Goal: Task Accomplishment & Management: Manage account settings

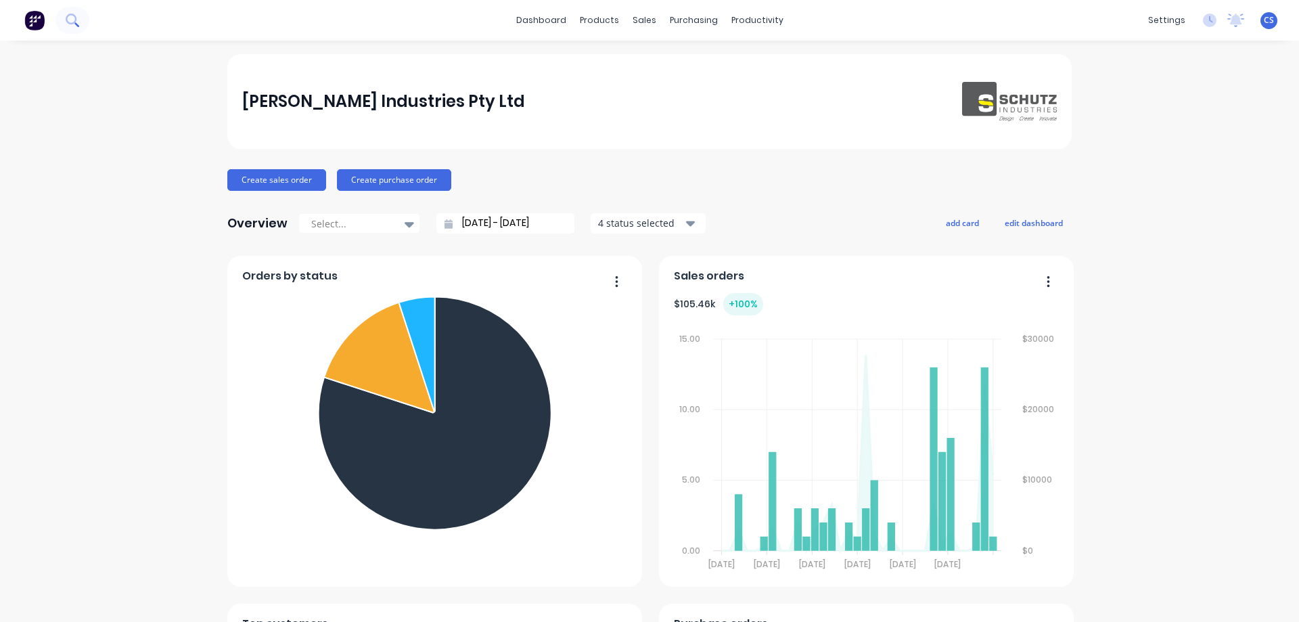
click at [67, 14] on icon at bounding box center [72, 20] width 13 height 13
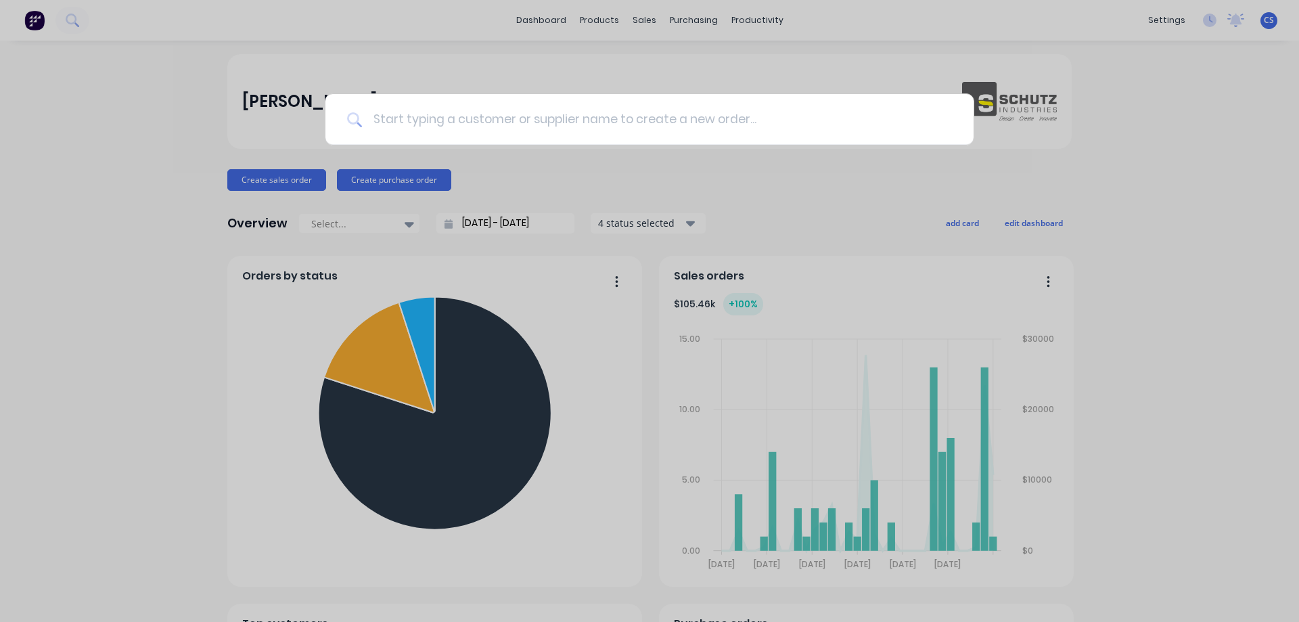
click at [473, 126] on input at bounding box center [657, 119] width 590 height 51
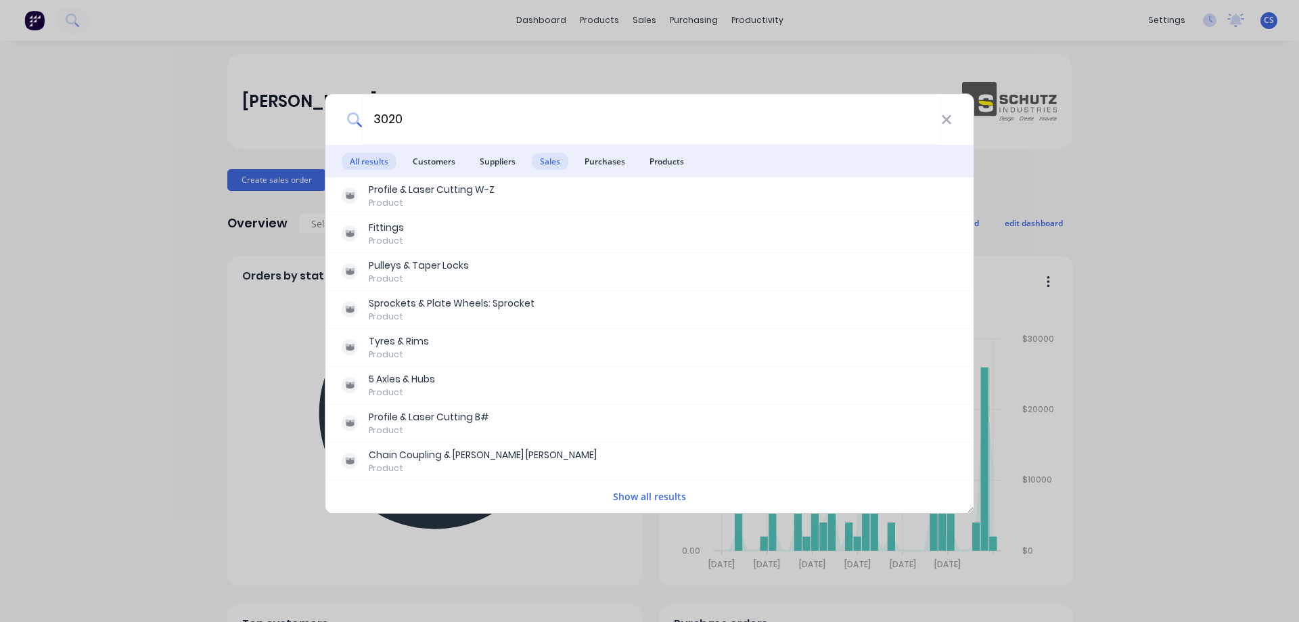
type input "3020"
click at [549, 168] on span "Sales" at bounding box center [550, 161] width 37 height 17
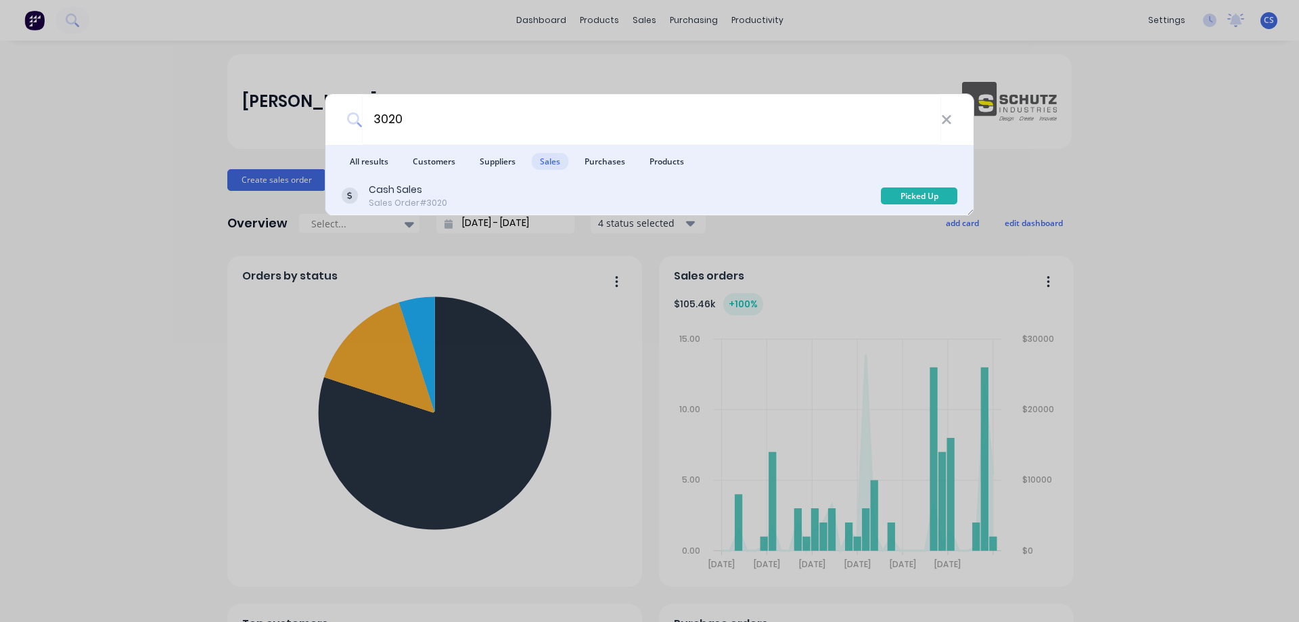
click at [553, 198] on div "Cash Sales Sales Order #3020" at bounding box center [611, 196] width 539 height 26
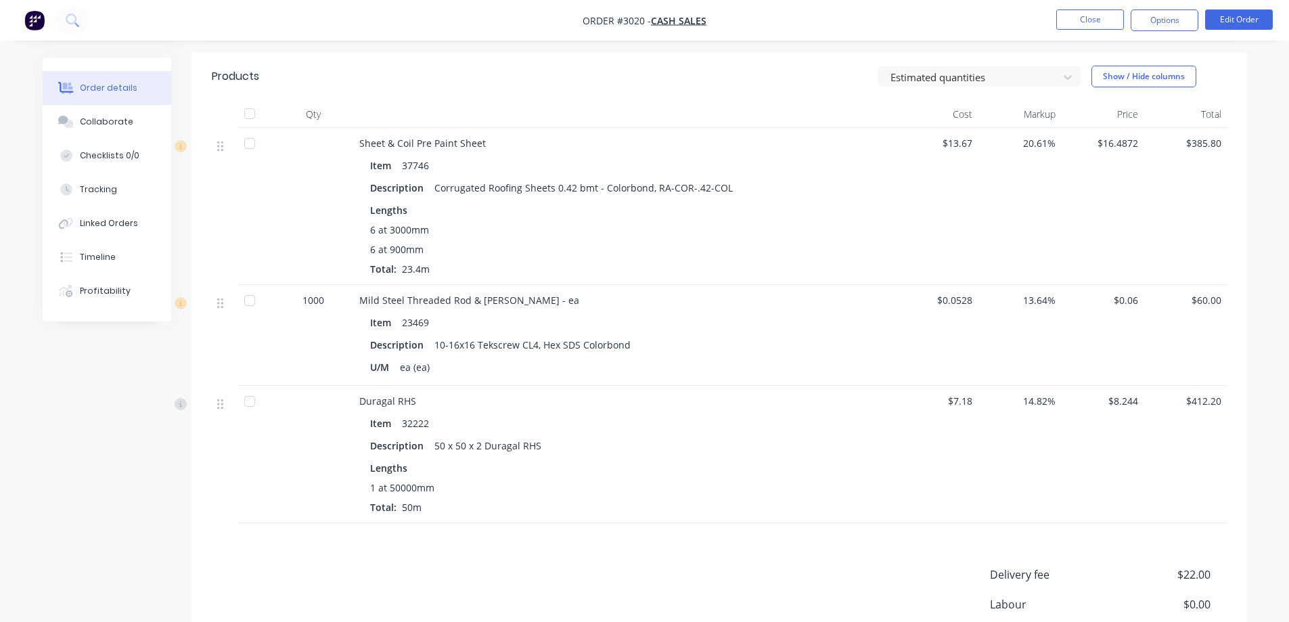
scroll to position [279, 0]
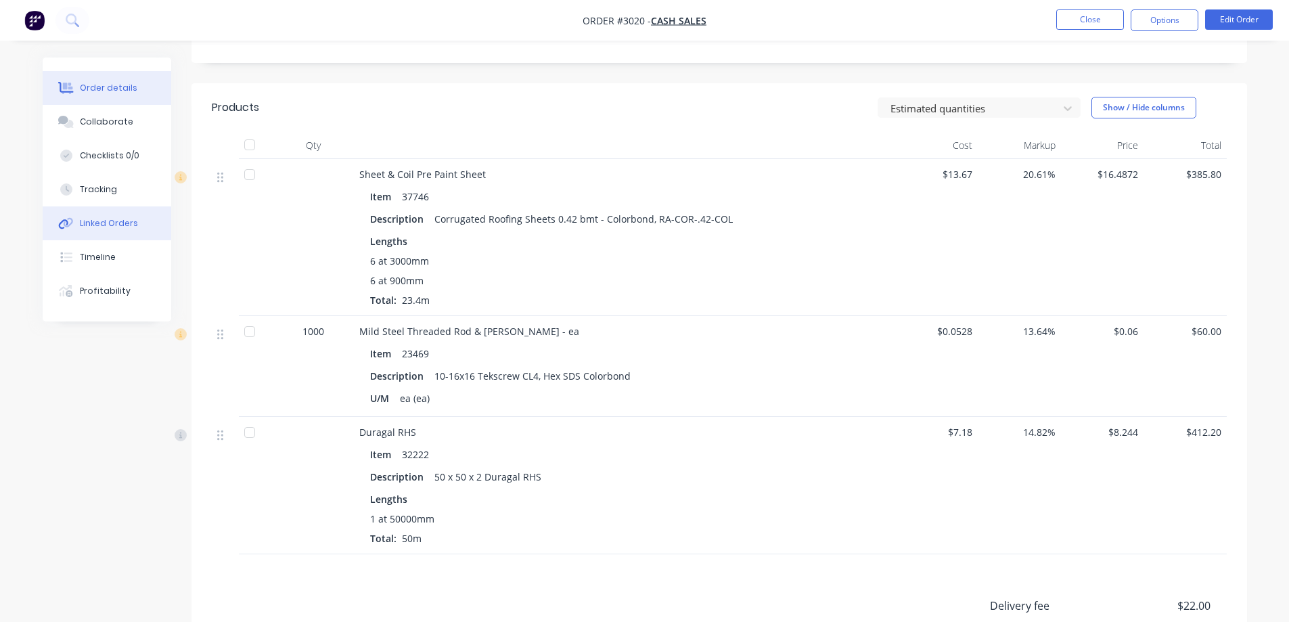
click at [108, 225] on div "Linked Orders" at bounding box center [109, 223] width 58 height 12
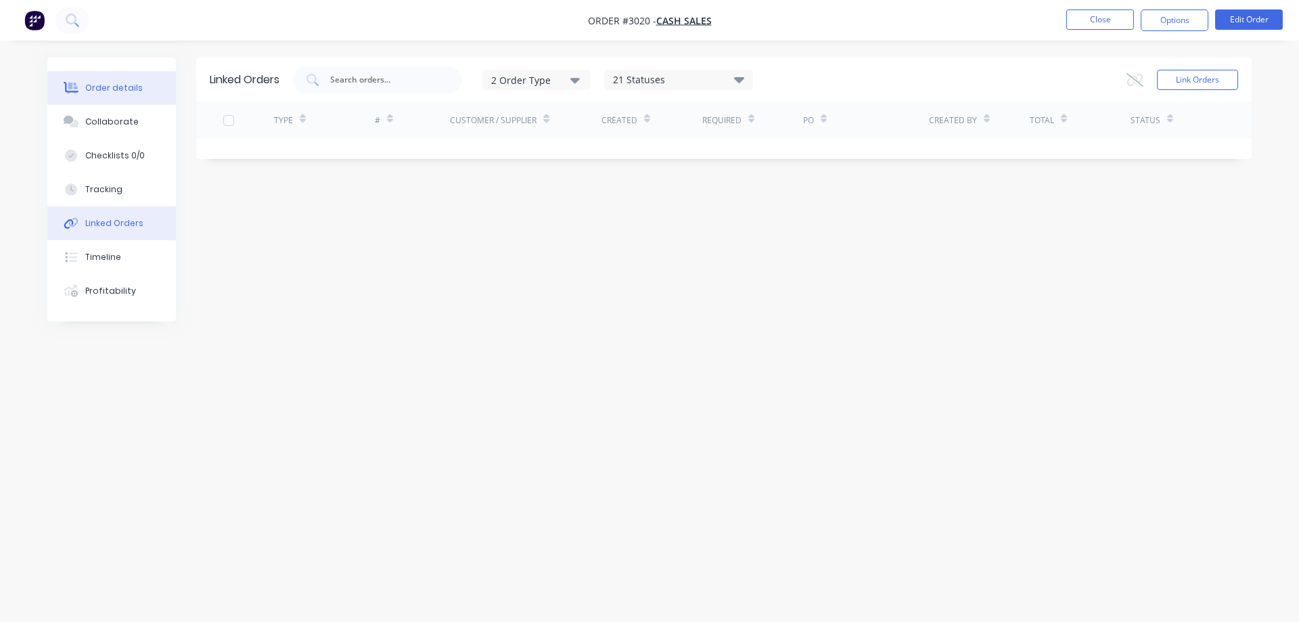
click at [129, 91] on div "Order details" at bounding box center [113, 88] width 57 height 12
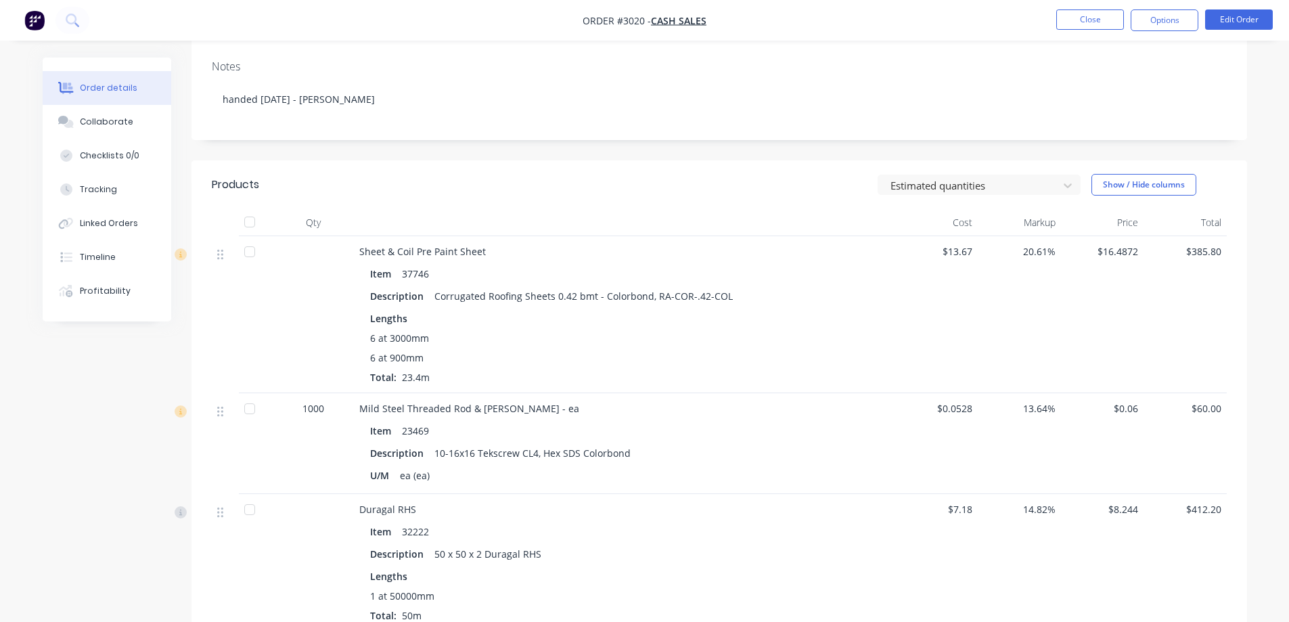
scroll to position [203, 0]
click at [126, 233] on button "Linked Orders" at bounding box center [107, 223] width 129 height 34
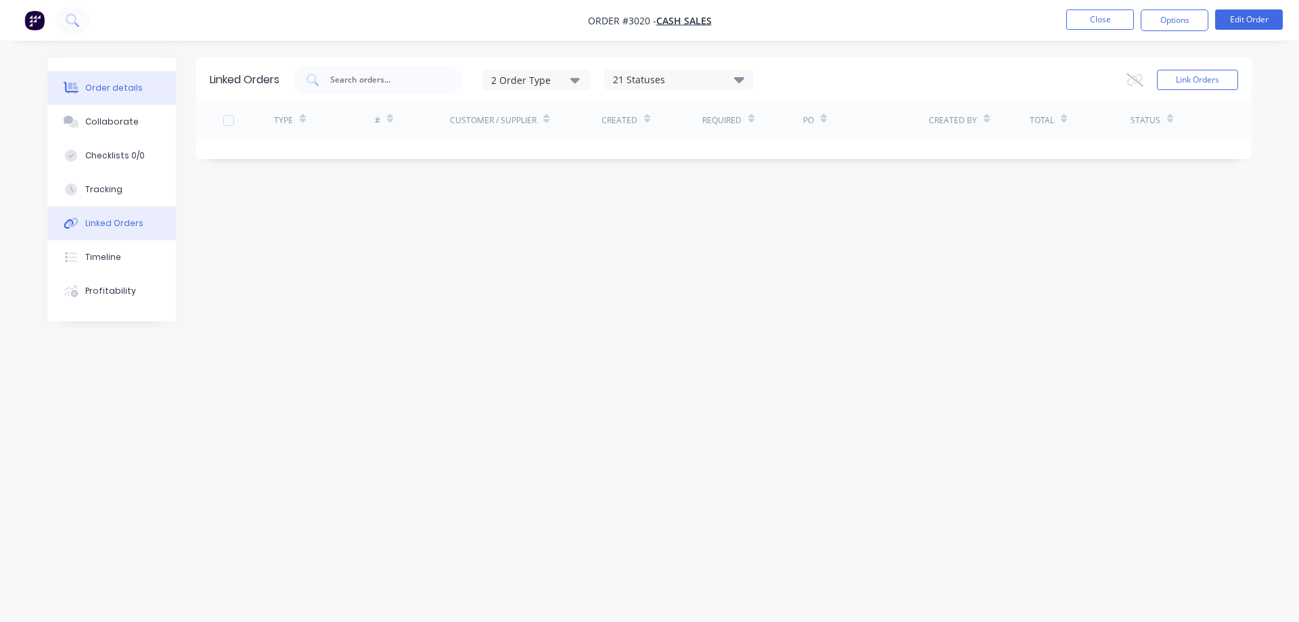
click at [100, 87] on div "Order details" at bounding box center [113, 88] width 57 height 12
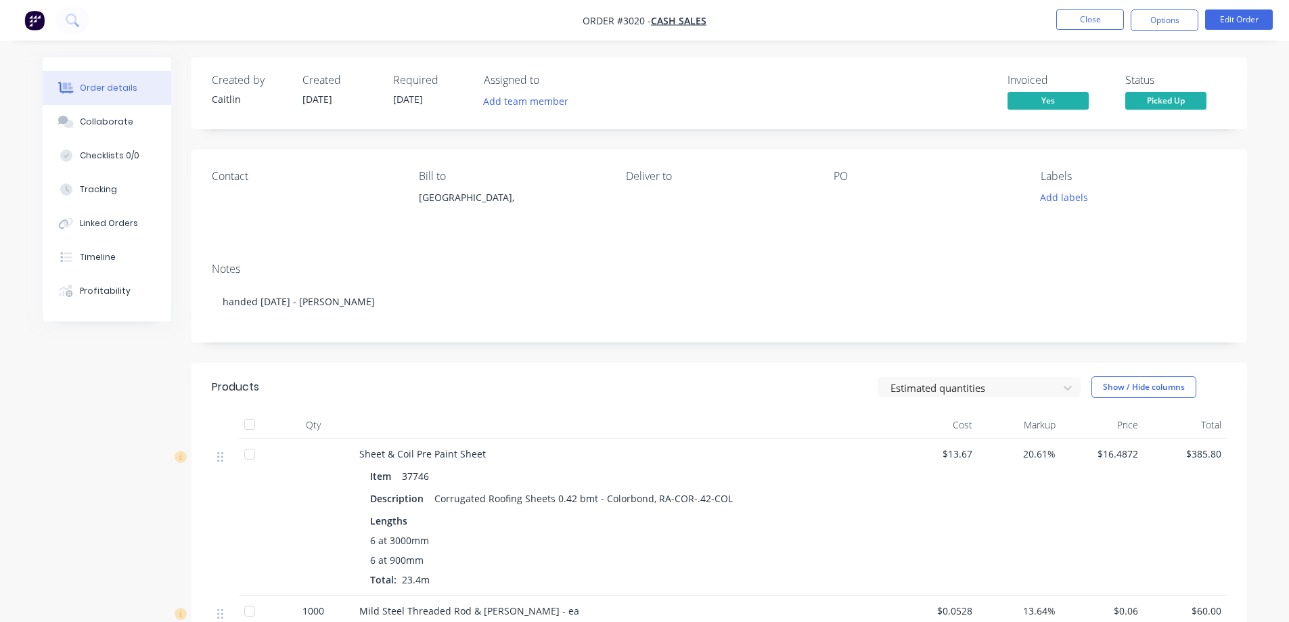
click at [1258, 290] on div "Order details Collaborate Checklists 0/0 Tracking Linked Orders Timeline Profit…" at bounding box center [644, 580] width 1231 height 1046
click at [1095, 13] on button "Close" at bounding box center [1090, 19] width 68 height 20
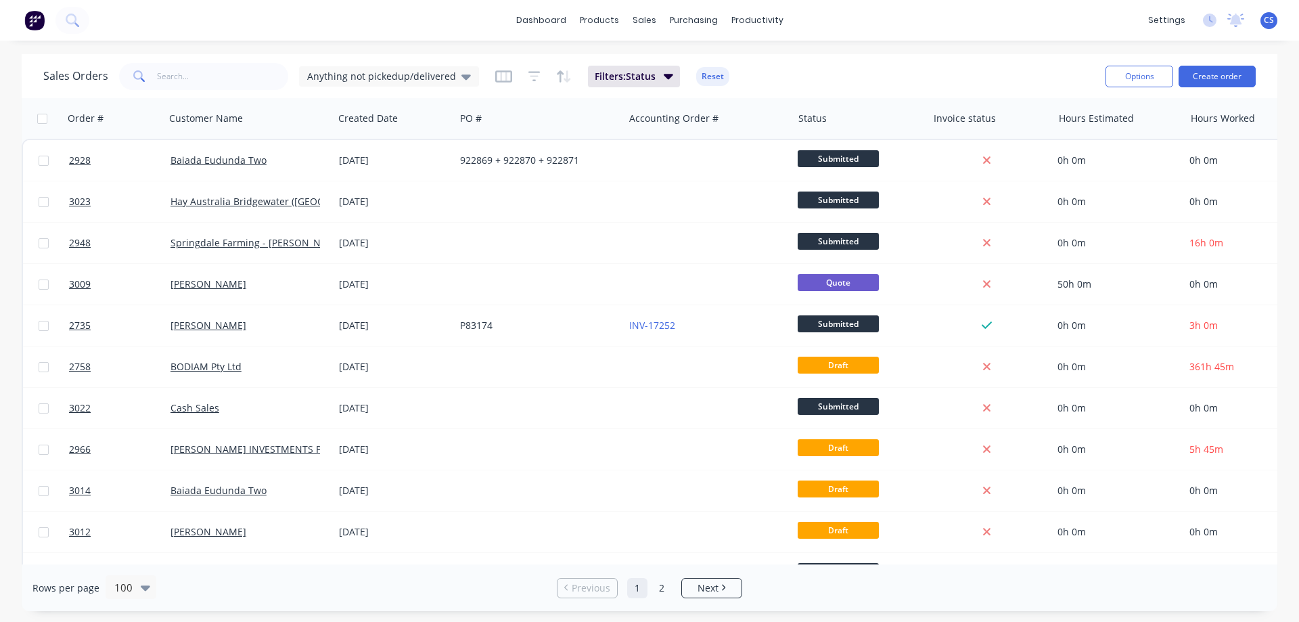
click at [24, 22] on img at bounding box center [34, 20] width 20 height 20
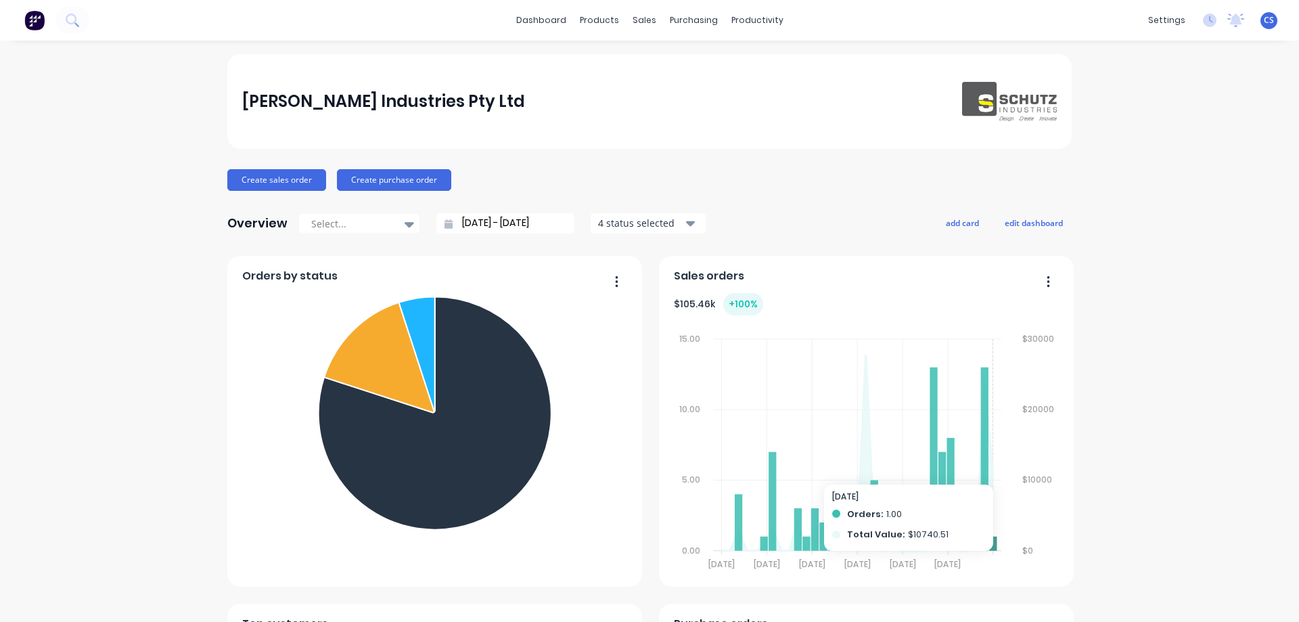
click at [989, 546] on icon at bounding box center [992, 543] width 7 height 14
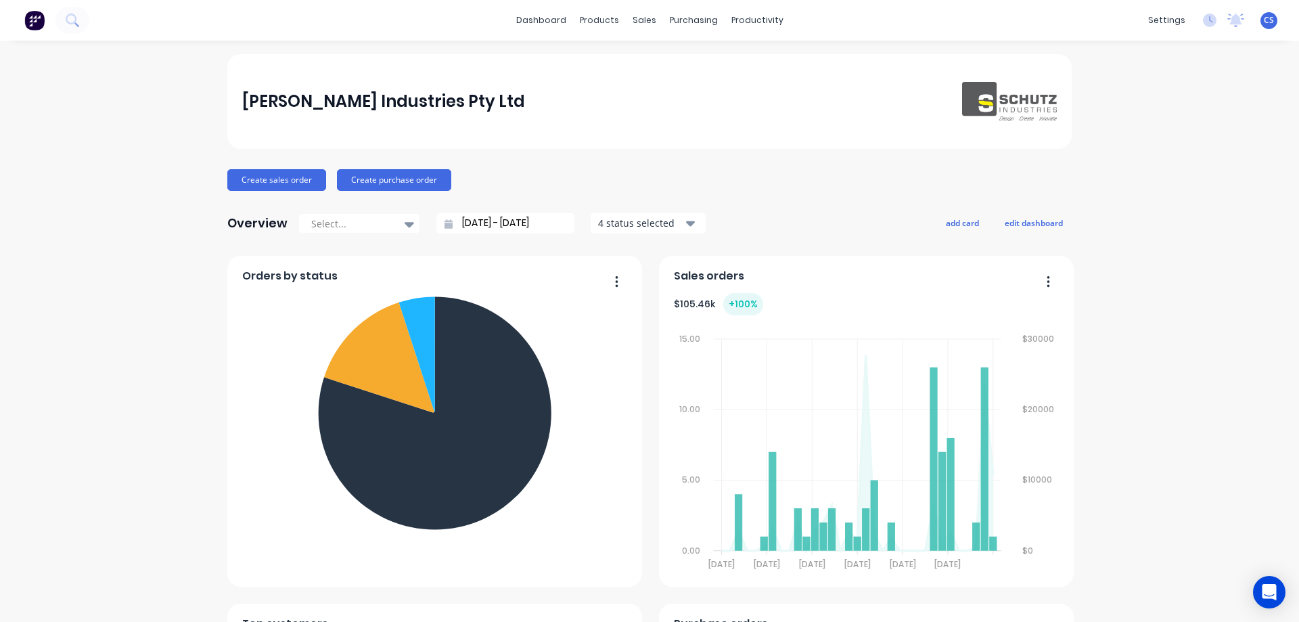
click at [70, 26] on icon at bounding box center [72, 20] width 13 height 13
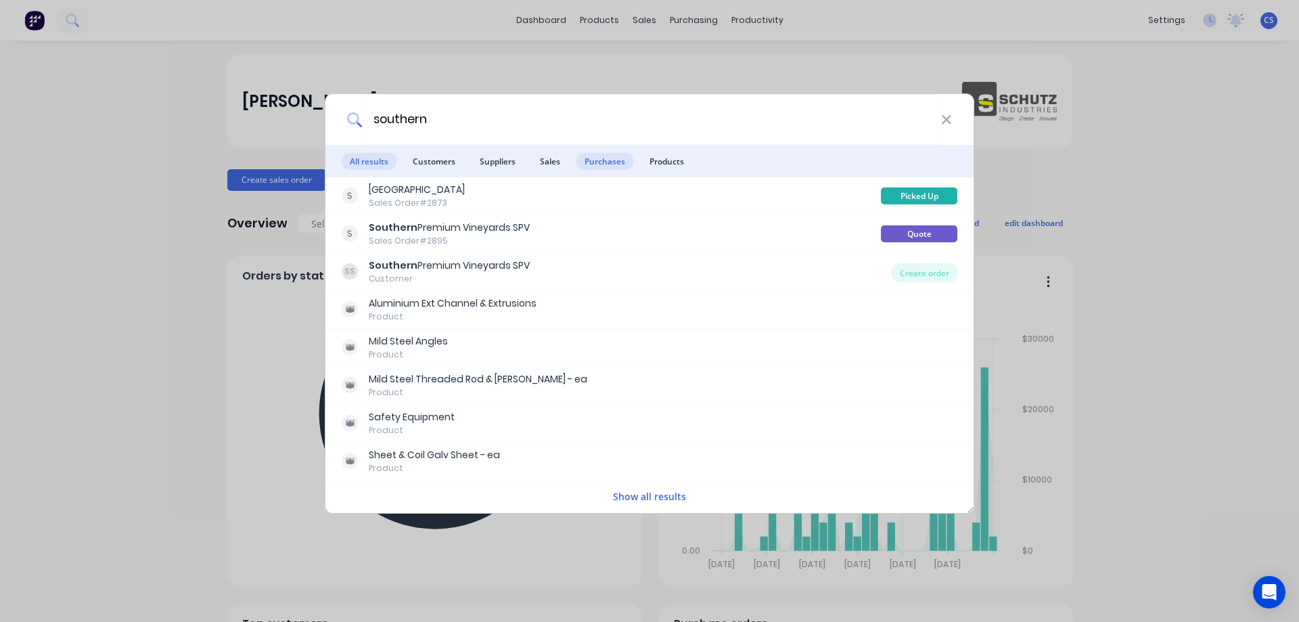
type input "southern"
click at [602, 153] on span "Purchases" at bounding box center [604, 161] width 57 height 17
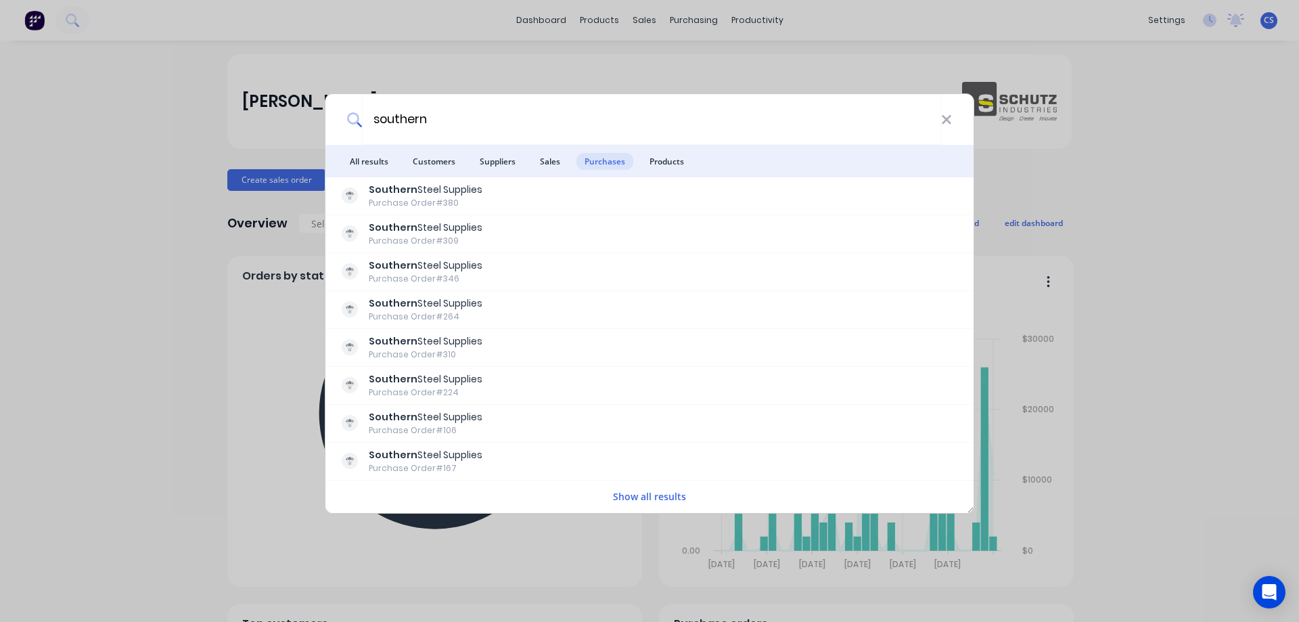
click at [503, 153] on span "Suppliers" at bounding box center [497, 161] width 52 height 17
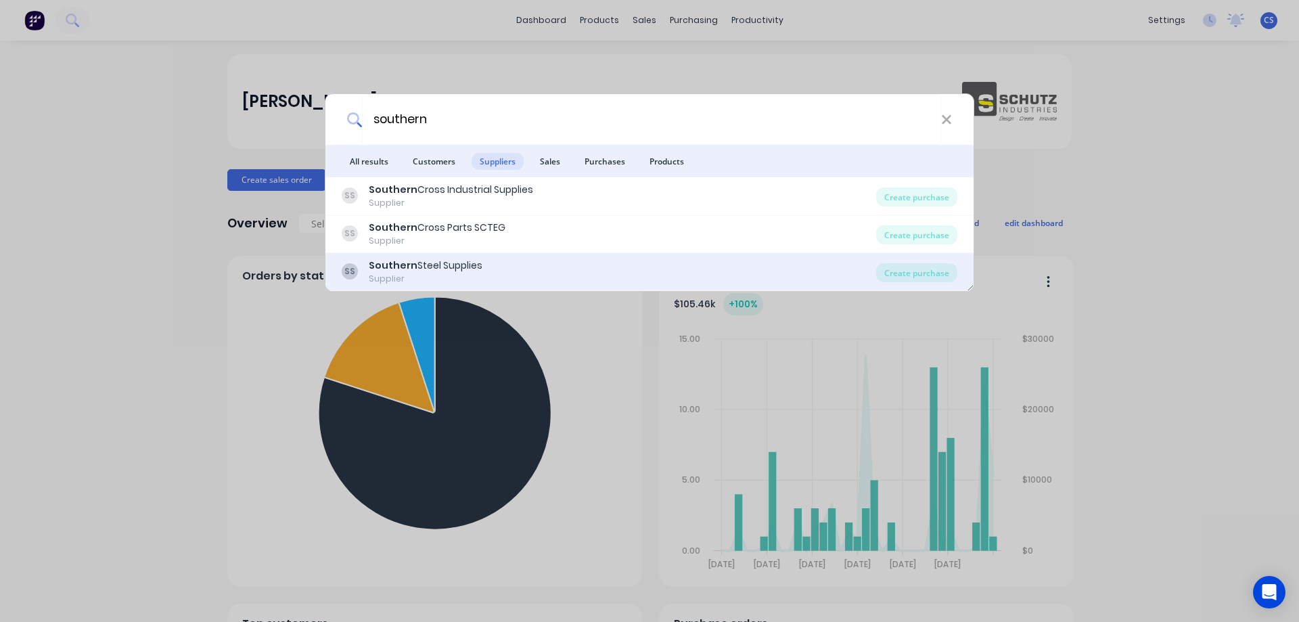
click at [513, 263] on div "SS Southern Steel Supplies Supplier" at bounding box center [609, 271] width 534 height 26
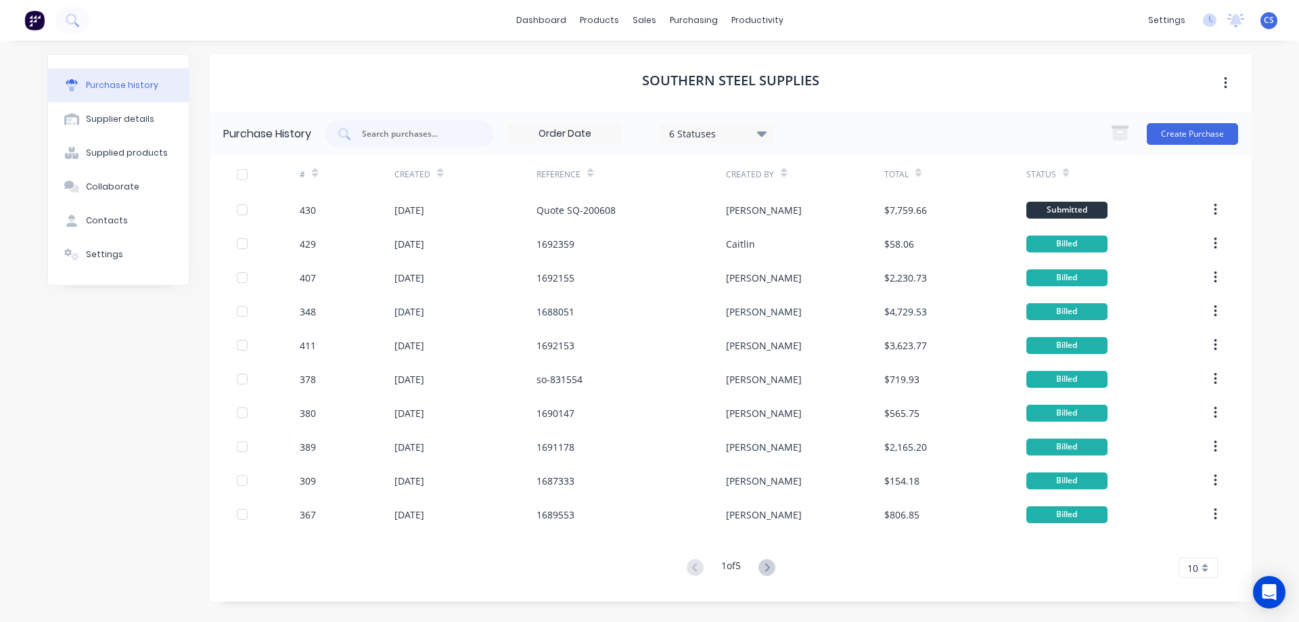
click at [316, 170] on icon at bounding box center [315, 173] width 6 height 10
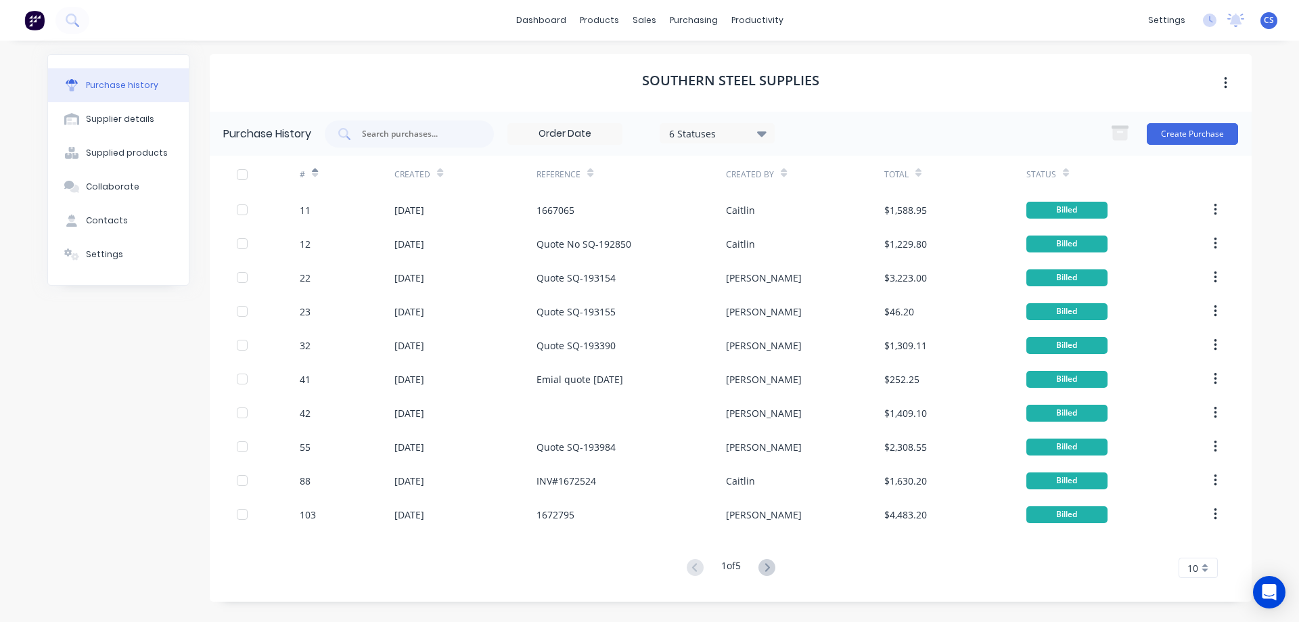
click at [316, 170] on icon at bounding box center [315, 173] width 6 height 10
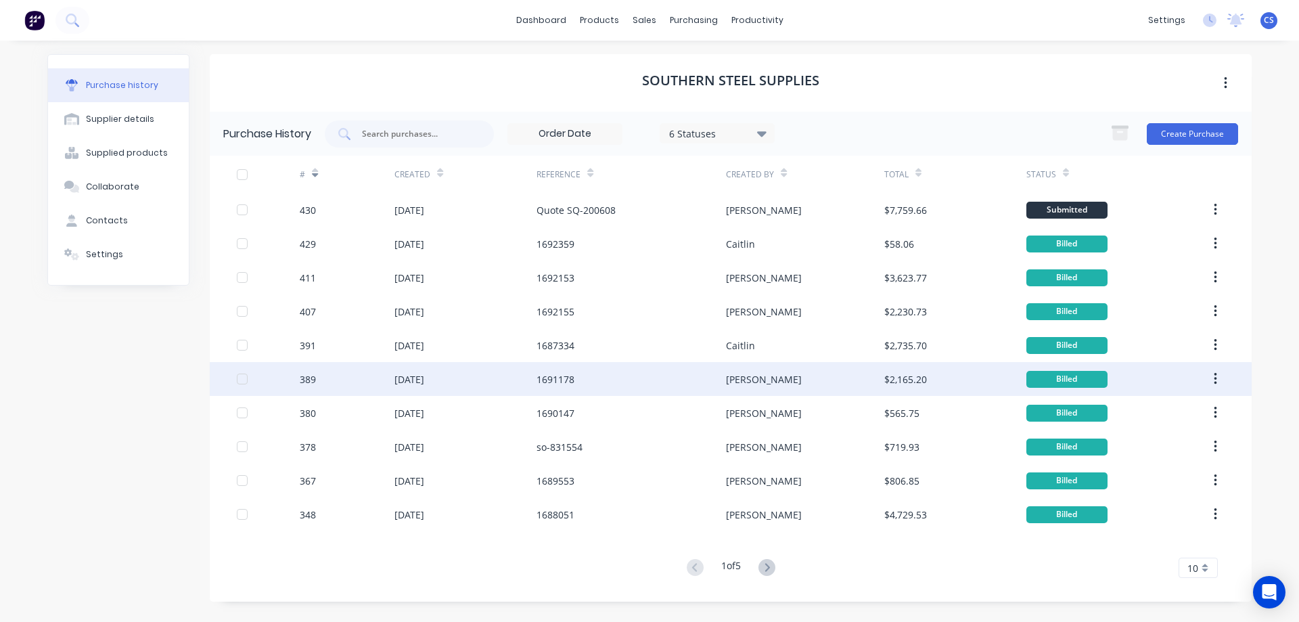
click at [352, 377] on div "389" at bounding box center [347, 379] width 95 height 34
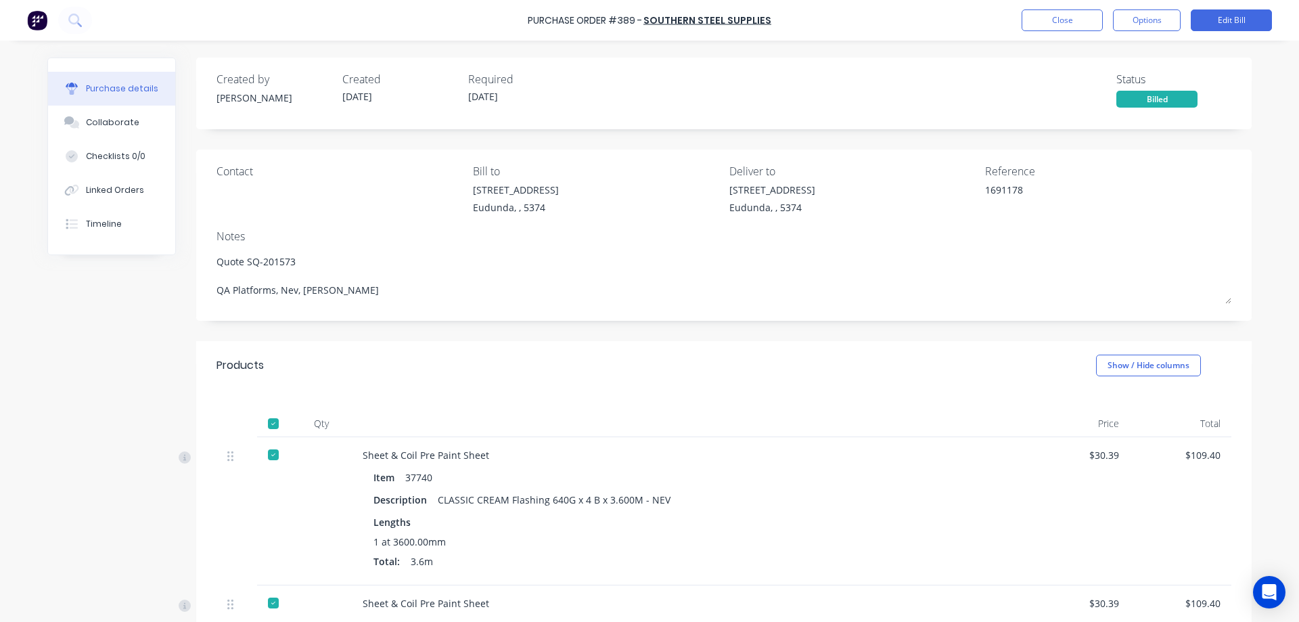
type textarea "x"
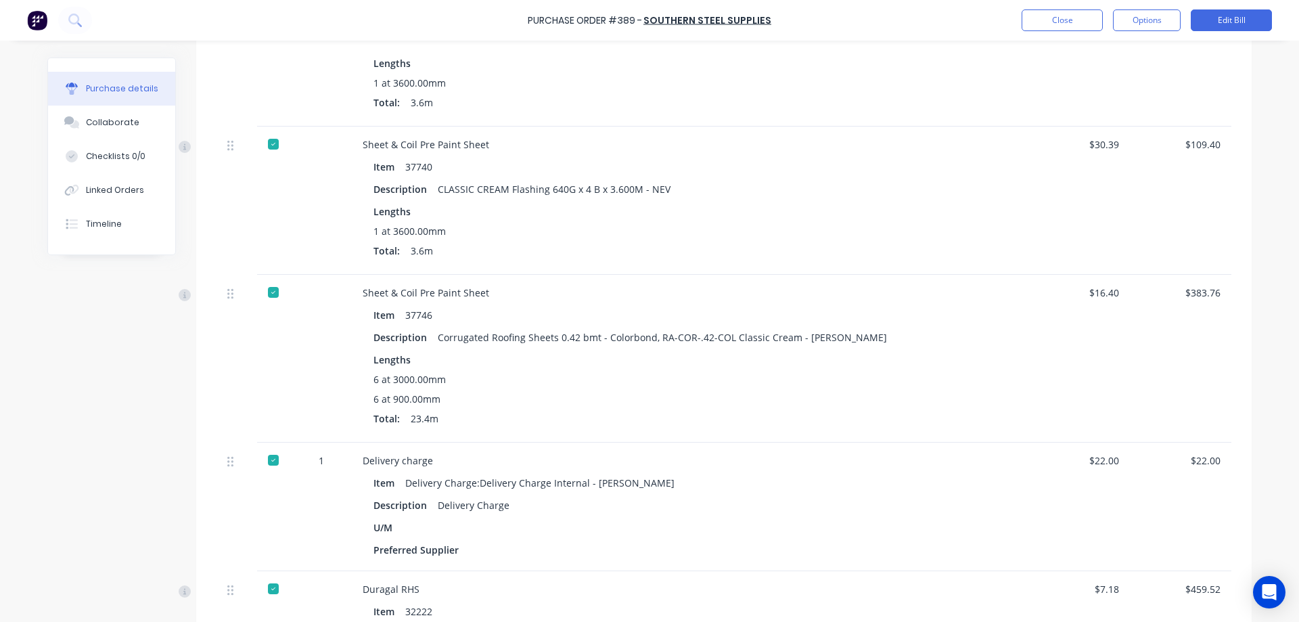
scroll to position [662, 0]
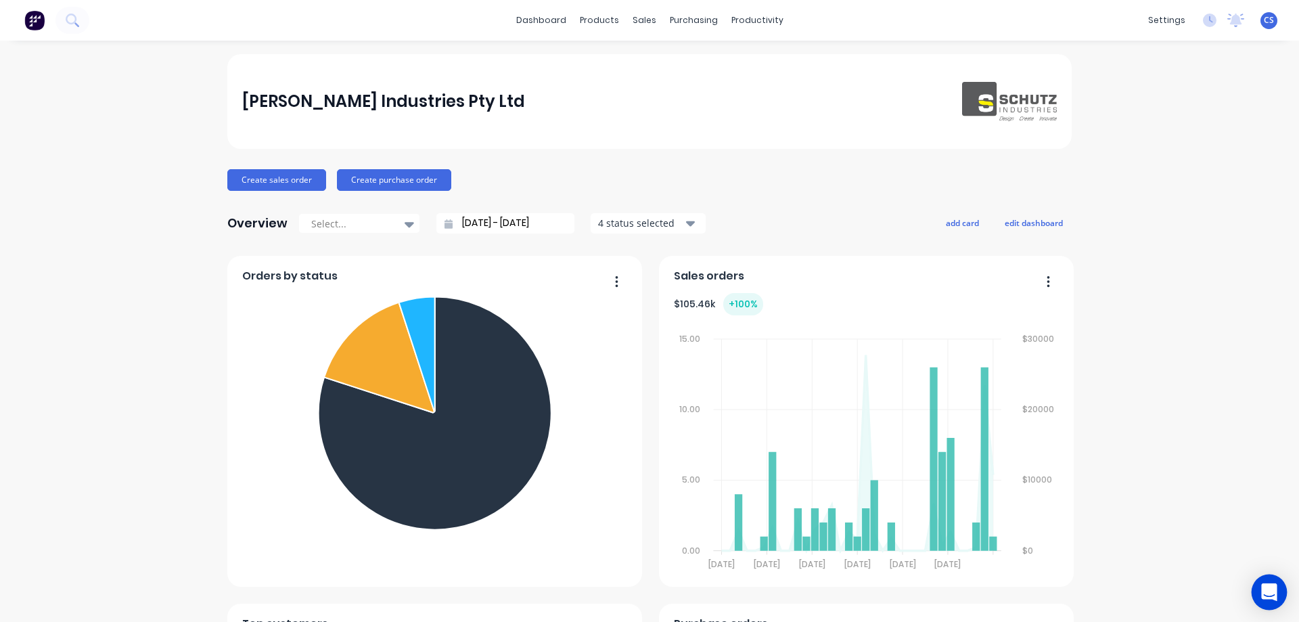
click at [1270, 586] on icon "Open Intercom Messenger" at bounding box center [1269, 592] width 16 height 18
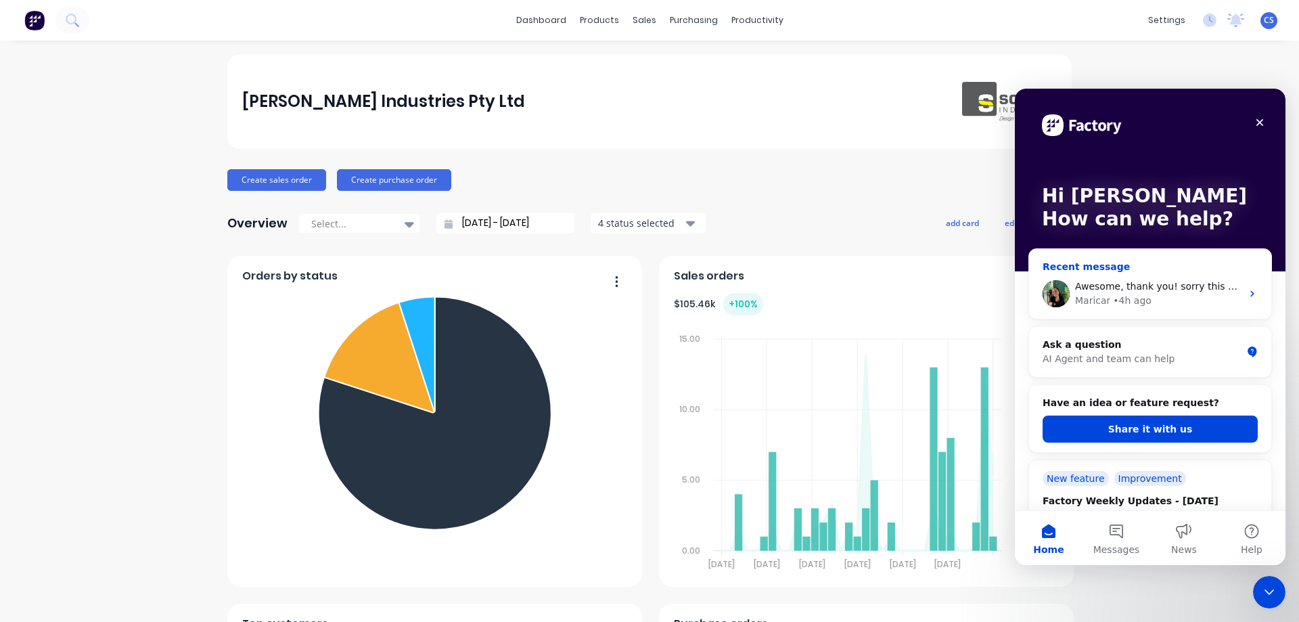
click at [1146, 271] on div "Awesome, thank you! sorry this one has turned into such a big mess. hopefully t…" at bounding box center [1150, 294] width 242 height 50
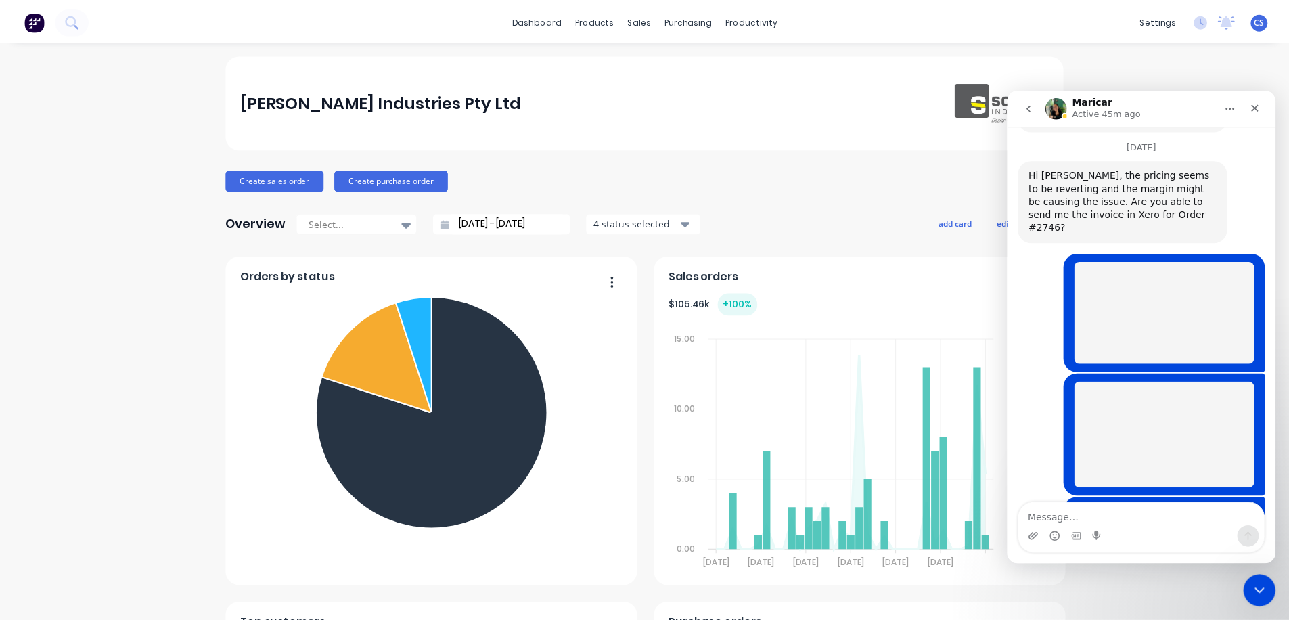
scroll to position [4545, 0]
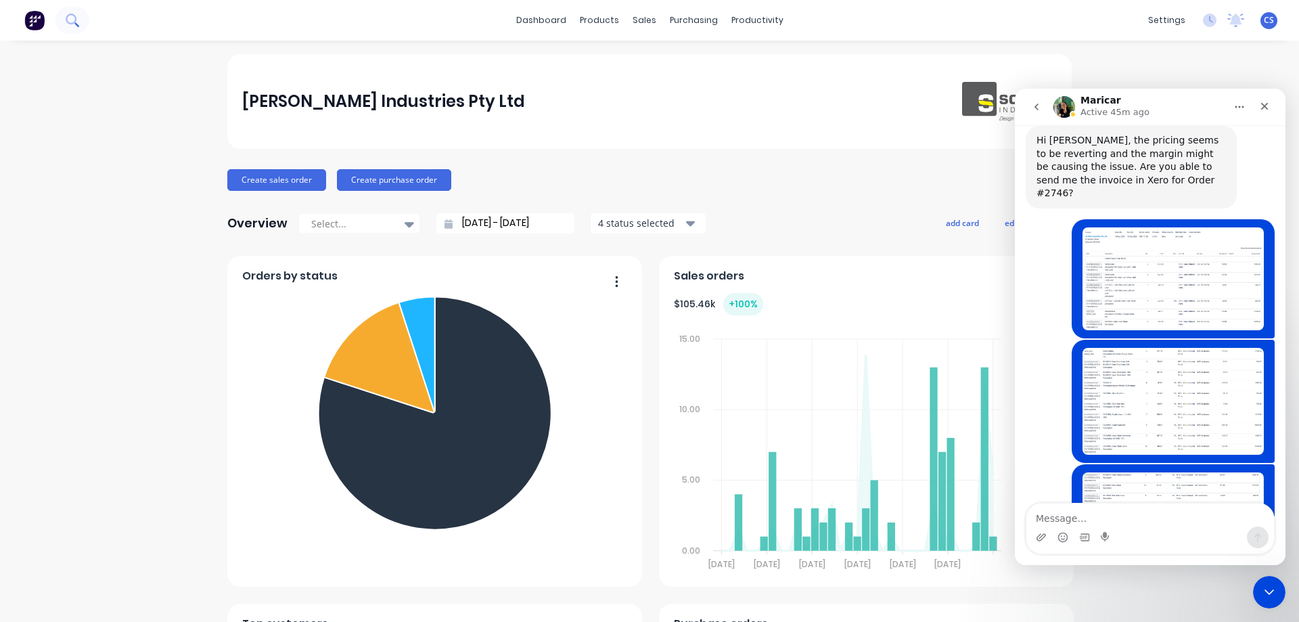
click at [74, 18] on icon at bounding box center [72, 20] width 13 height 13
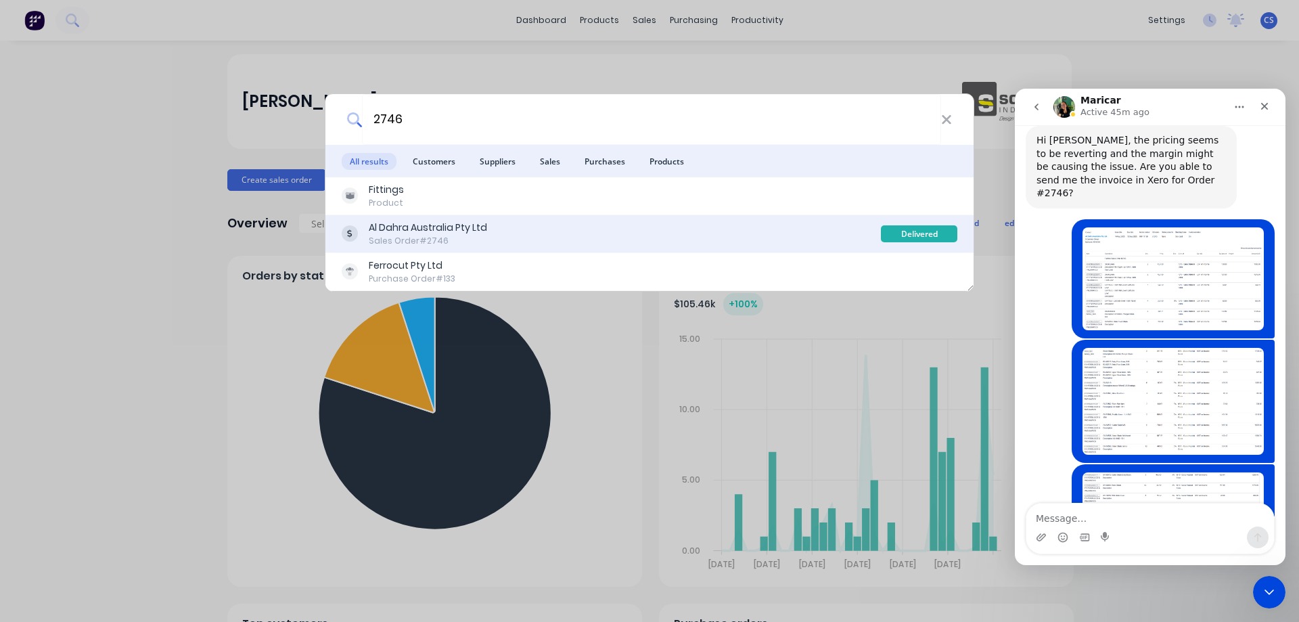
type input "2746"
click at [486, 237] on div "Al Dahra Australia Pty Ltd Sales Order #2746" at bounding box center [611, 234] width 539 height 26
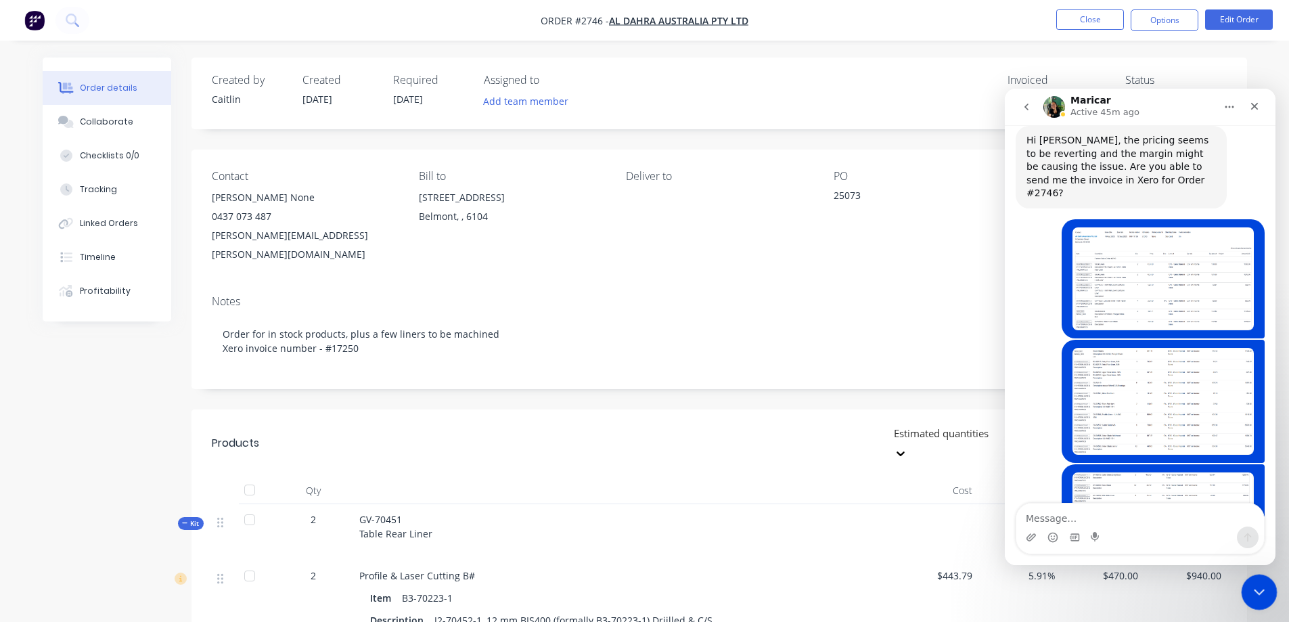
click at [1264, 589] on icon "Close Intercom Messenger" at bounding box center [1257, 590] width 16 height 16
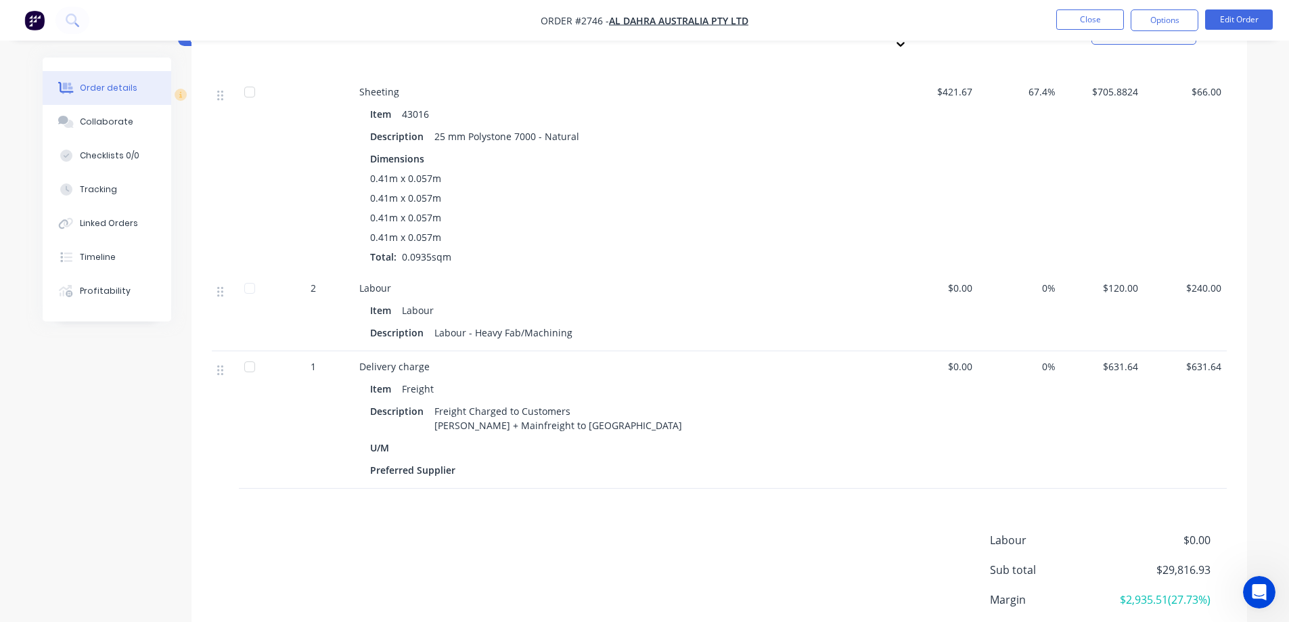
scroll to position [5007, 0]
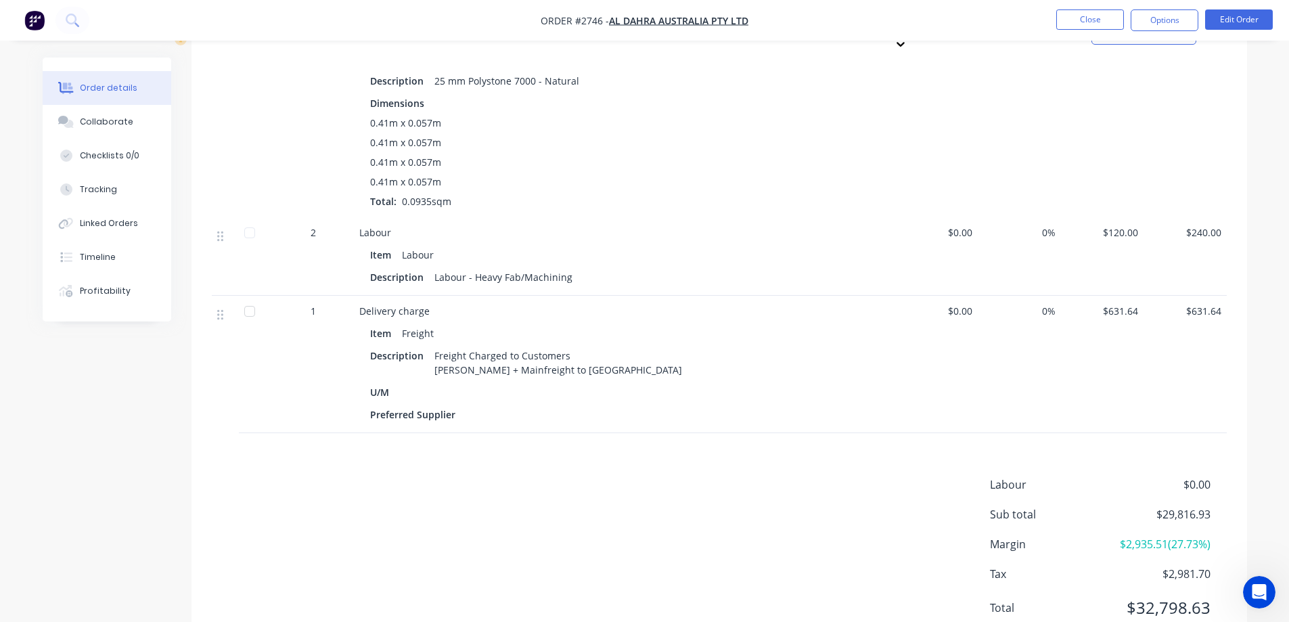
click at [37, 14] on img "button" at bounding box center [34, 20] width 20 height 20
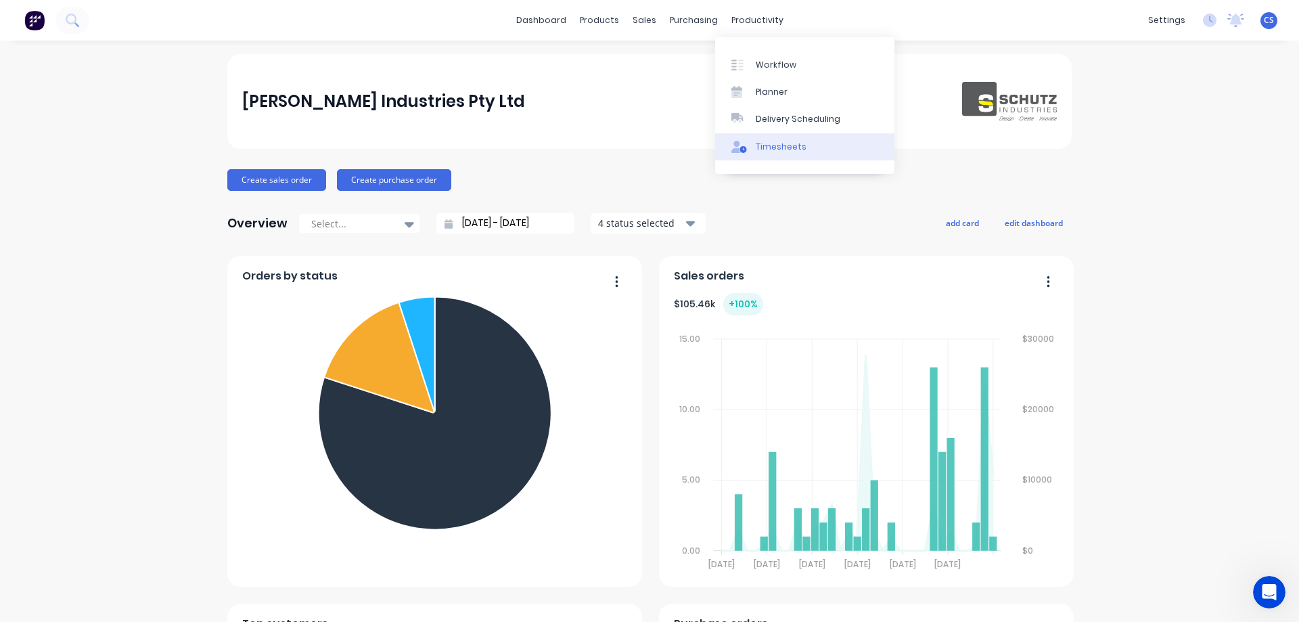
click at [785, 137] on link "Timesheets" at bounding box center [804, 146] width 179 height 27
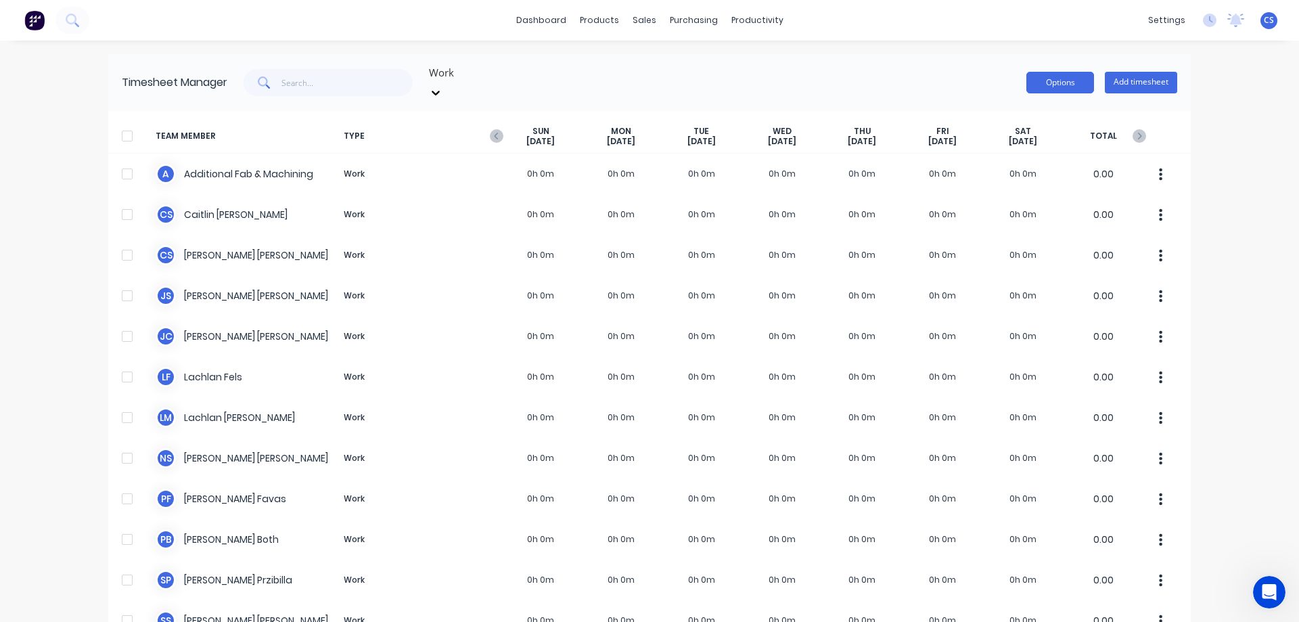
click at [1066, 72] on button "Options" at bounding box center [1060, 83] width 68 height 22
drag, startPoint x: 1224, startPoint y: 140, endPoint x: 281, endPoint y: 80, distance: 944.2
click at [1224, 139] on div "dashboard products sales purchasing productivity dashboard products Product Cat…" at bounding box center [649, 311] width 1299 height 622
click at [123, 122] on div at bounding box center [127, 135] width 27 height 27
click at [1063, 82] on button "Options" at bounding box center [1060, 83] width 68 height 22
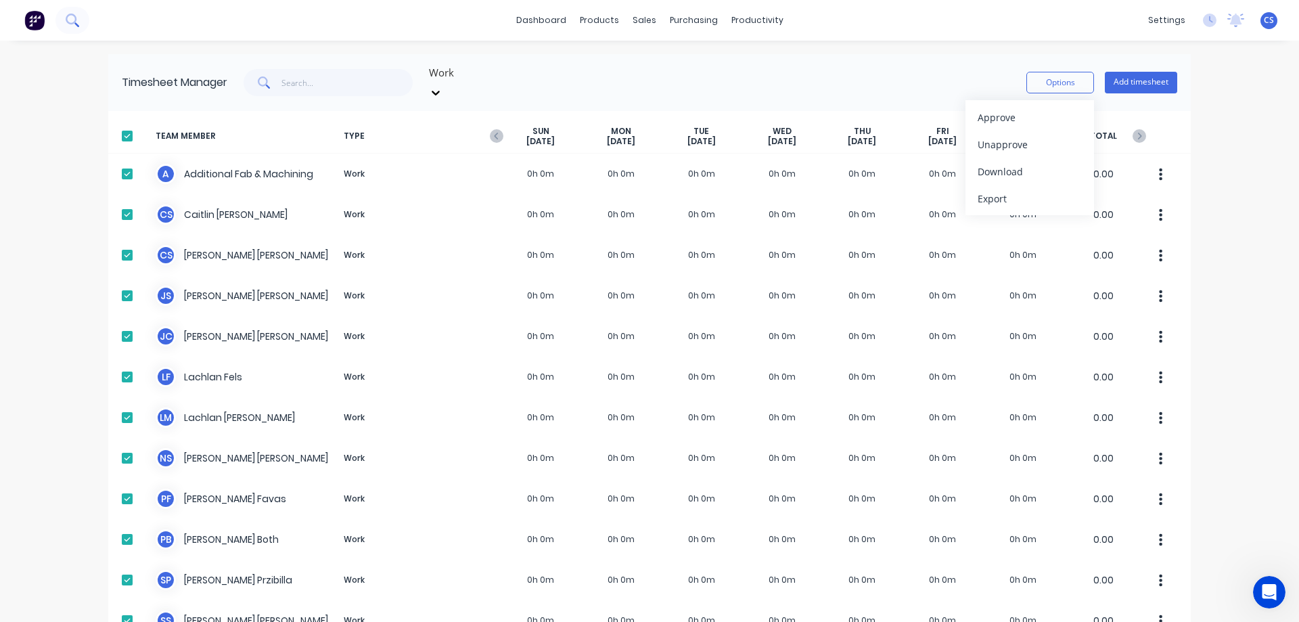
click at [70, 20] on icon at bounding box center [72, 20] width 13 height 13
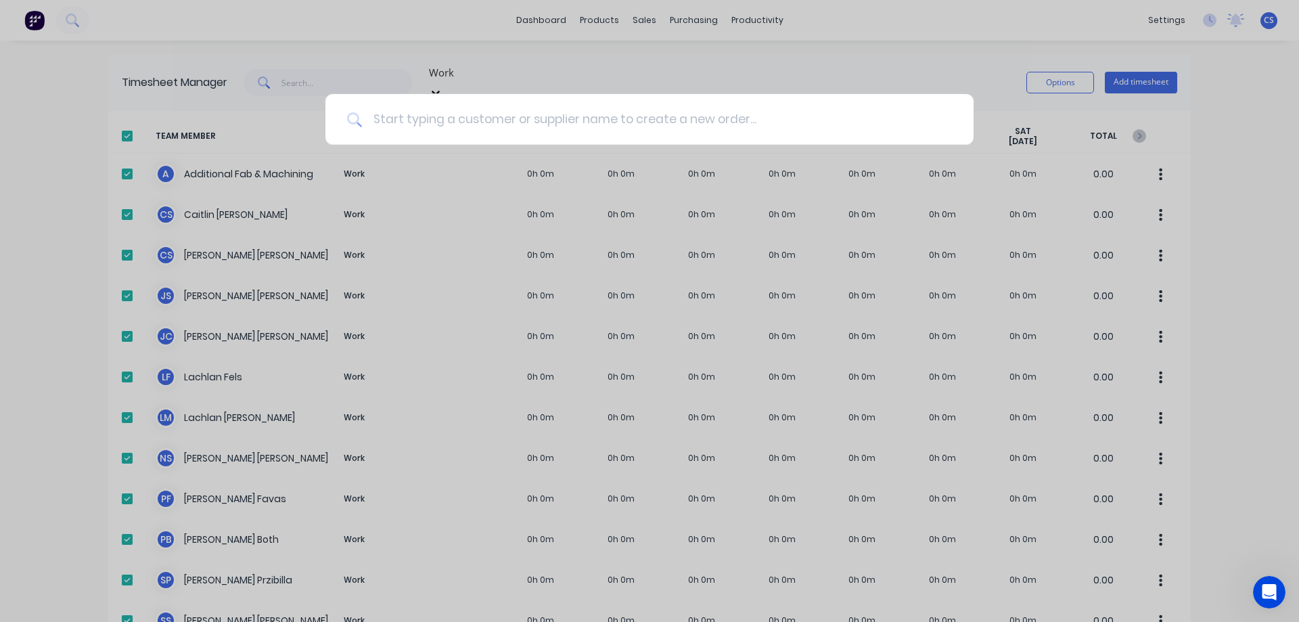
click at [414, 119] on input at bounding box center [657, 119] width 590 height 51
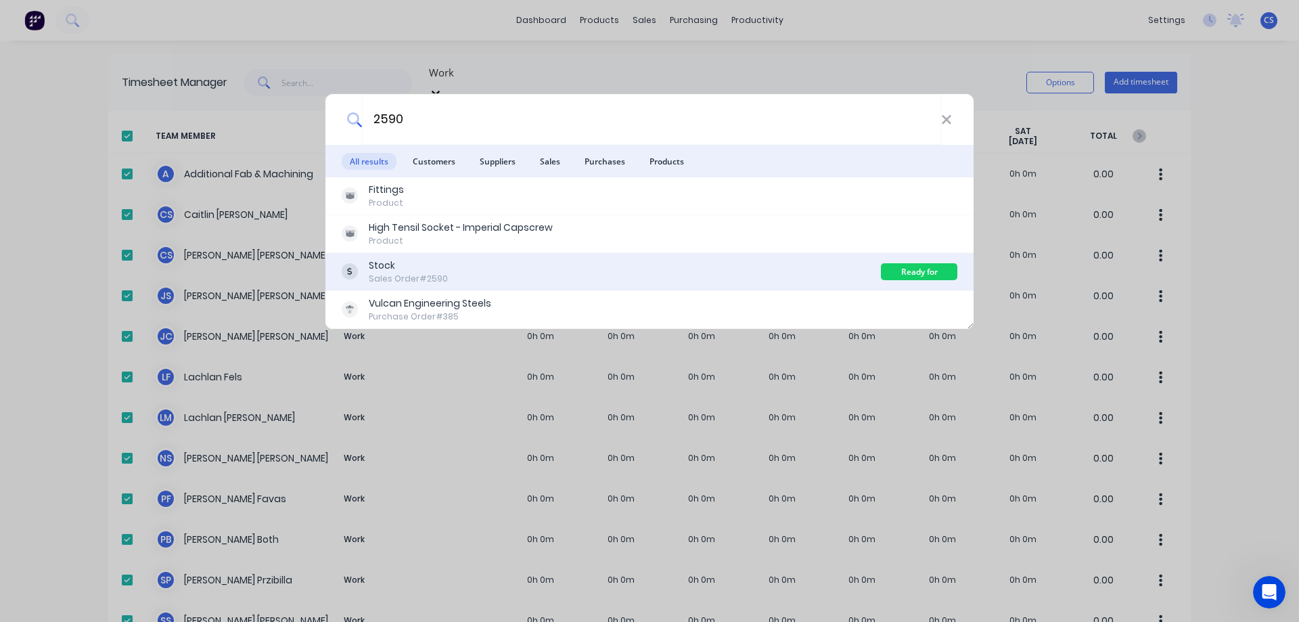
type input "2590"
click at [484, 266] on div "Stock Sales Order #2590" at bounding box center [611, 271] width 539 height 26
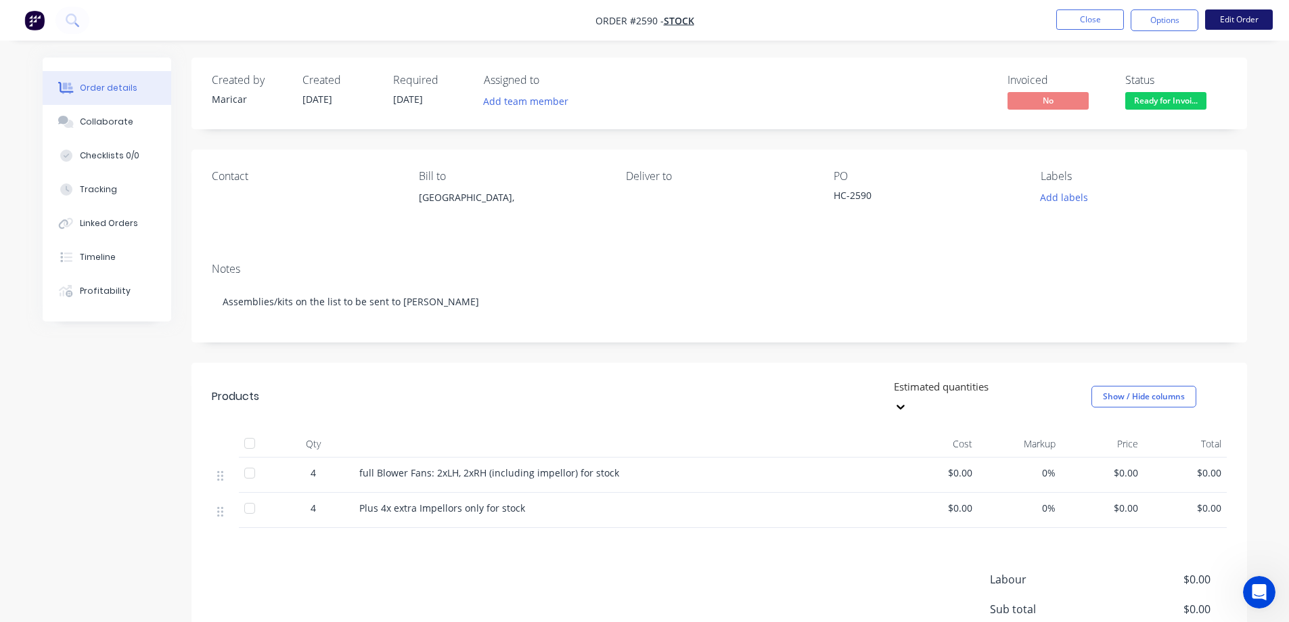
click at [1230, 27] on button "Edit Order" at bounding box center [1239, 19] width 68 height 20
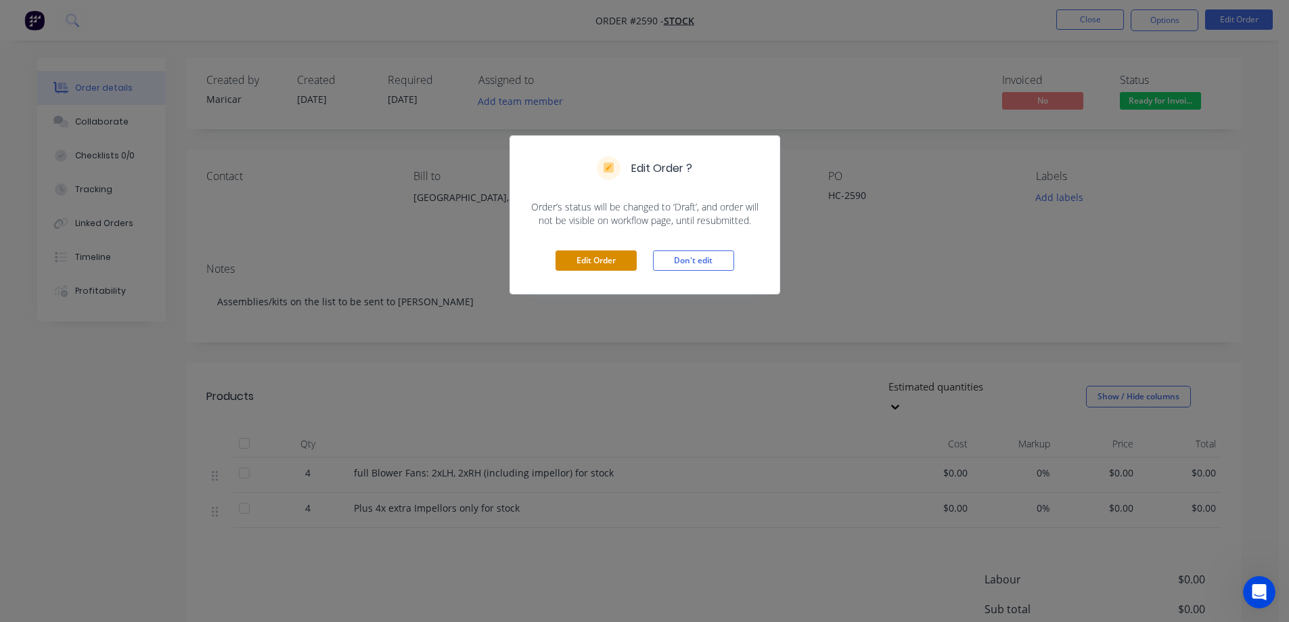
click at [607, 260] on button "Edit Order" at bounding box center [595, 260] width 81 height 20
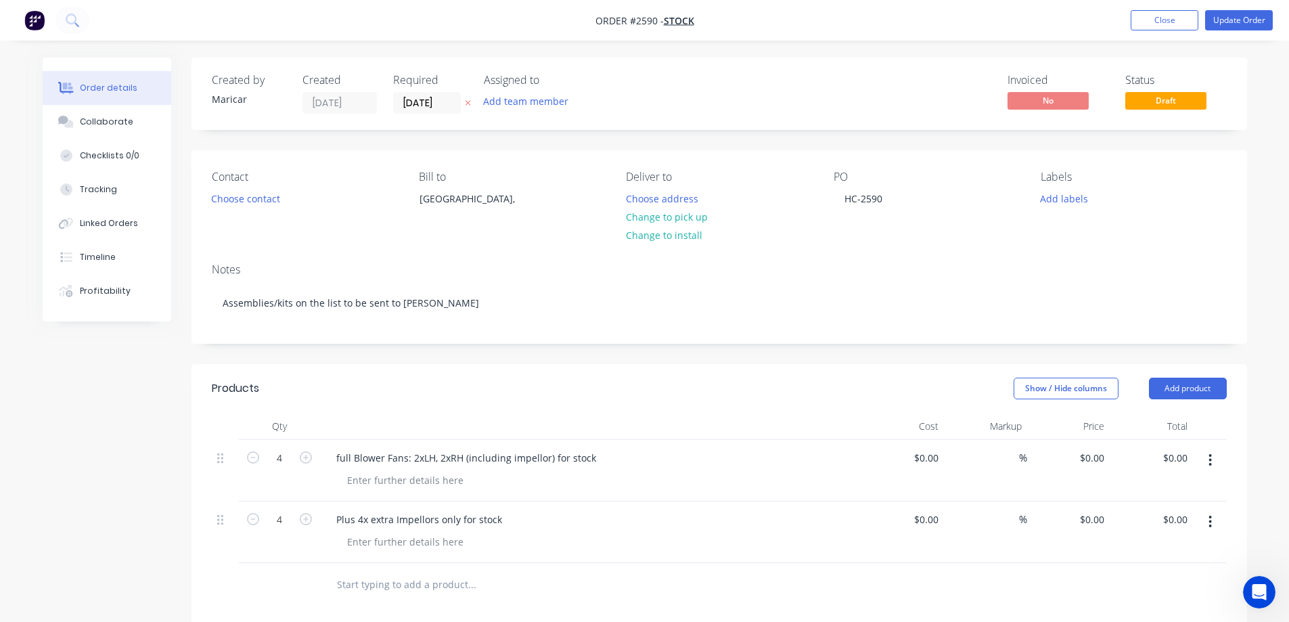
click at [358, 591] on input "text" at bounding box center [471, 584] width 271 height 27
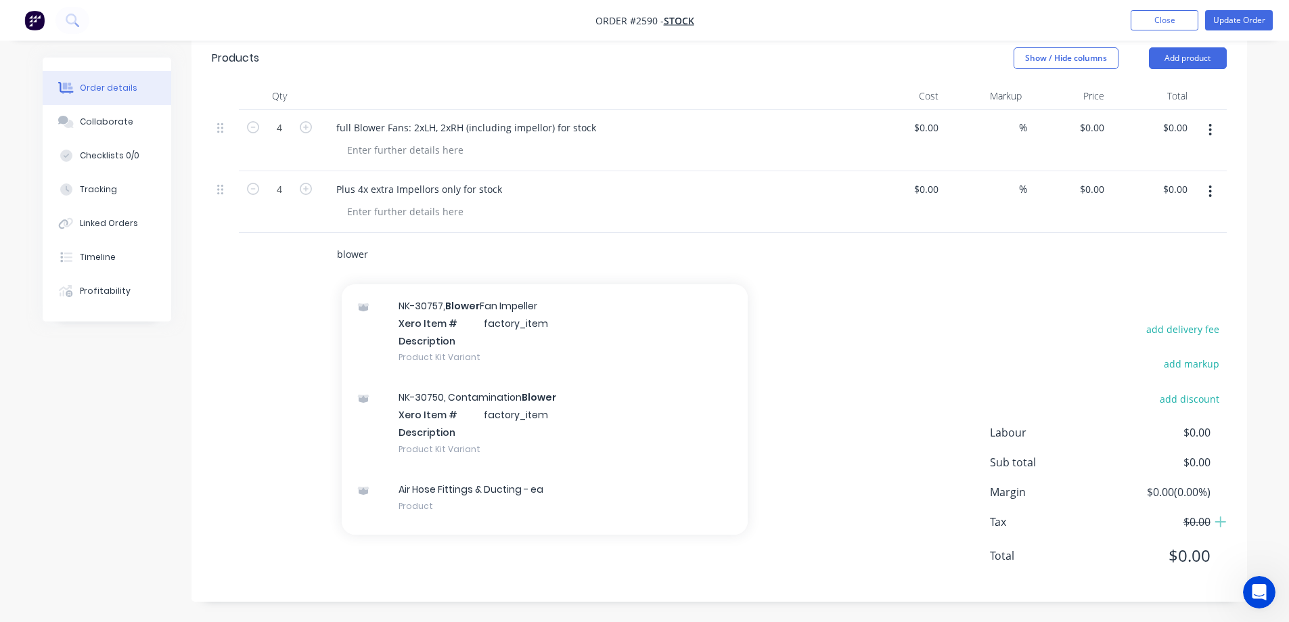
scroll to position [2655, 0]
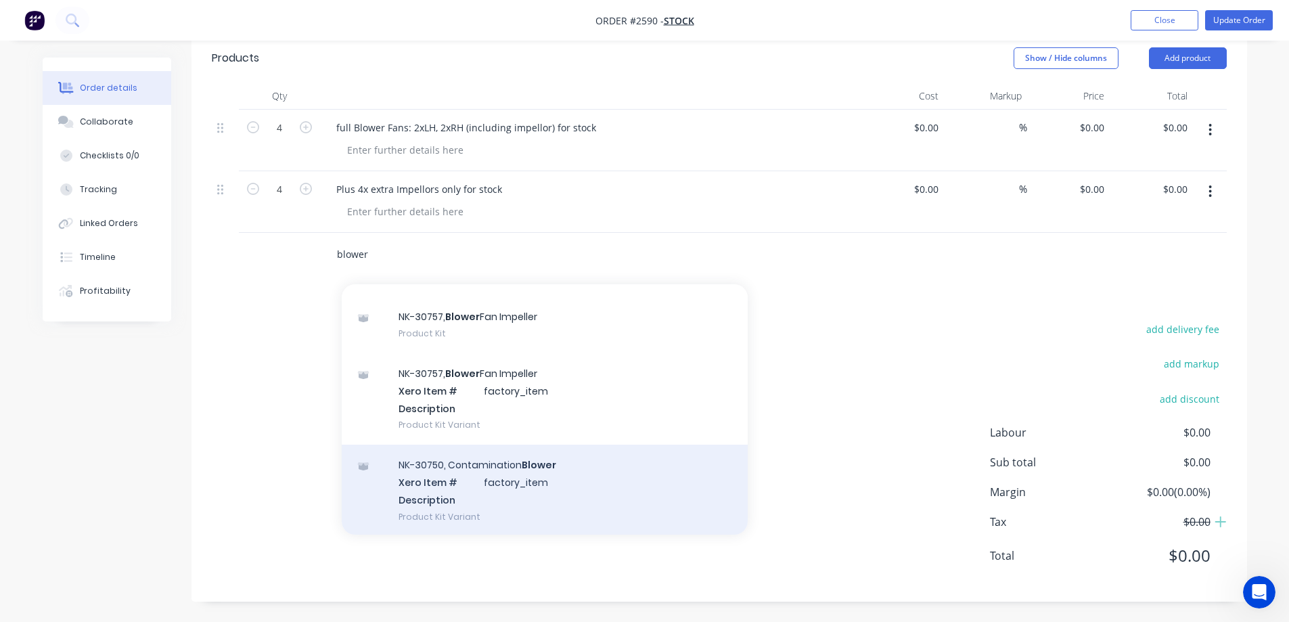
type input "blower"
click at [591, 491] on div "NK-30750, Contamination Blower Xero Item # factory_item Description Product Kit…" at bounding box center [545, 489] width 406 height 91
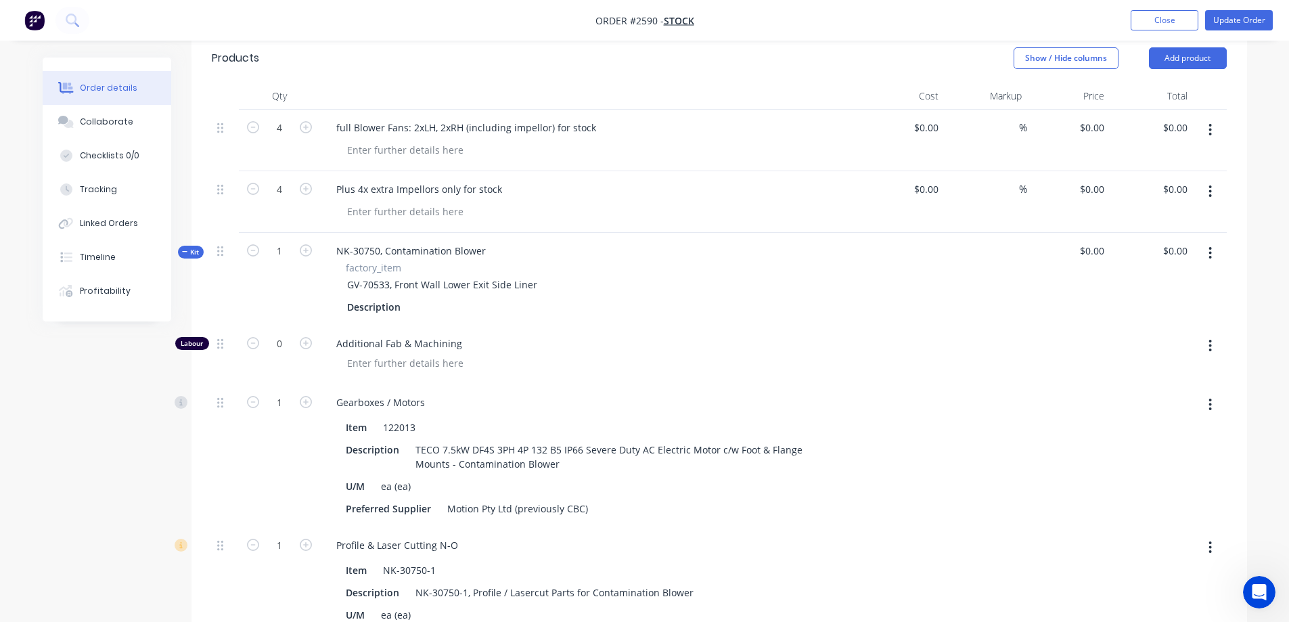
click at [193, 251] on span "Kit" at bounding box center [191, 252] width 18 height 10
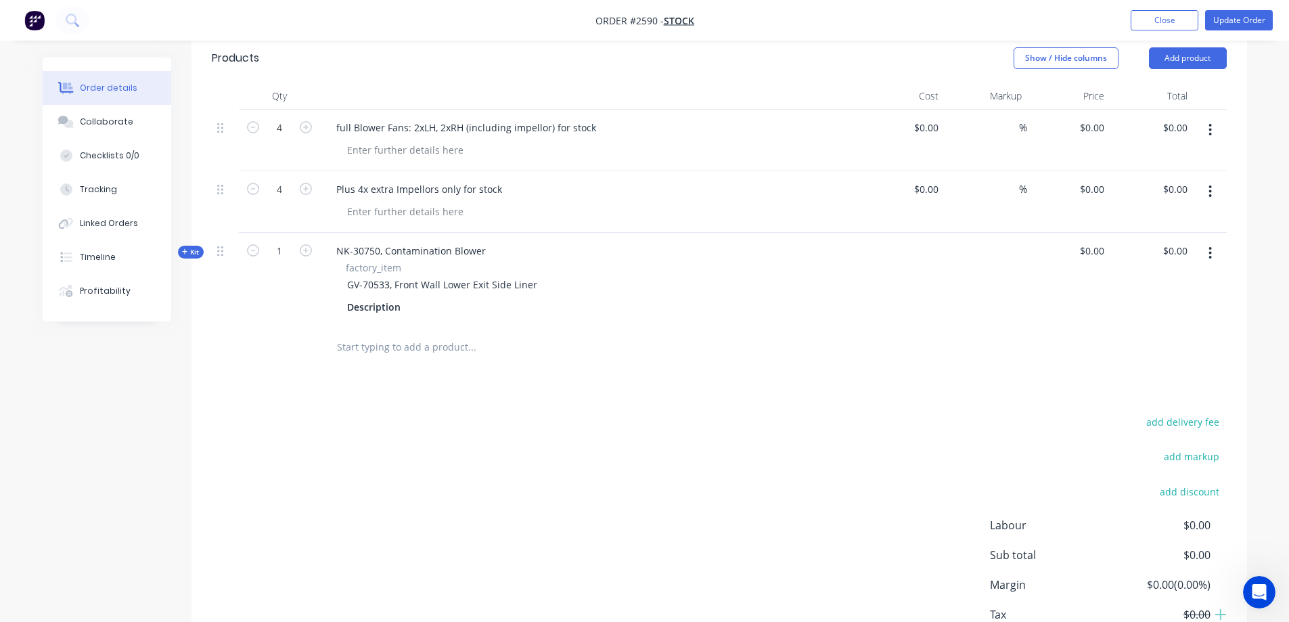
click at [410, 344] on input "text" at bounding box center [471, 346] width 271 height 27
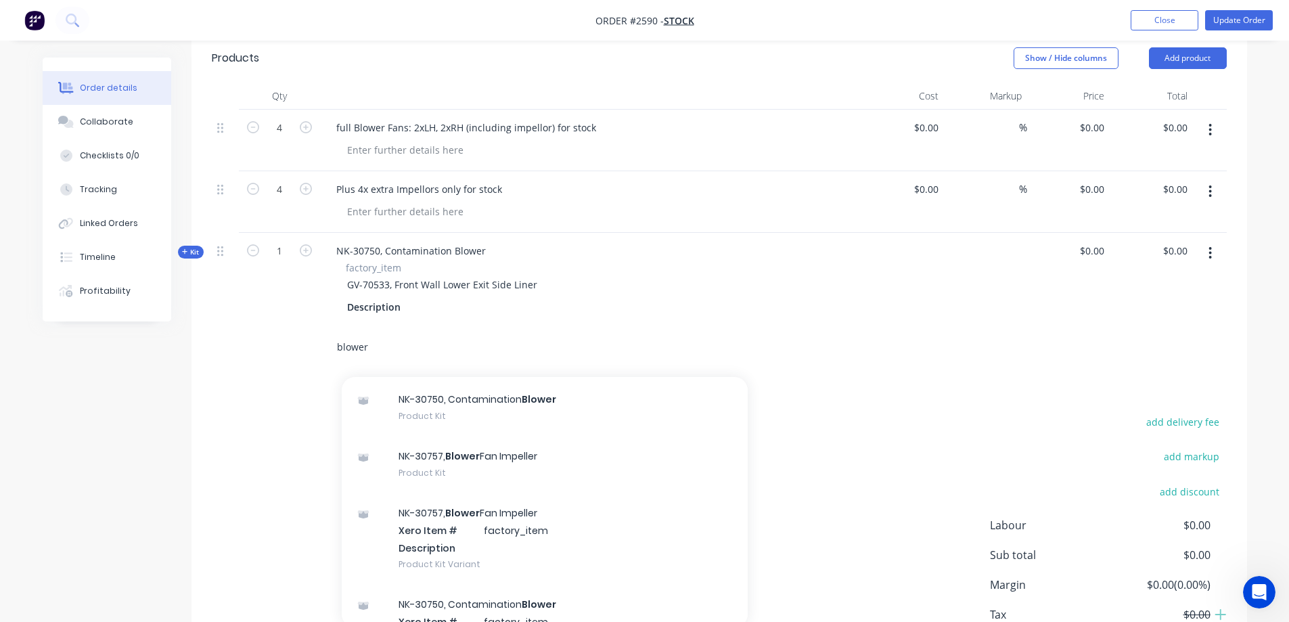
scroll to position [2638, 0]
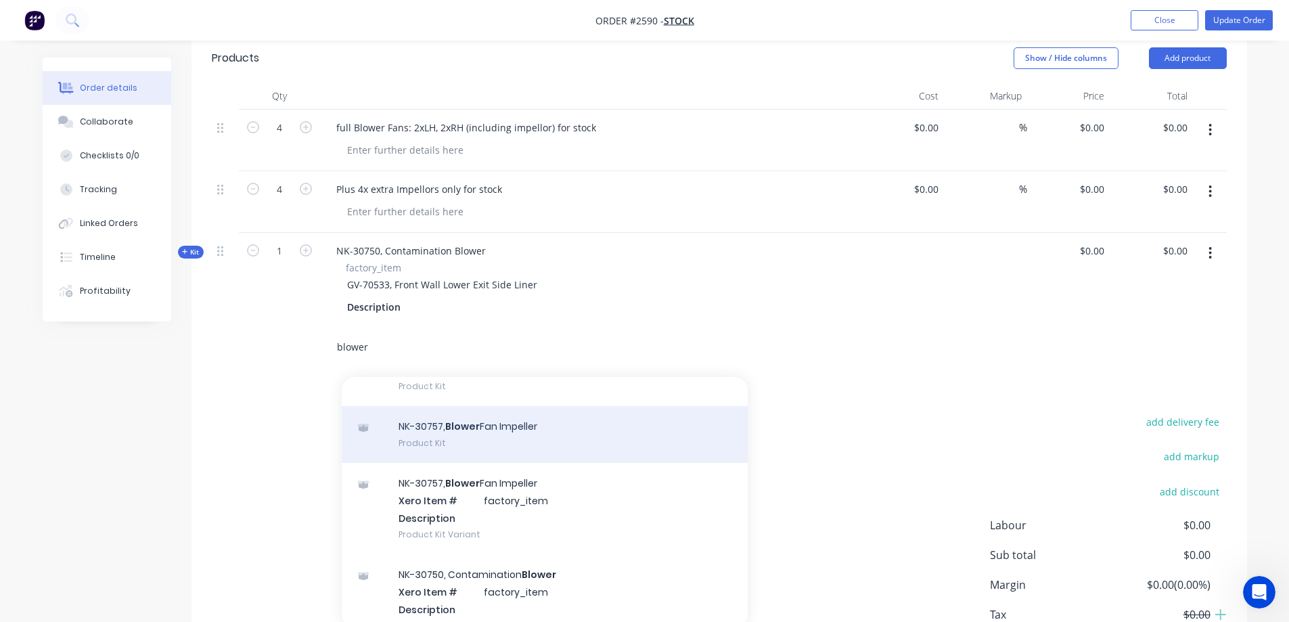
type input "blower"
click at [550, 451] on div "NK-30757, Blower Fan Impeller Product Kit" at bounding box center [545, 434] width 406 height 57
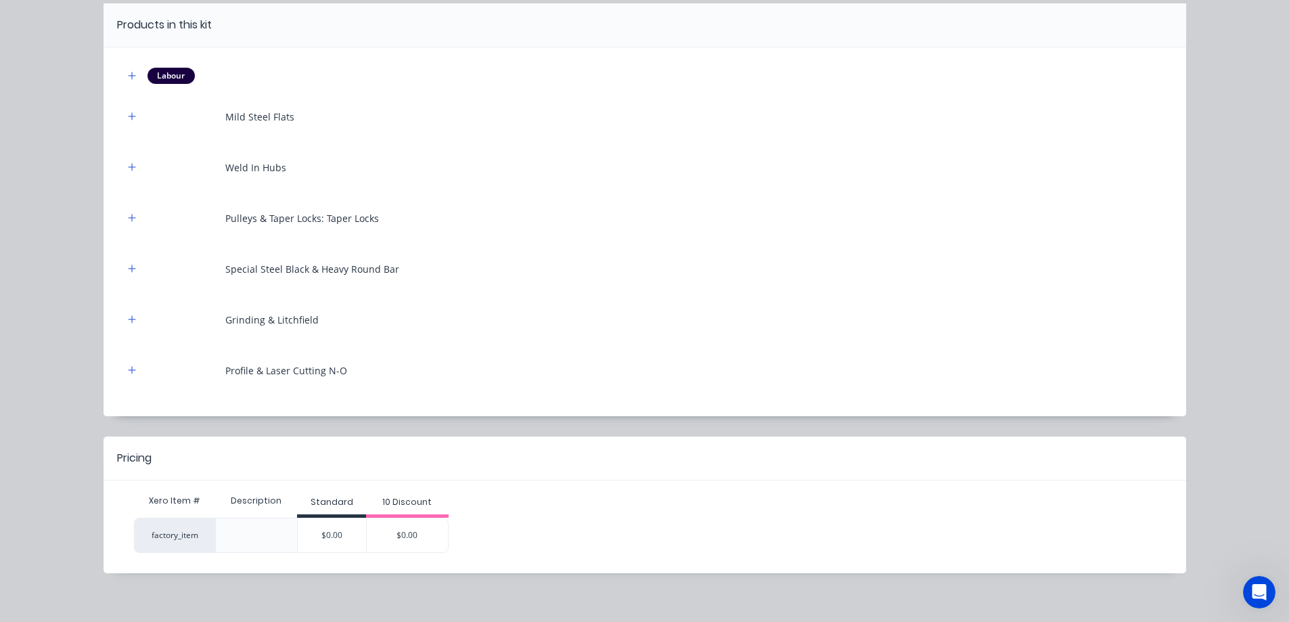
scroll to position [135, 0]
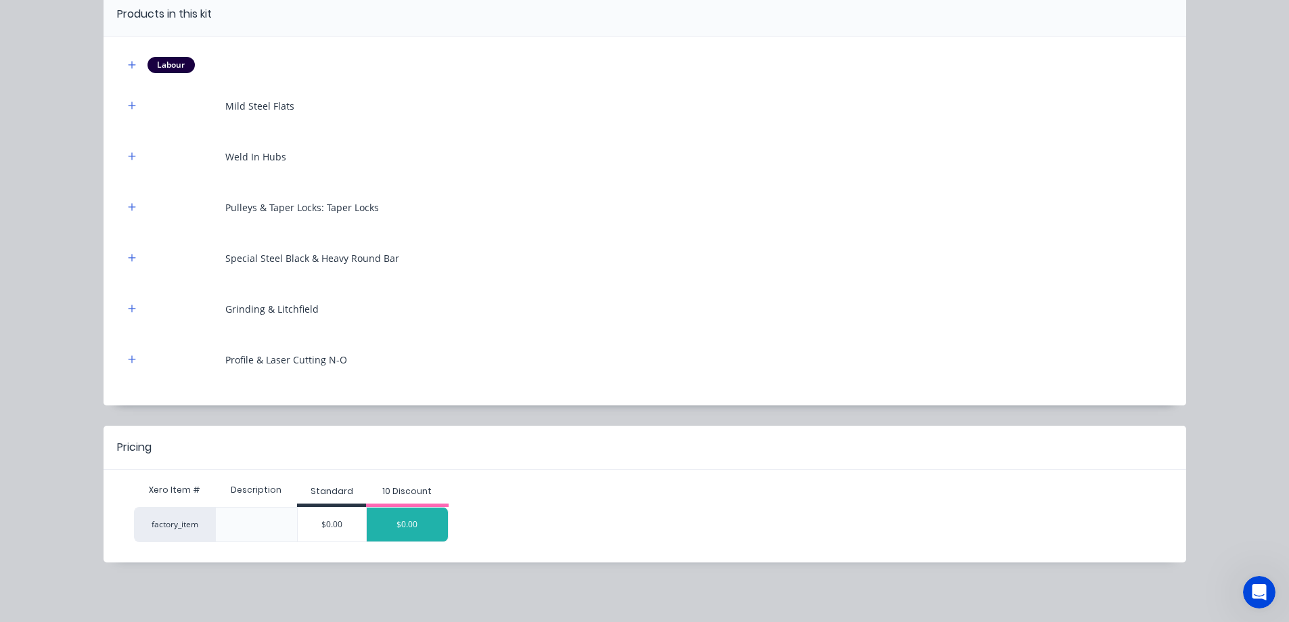
click at [392, 511] on div "$0.00" at bounding box center [407, 524] width 81 height 34
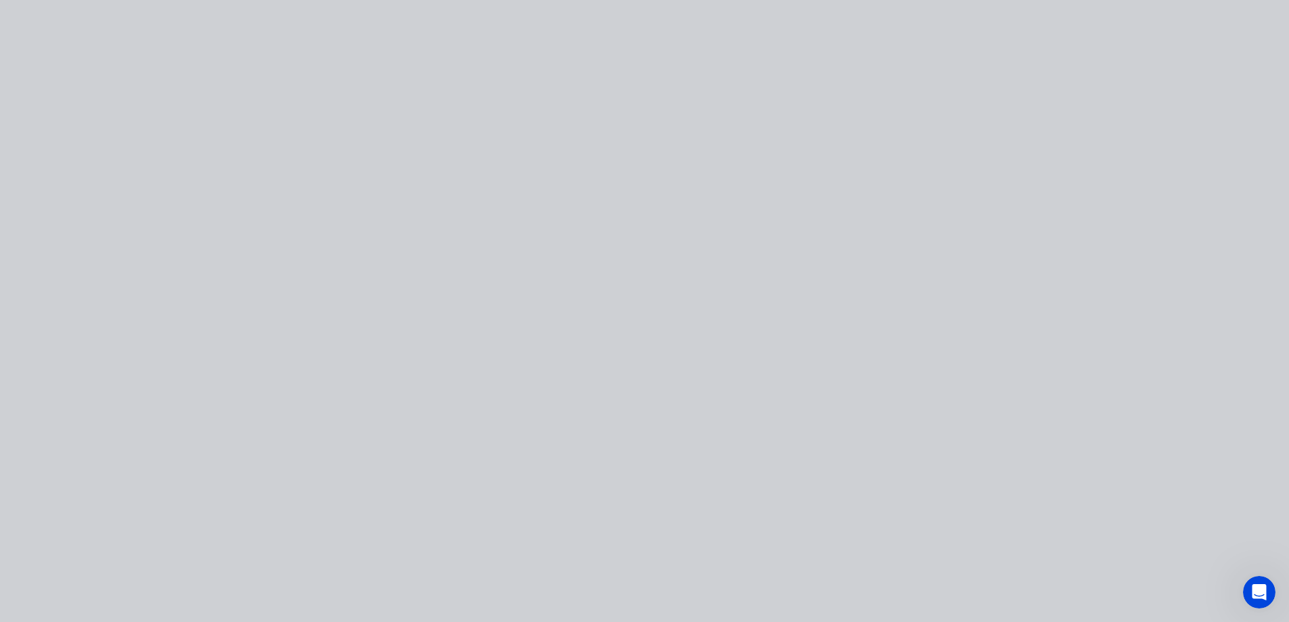
scroll to position [0, 0]
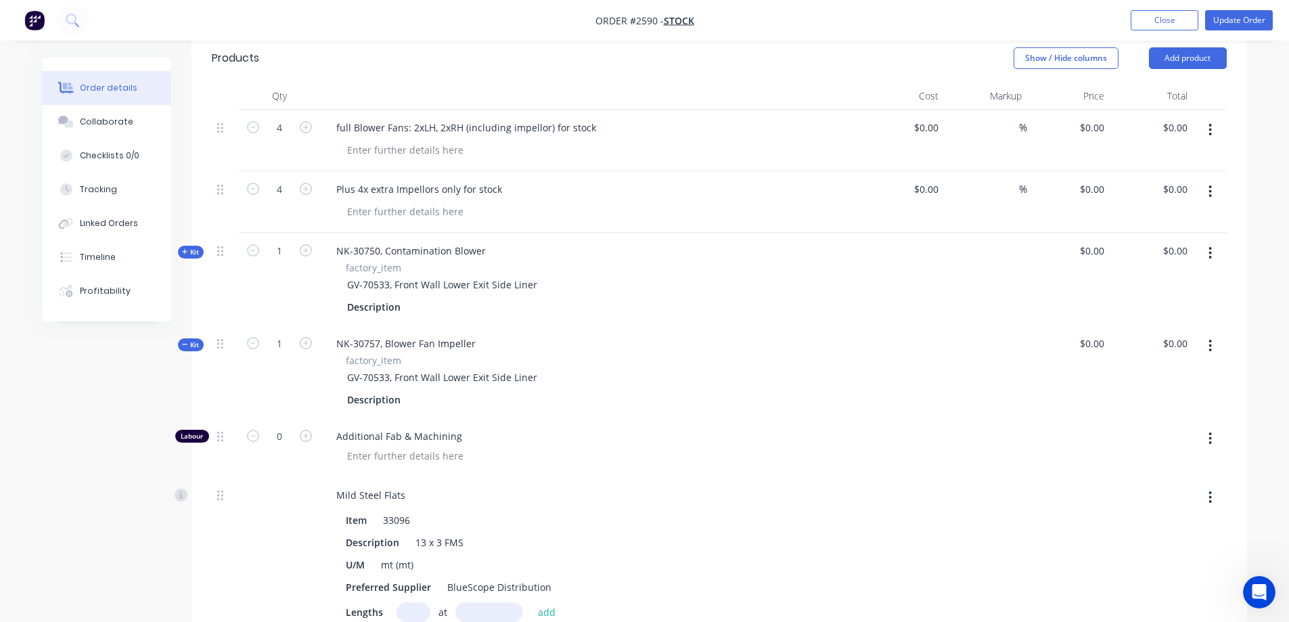
click at [188, 344] on span "Kit" at bounding box center [191, 345] width 18 height 10
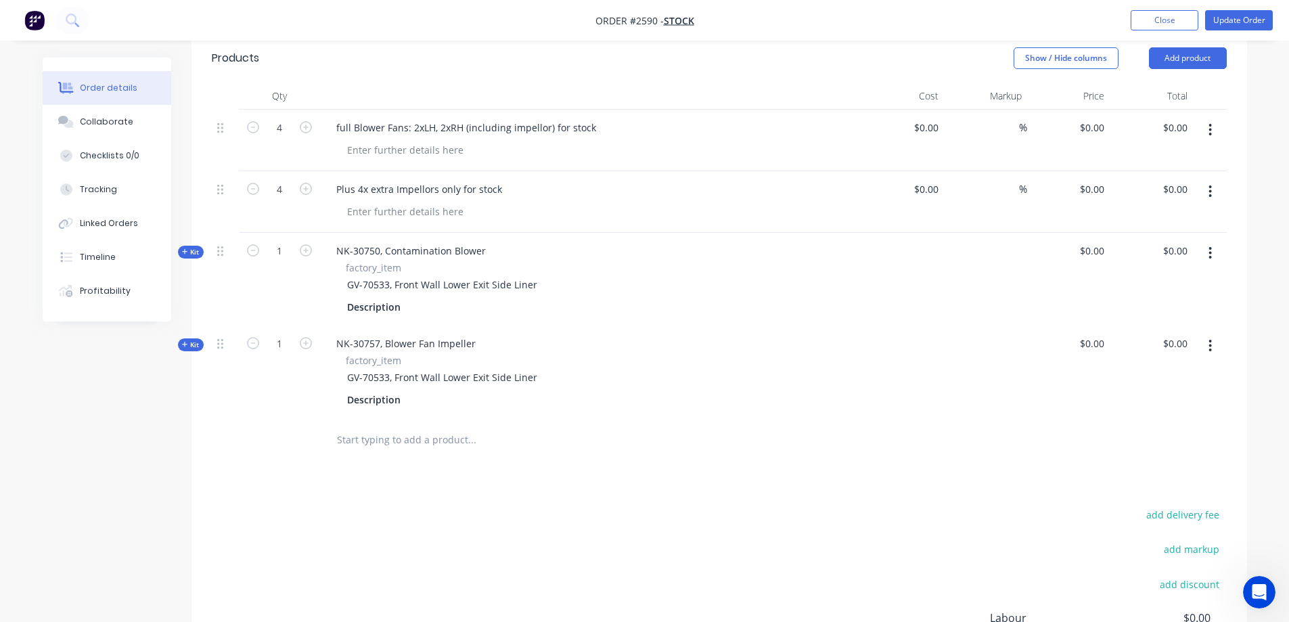
click at [198, 346] on span "Kit" at bounding box center [191, 345] width 18 height 10
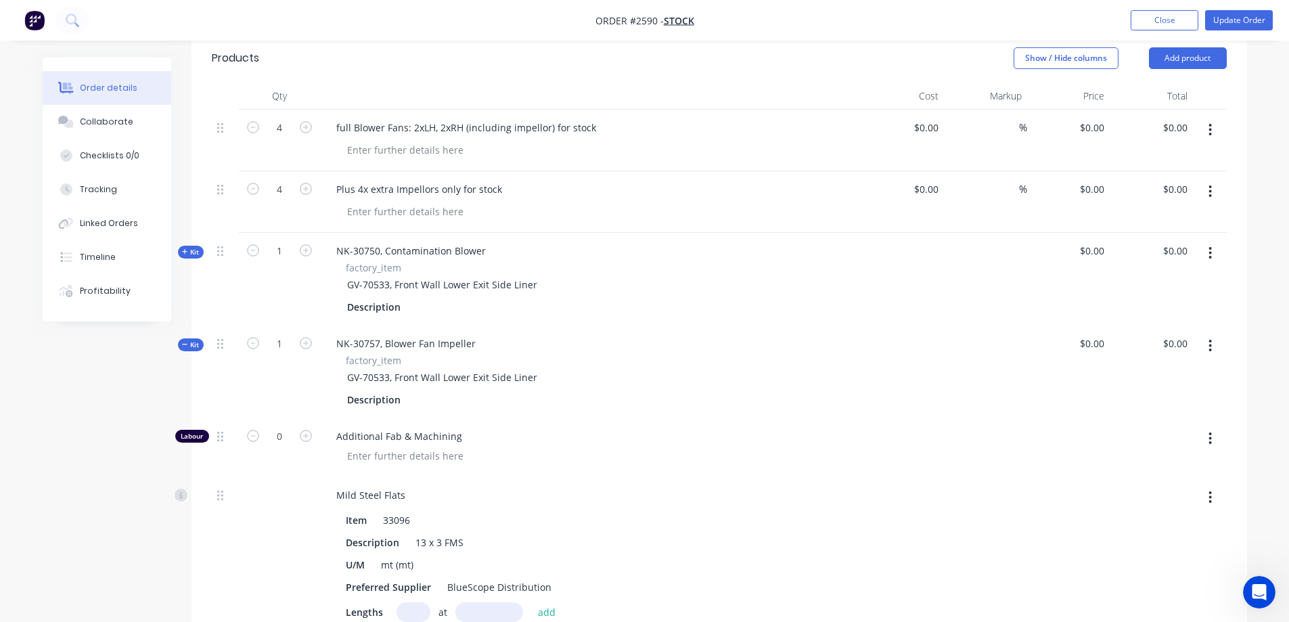
click at [192, 253] on span "Kit" at bounding box center [191, 252] width 18 height 10
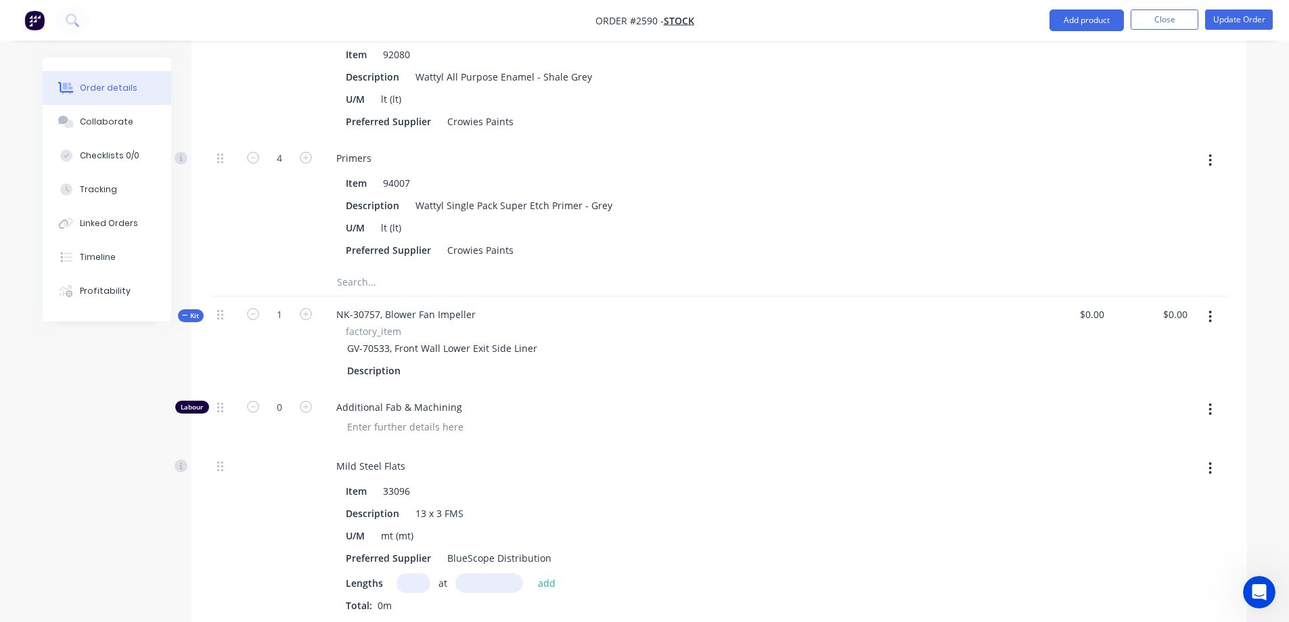
scroll to position [3235, 0]
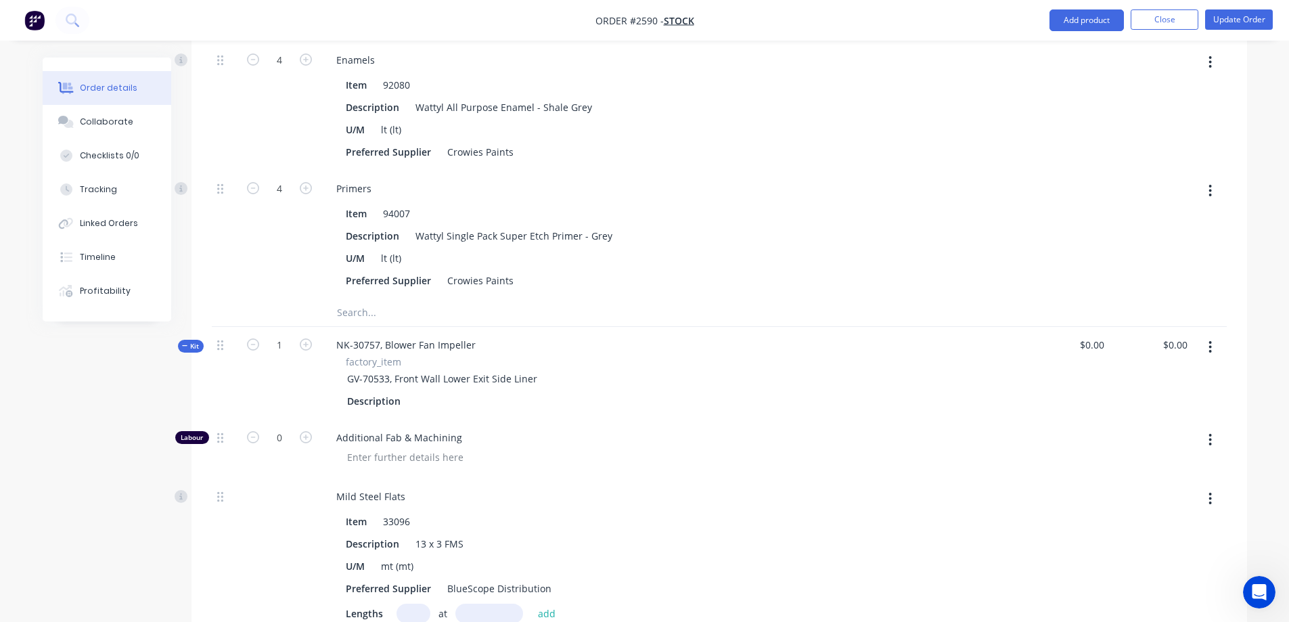
click at [192, 344] on span "Kit" at bounding box center [191, 346] width 18 height 10
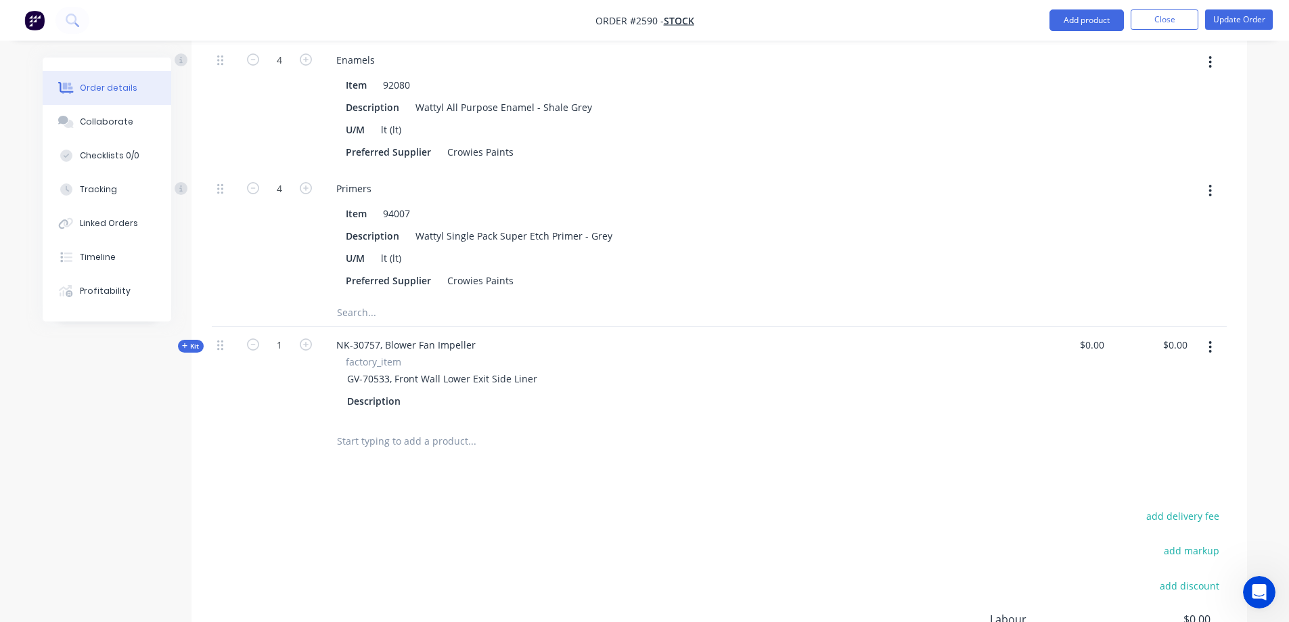
click at [1213, 346] on button "button" at bounding box center [1210, 347] width 32 height 24
click at [1166, 490] on div "Delete" at bounding box center [1162, 491] width 104 height 20
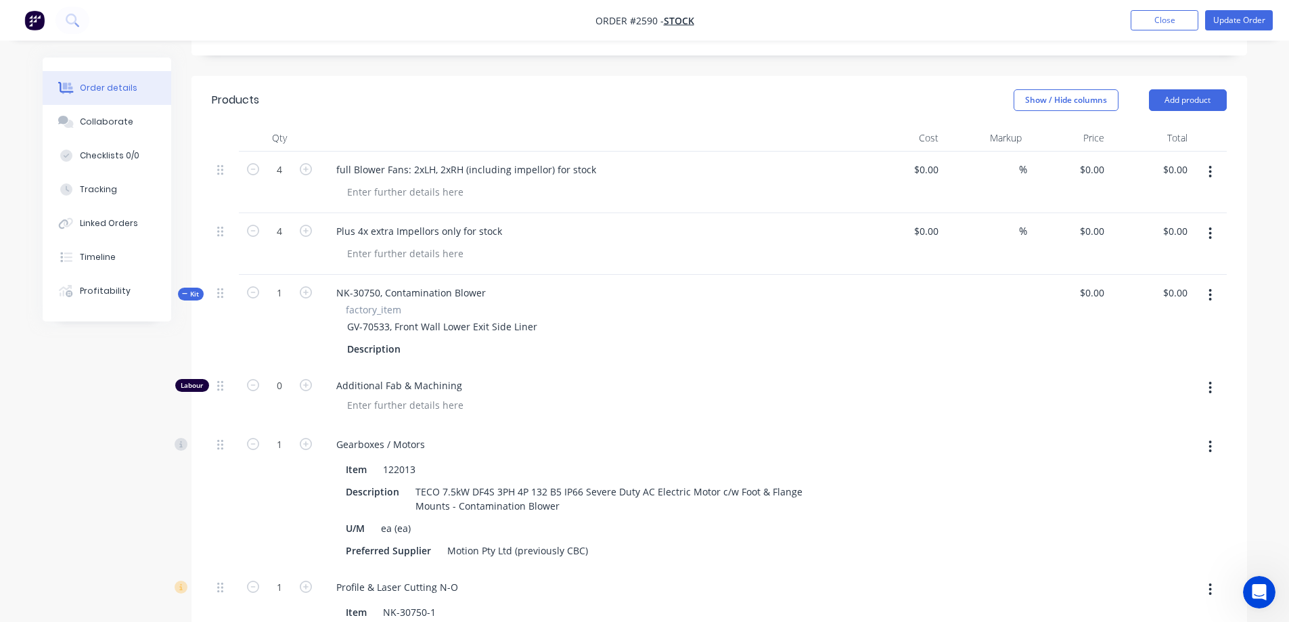
scroll to position [55, 0]
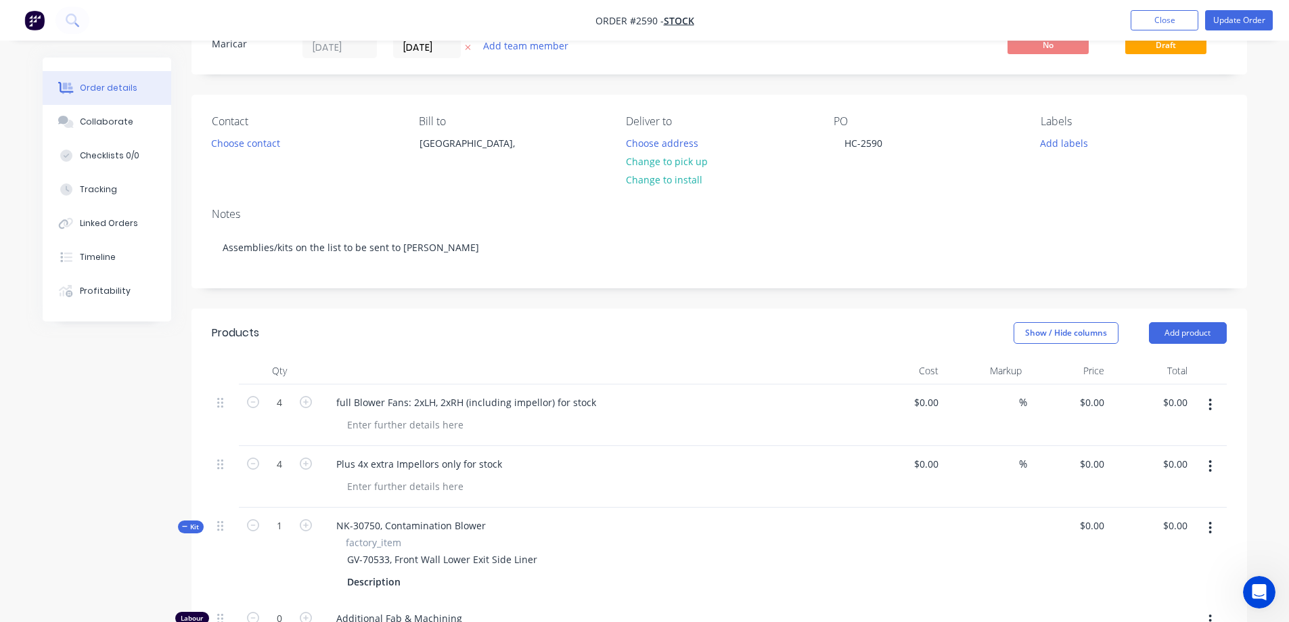
click at [1214, 528] on button "button" at bounding box center [1210, 527] width 32 height 24
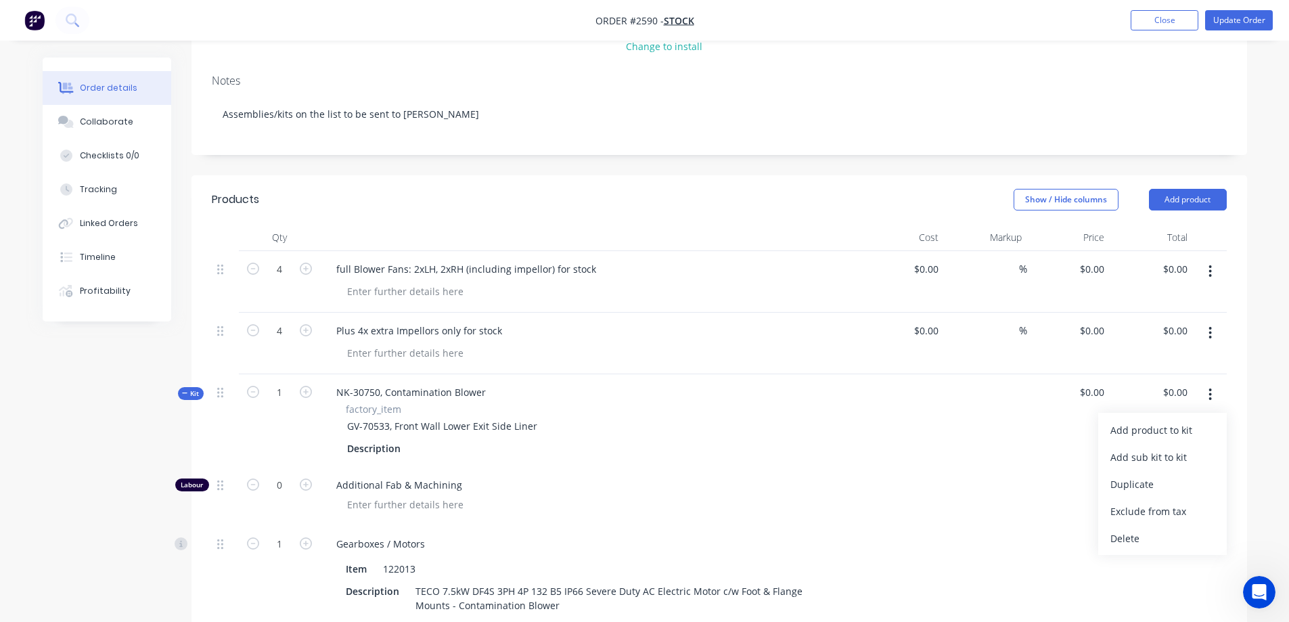
scroll to position [191, 0]
click at [1140, 540] on div "Delete" at bounding box center [1162, 536] width 104 height 20
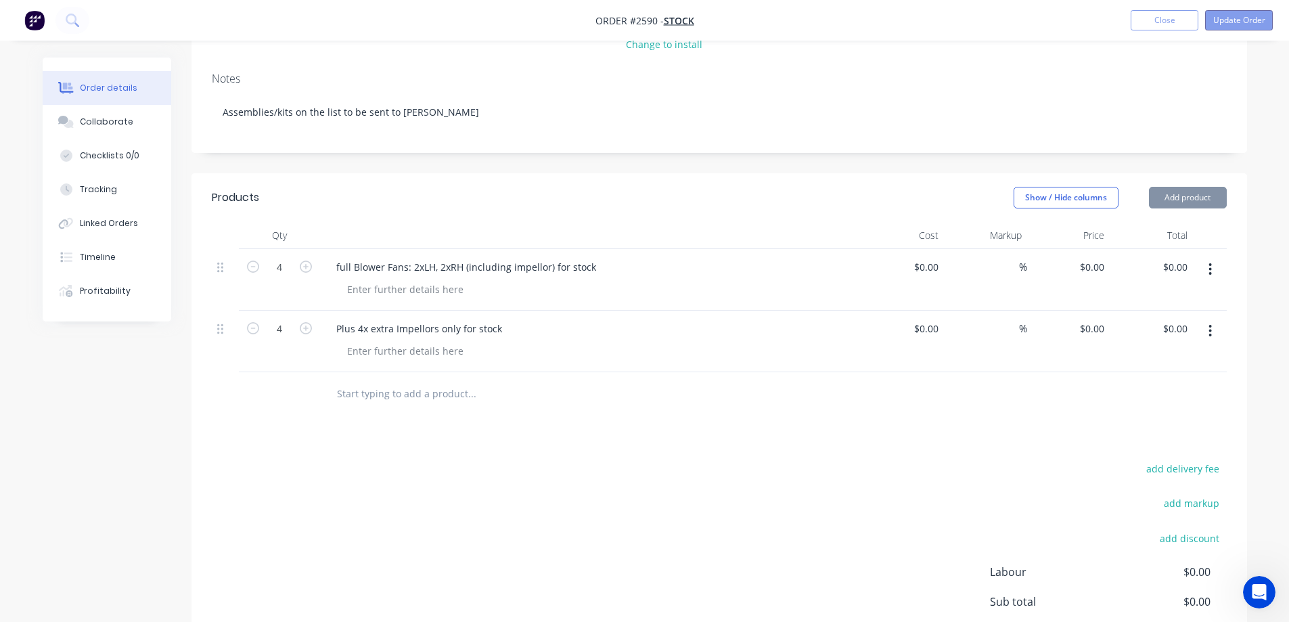
click at [1237, 25] on button "Update Order" at bounding box center [1239, 20] width 68 height 20
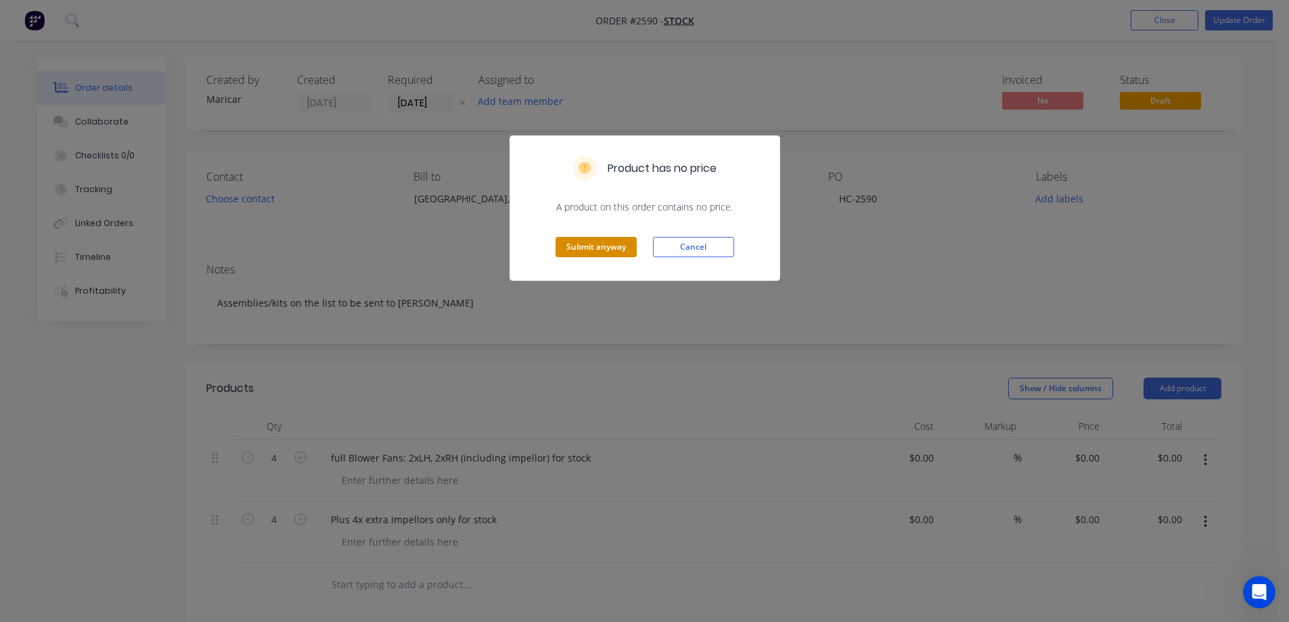
click at [603, 252] on button "Submit anyway" at bounding box center [595, 247] width 81 height 20
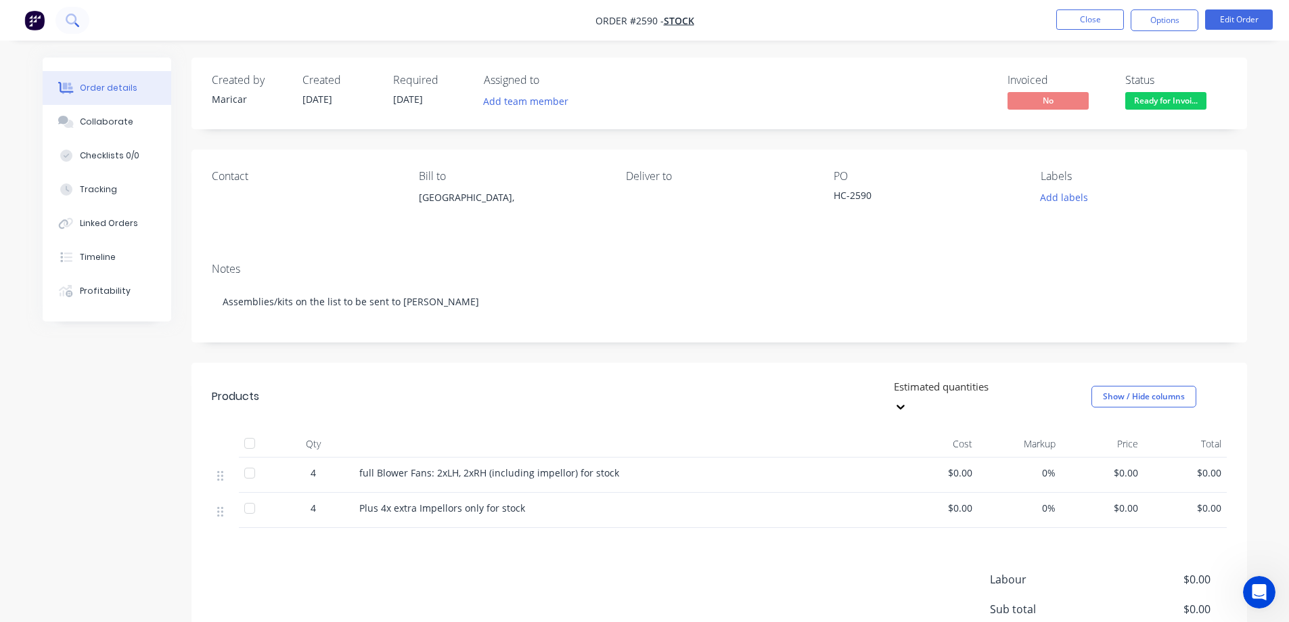
click at [80, 25] on button at bounding box center [72, 20] width 34 height 27
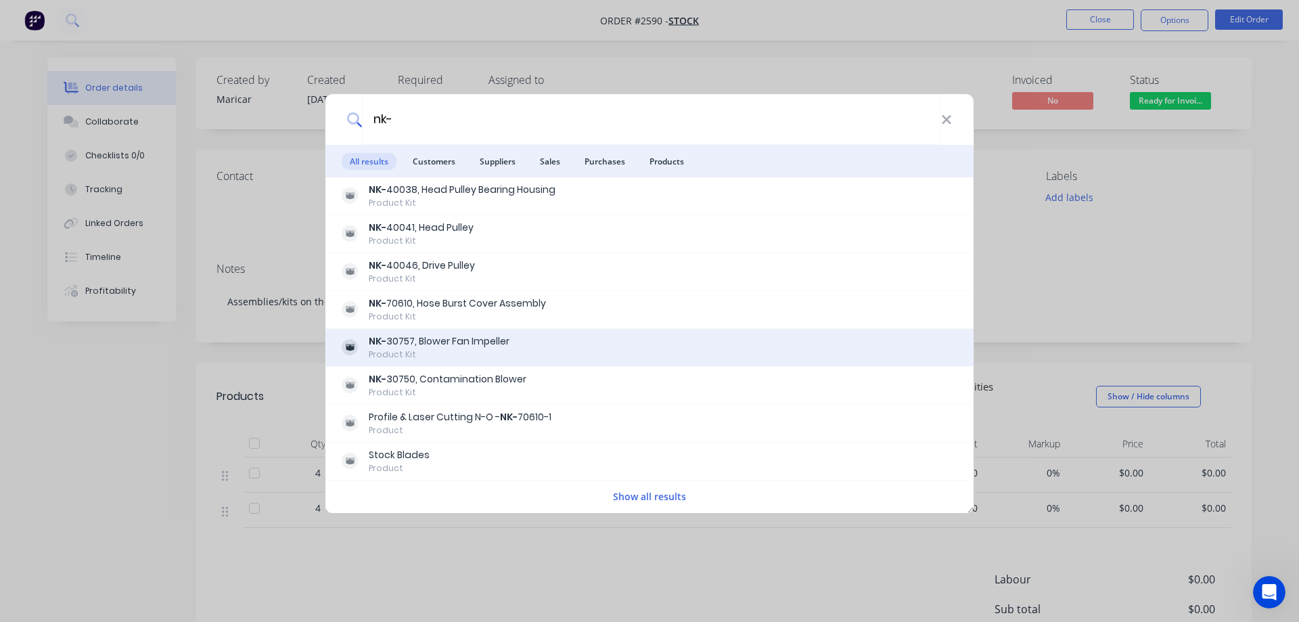
type input "nk-"
click at [541, 336] on div "NK- 30757, Blower Fan Impeller Product Kit" at bounding box center [650, 347] width 616 height 26
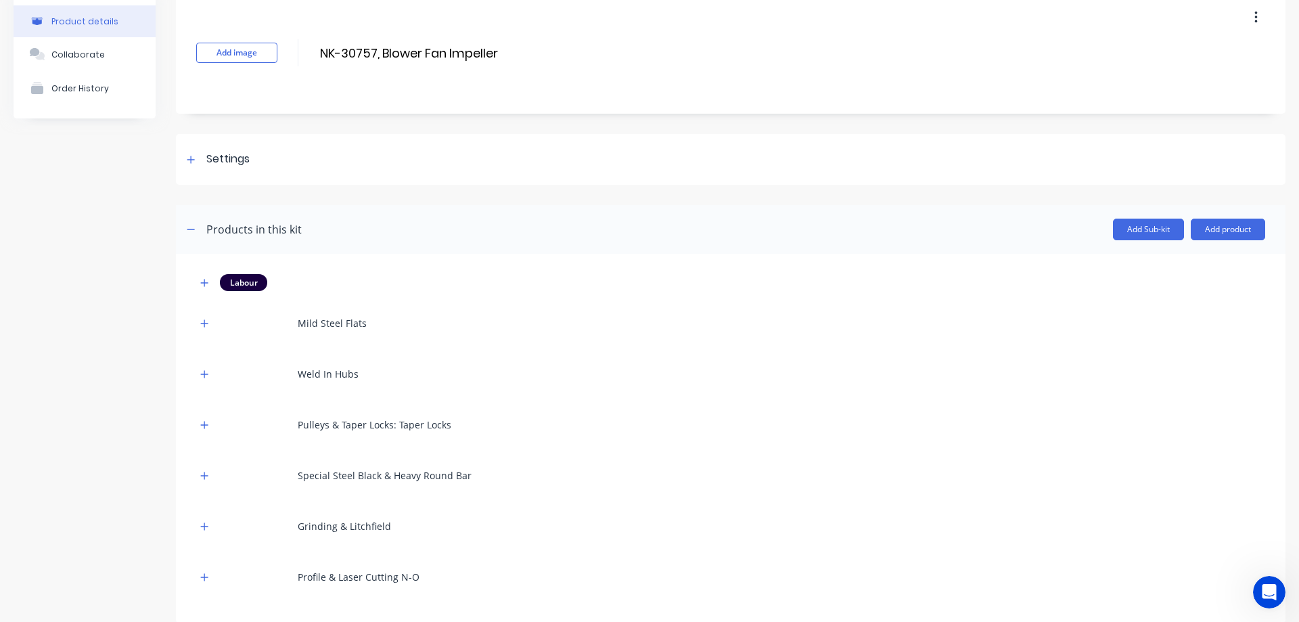
scroll to position [135, 0]
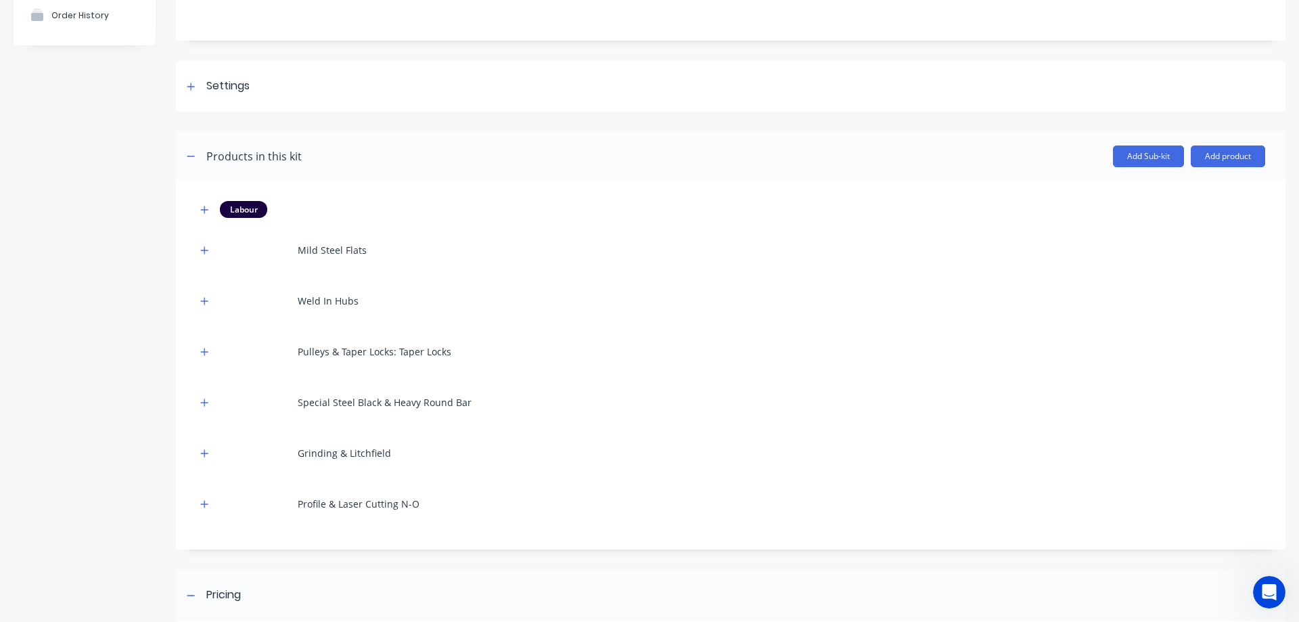
drag, startPoint x: 205, startPoint y: 497, endPoint x: 206, endPoint y: 490, distance: 6.8
click at [205, 498] on button "button" at bounding box center [204, 503] width 17 height 17
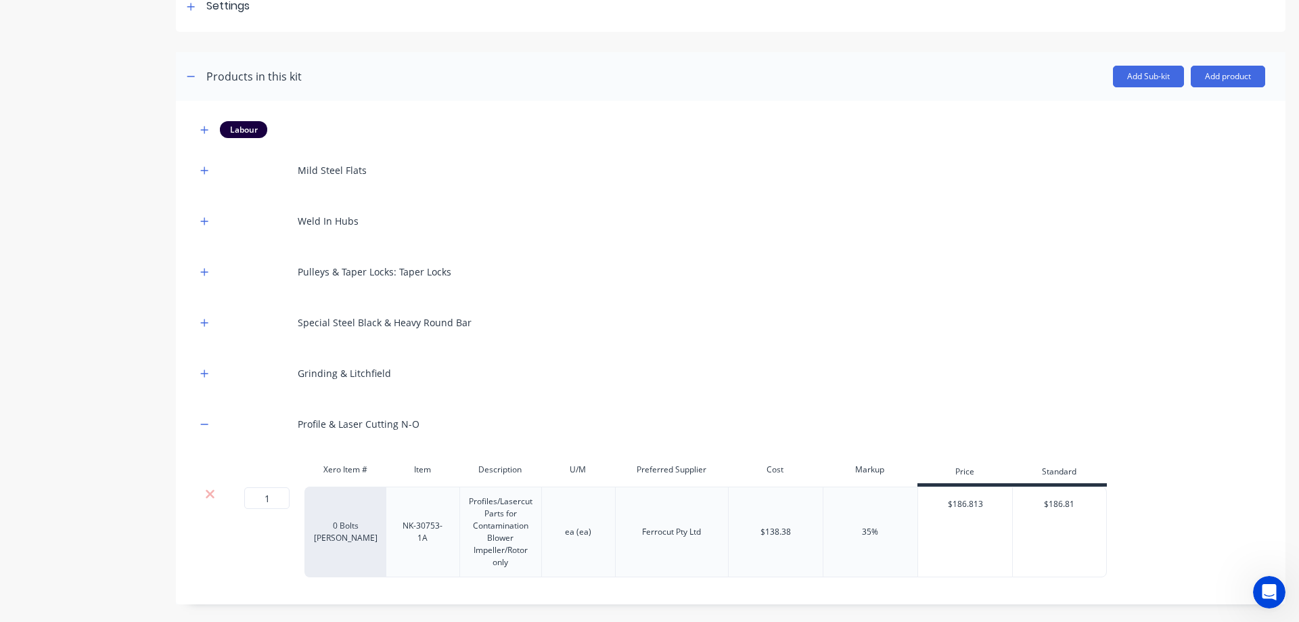
scroll to position [338, 0]
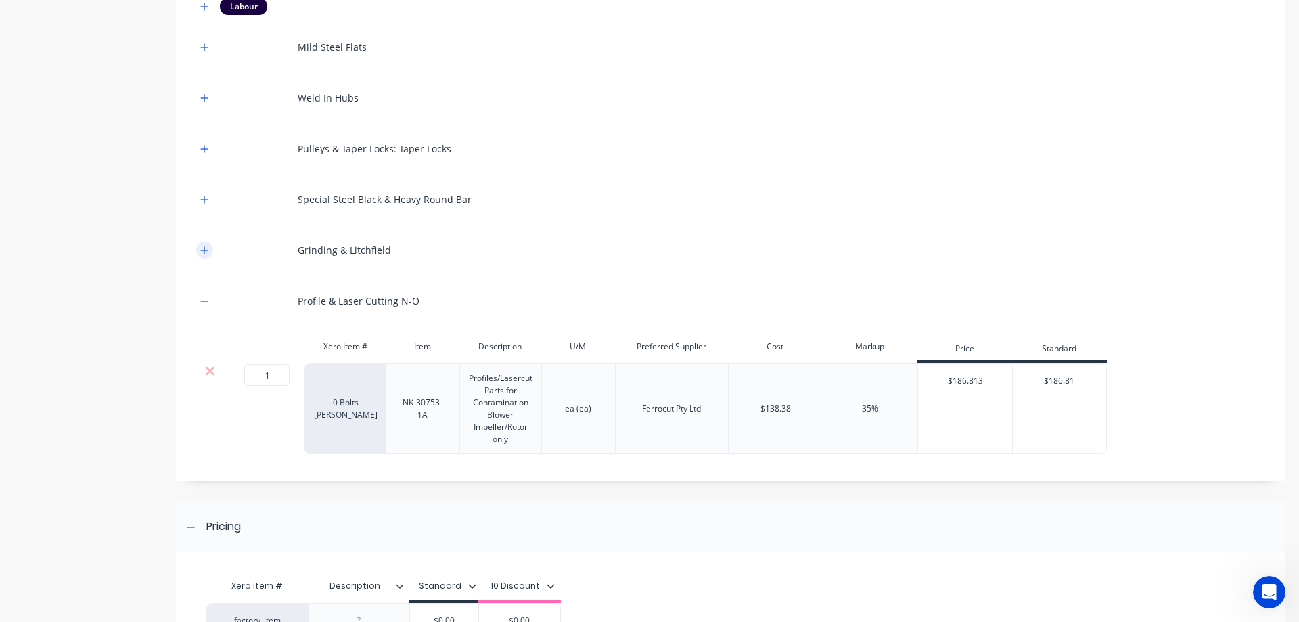
click at [204, 248] on icon "button" at bounding box center [204, 250] width 8 height 9
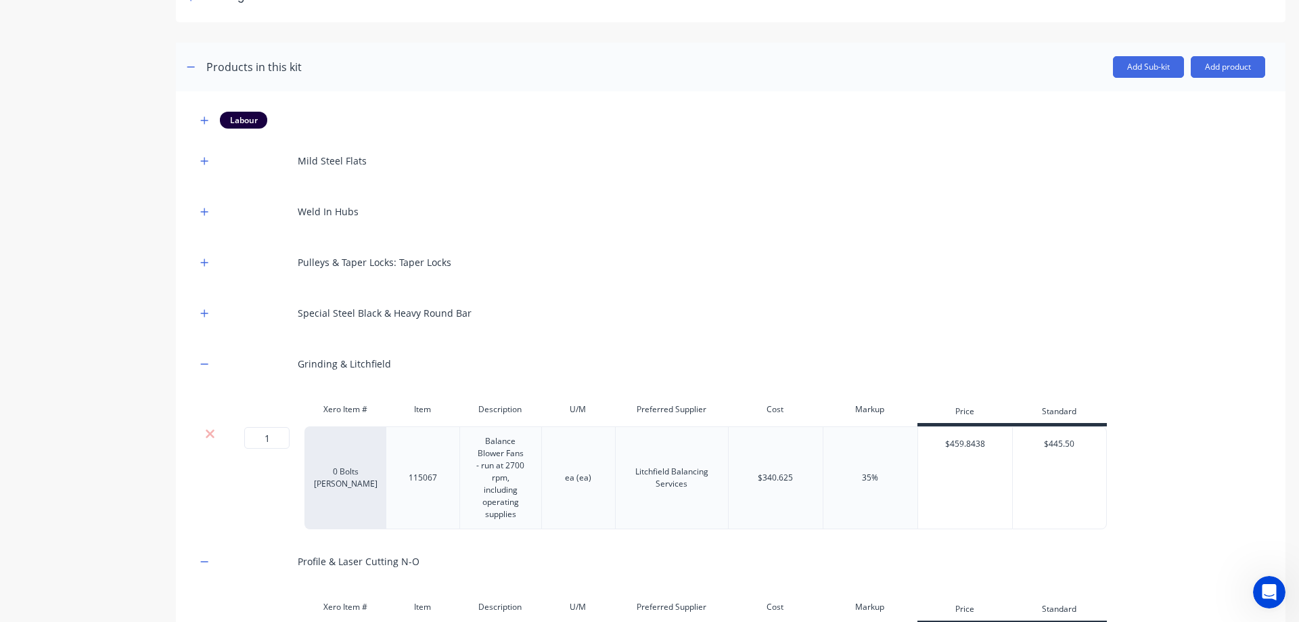
scroll to position [203, 0]
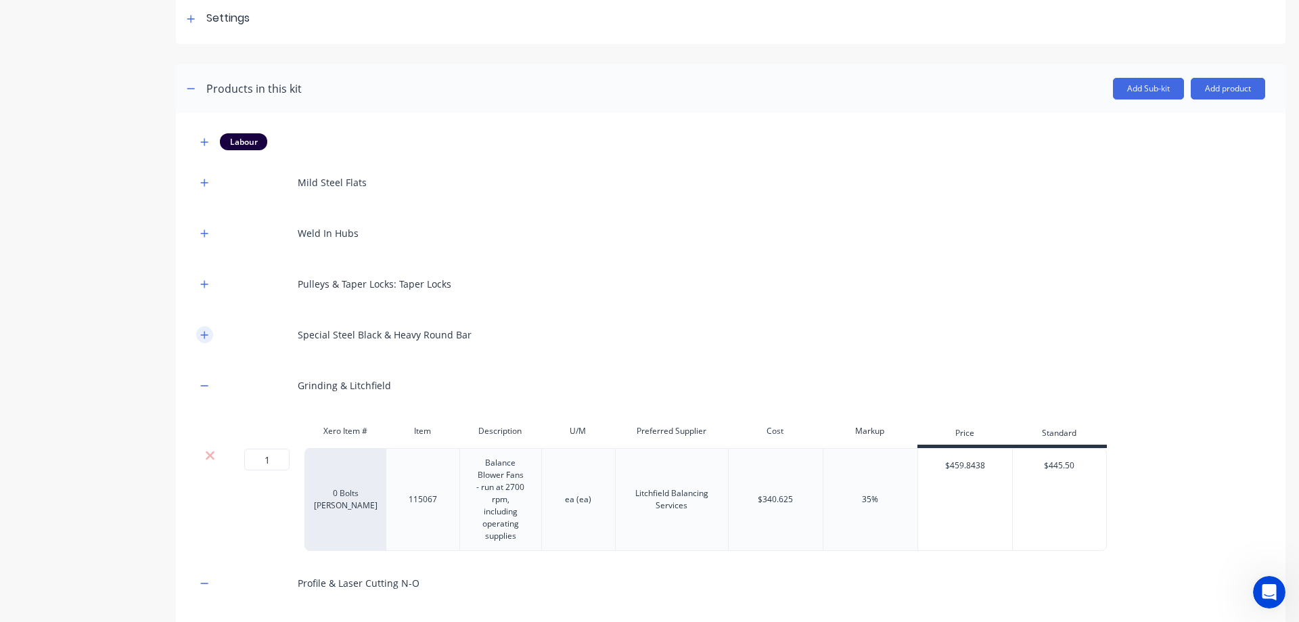
click at [204, 335] on icon "button" at bounding box center [204, 334] width 8 height 9
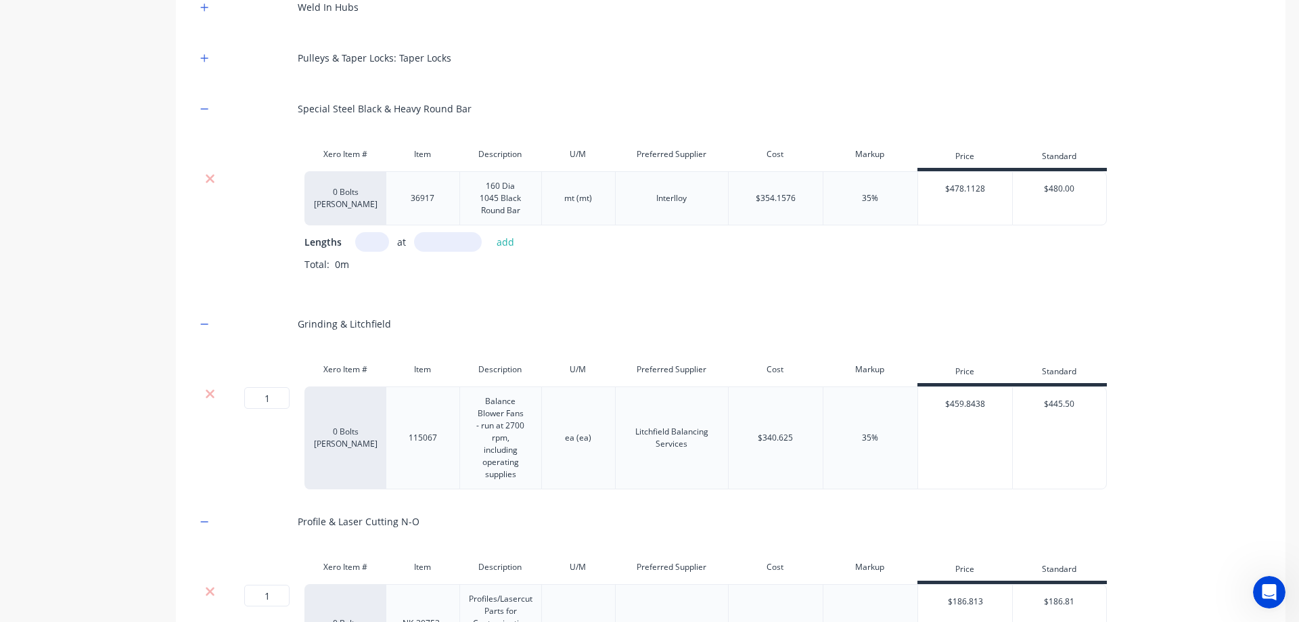
scroll to position [338, 0]
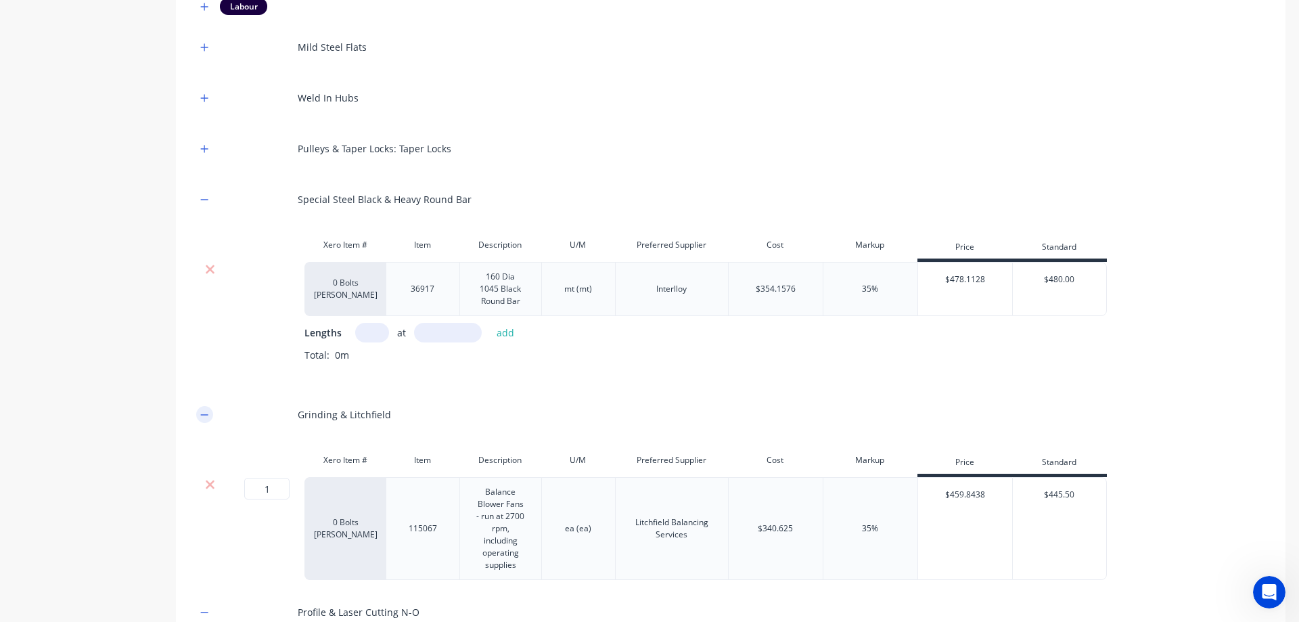
click at [201, 420] on button "button" at bounding box center [204, 414] width 17 height 17
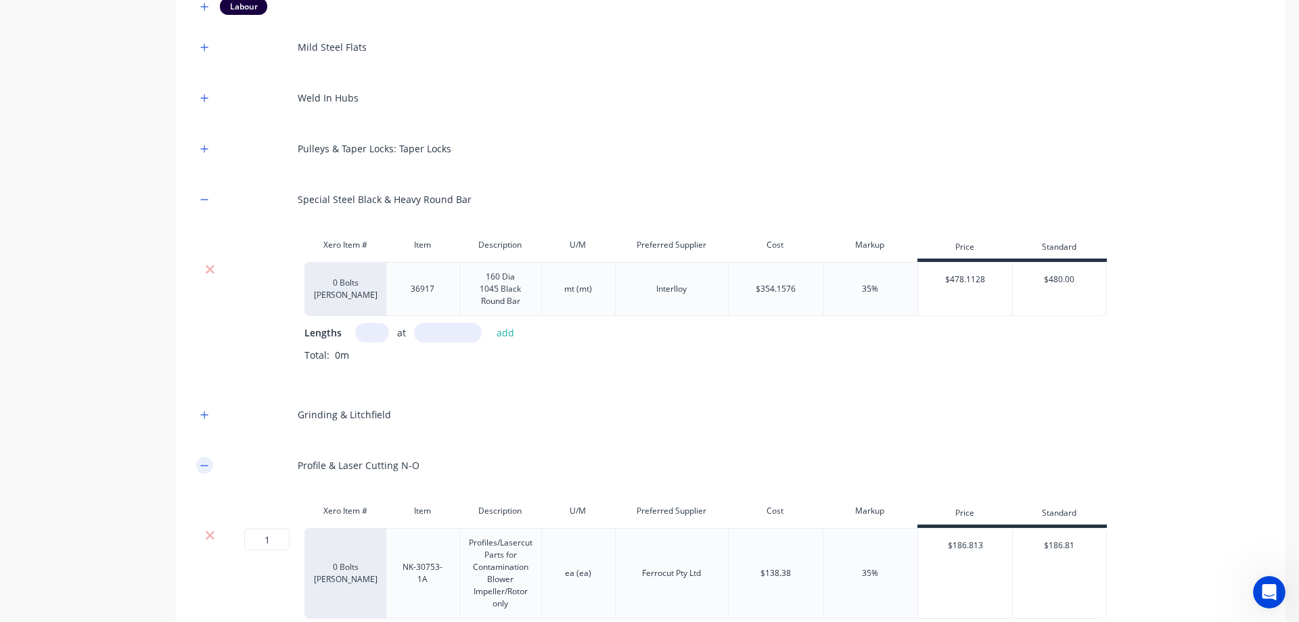
click at [201, 462] on icon "button" at bounding box center [204, 465] width 8 height 9
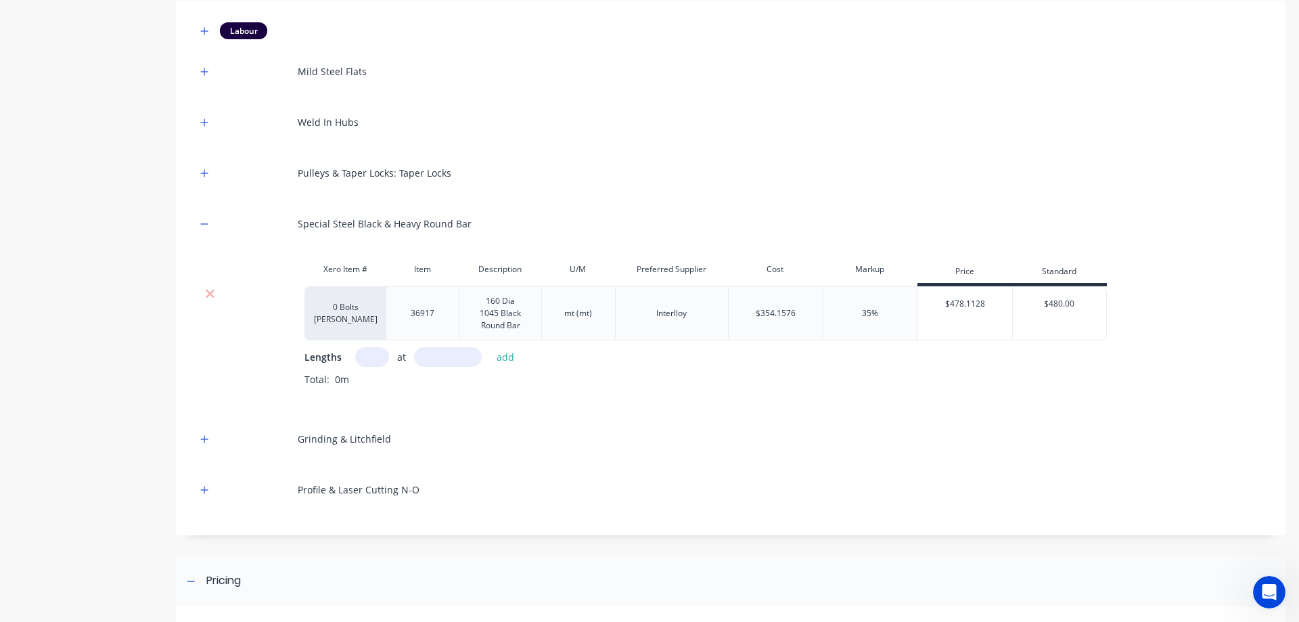
scroll to position [271, 0]
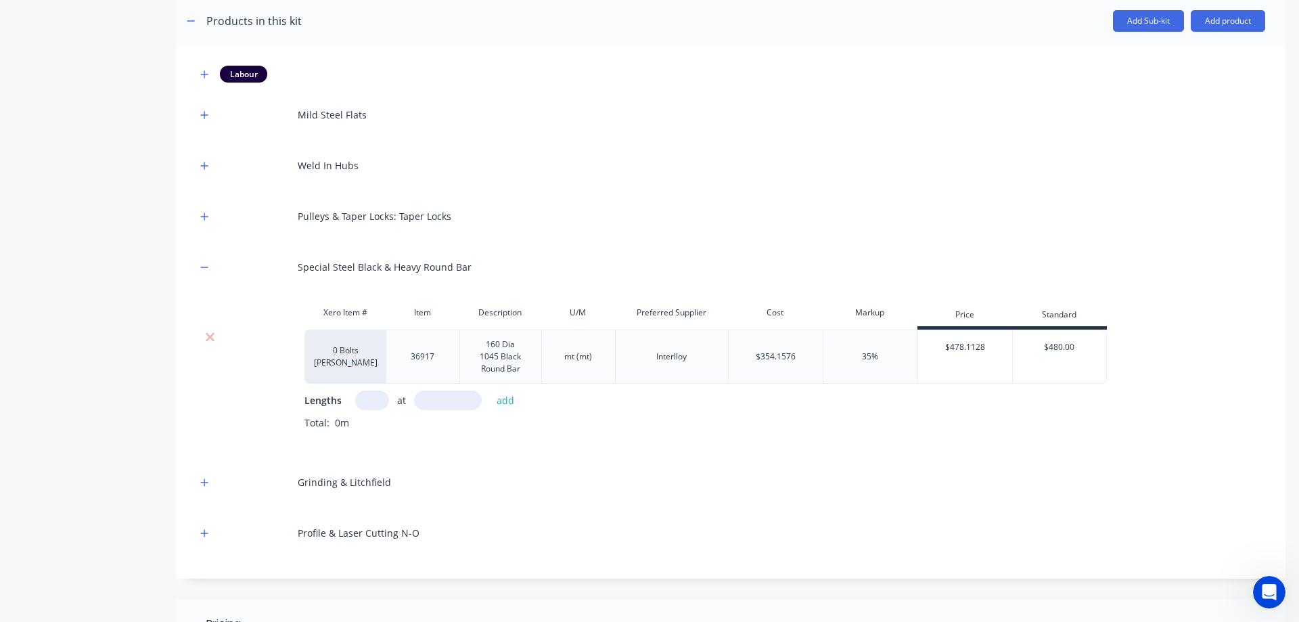
click at [373, 405] on input "text" at bounding box center [372, 400] width 34 height 20
type input "1"
type input "26"
click at [509, 402] on button "add" at bounding box center [506, 400] width 32 height 18
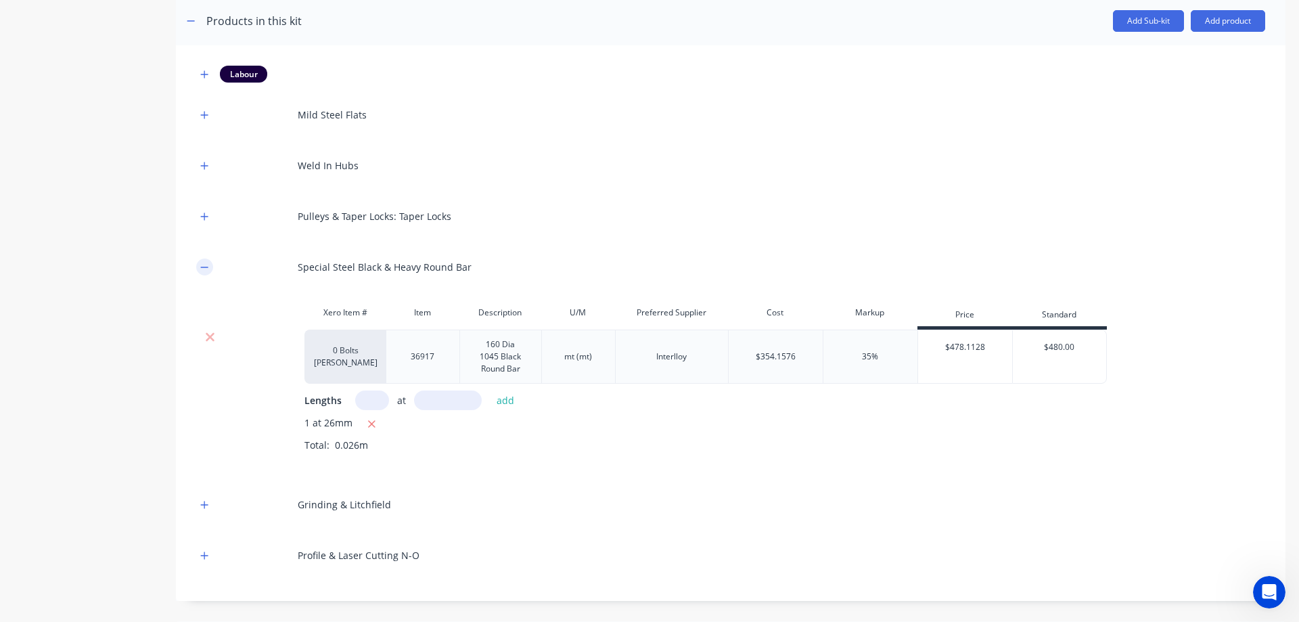
click at [210, 269] on button "button" at bounding box center [204, 266] width 17 height 17
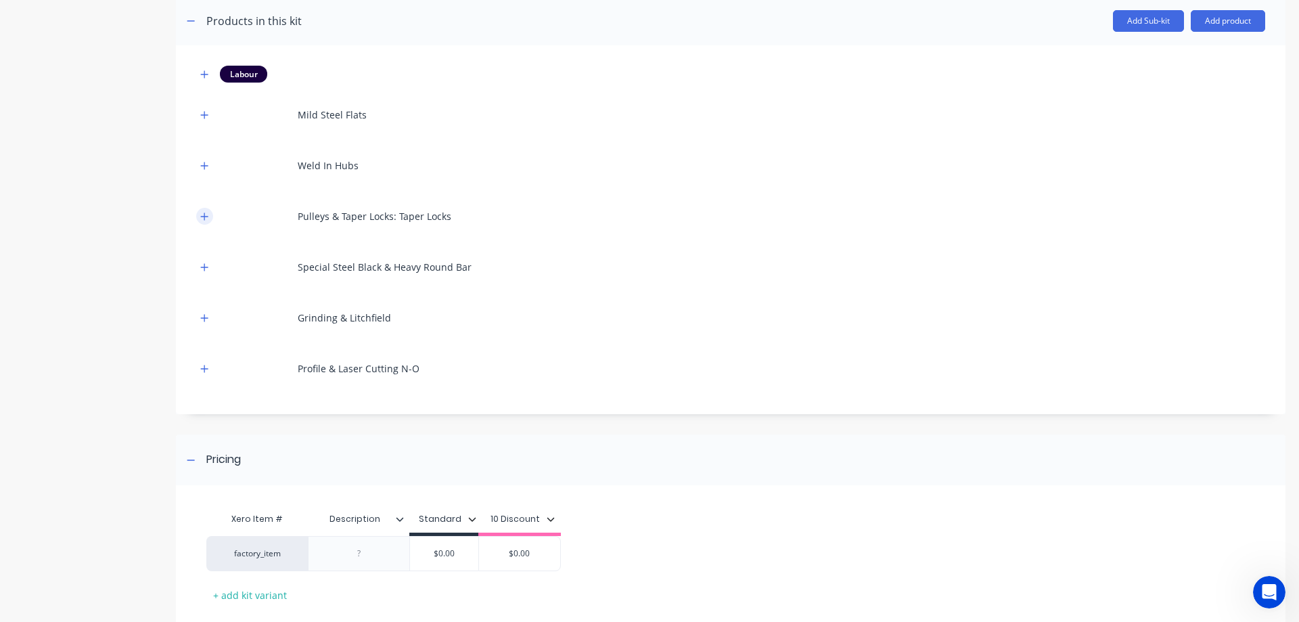
click at [205, 216] on icon "button" at bounding box center [204, 215] width 7 height 7
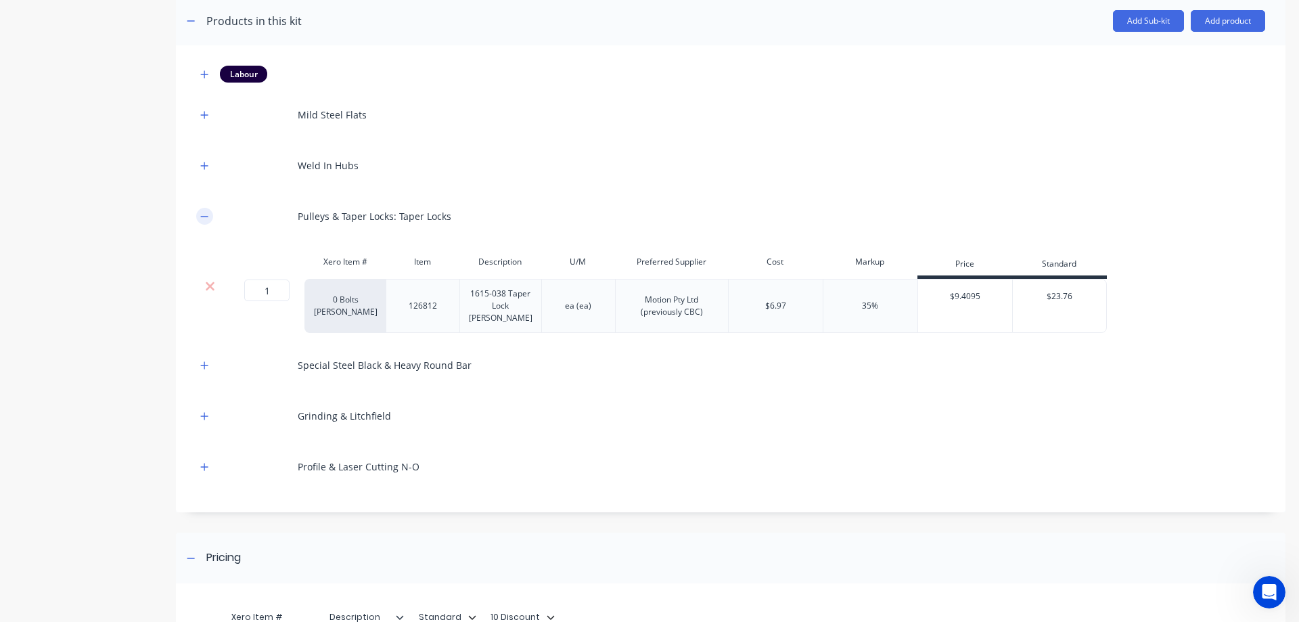
click at [205, 216] on icon "button" at bounding box center [204, 216] width 7 height 1
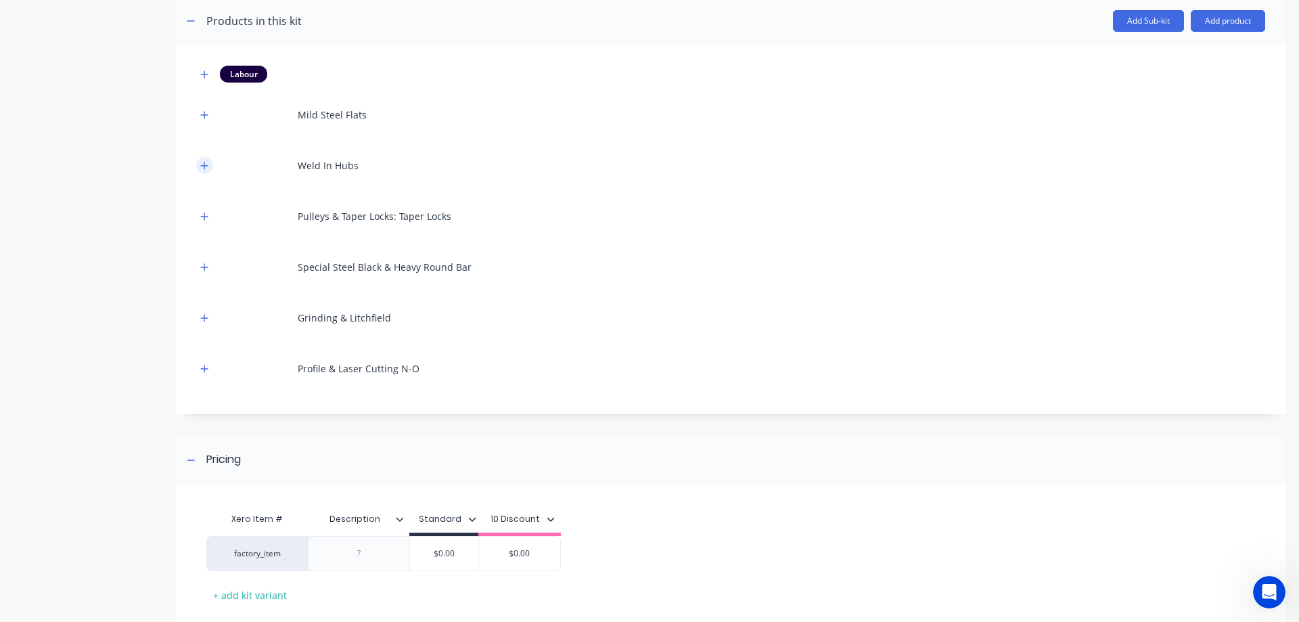
click at [207, 167] on icon "button" at bounding box center [204, 165] width 8 height 9
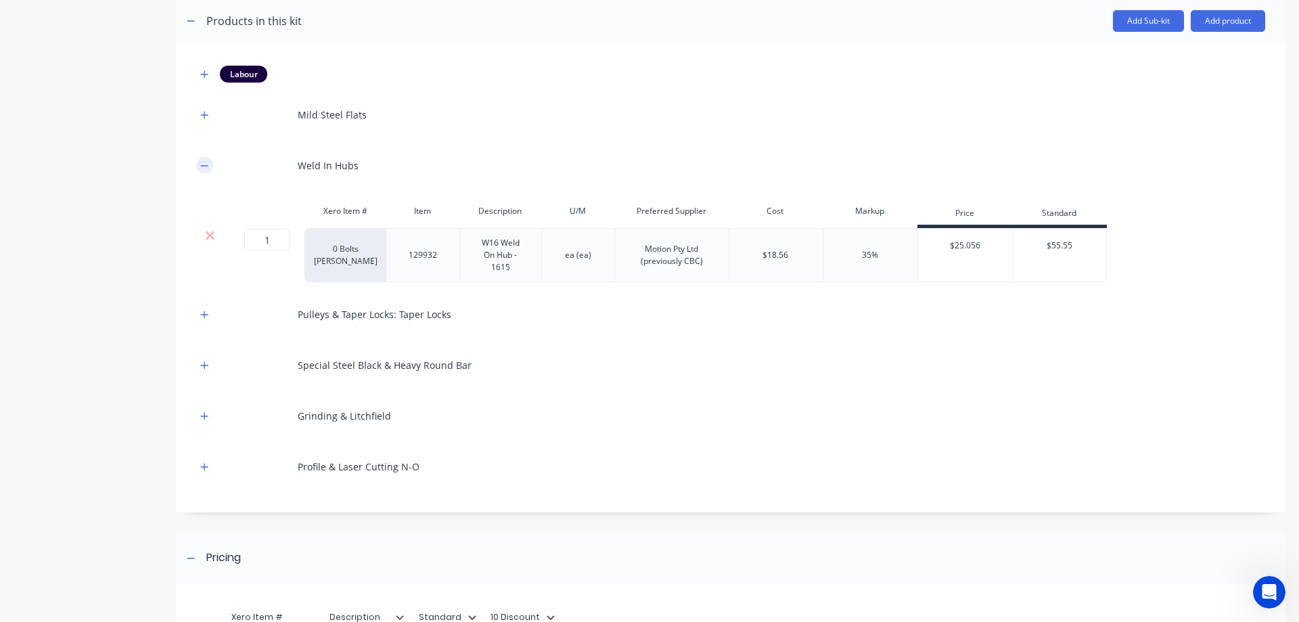
click at [207, 167] on icon "button" at bounding box center [204, 165] width 8 height 9
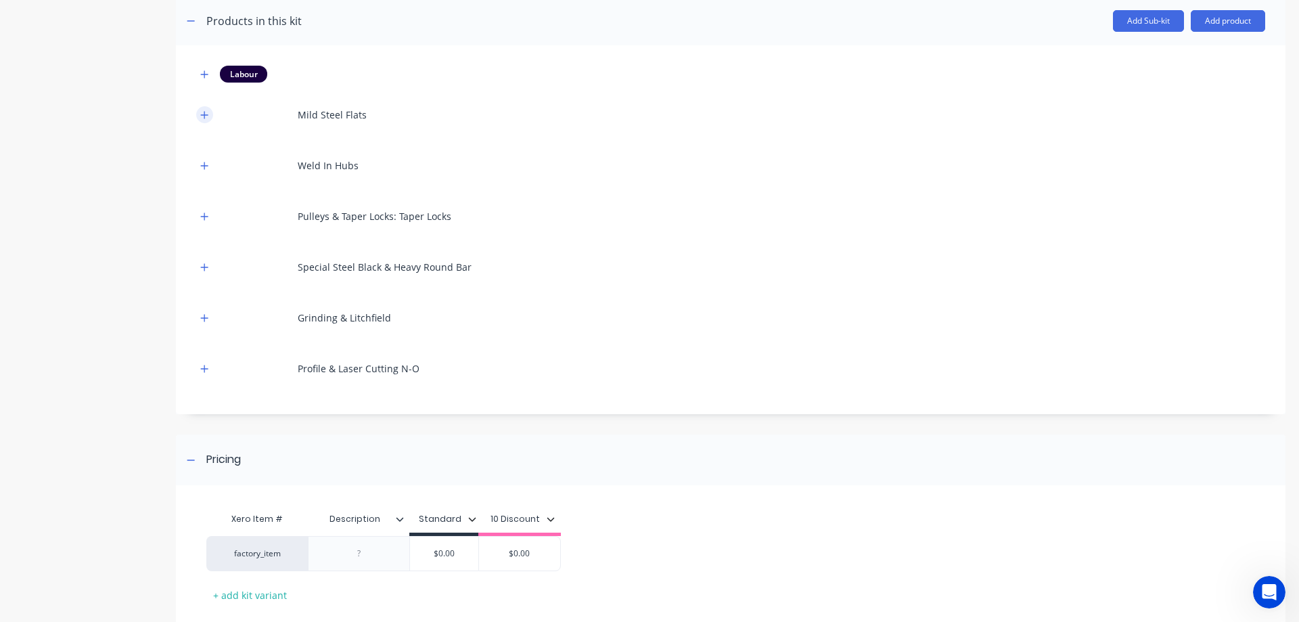
click at [210, 115] on button "button" at bounding box center [204, 114] width 17 height 17
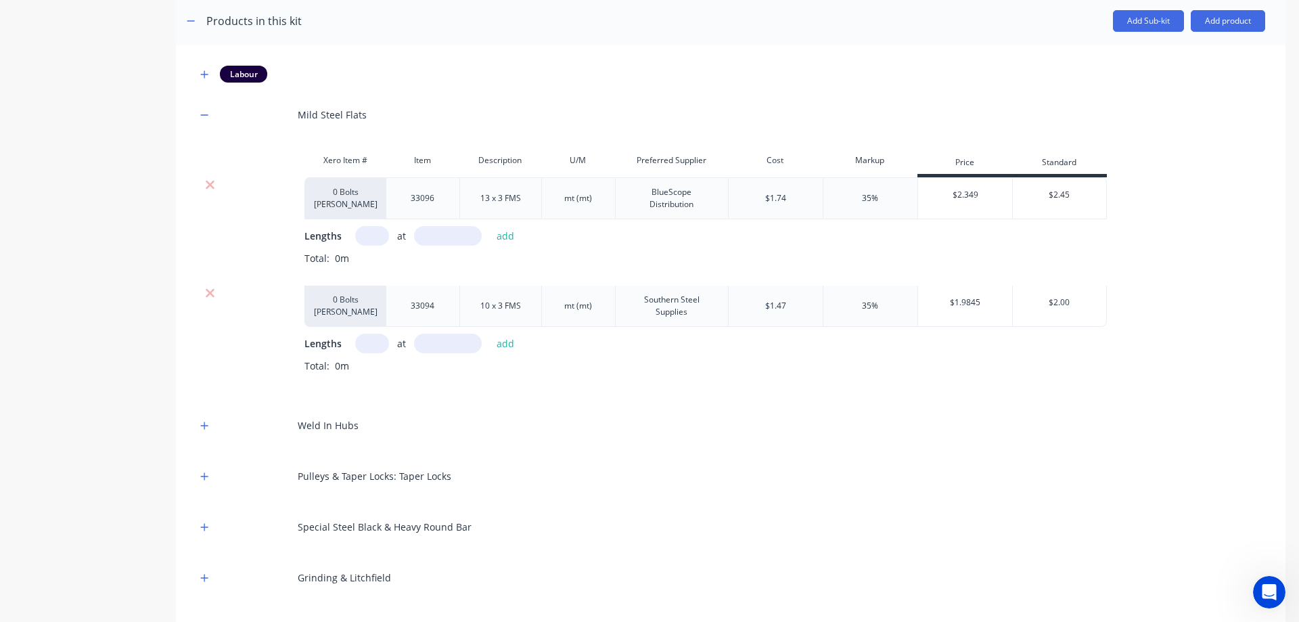
click at [375, 346] on input "text" at bounding box center [372, 343] width 34 height 20
type input "1"
type input "508"
click at [501, 346] on button "add" at bounding box center [506, 343] width 32 height 18
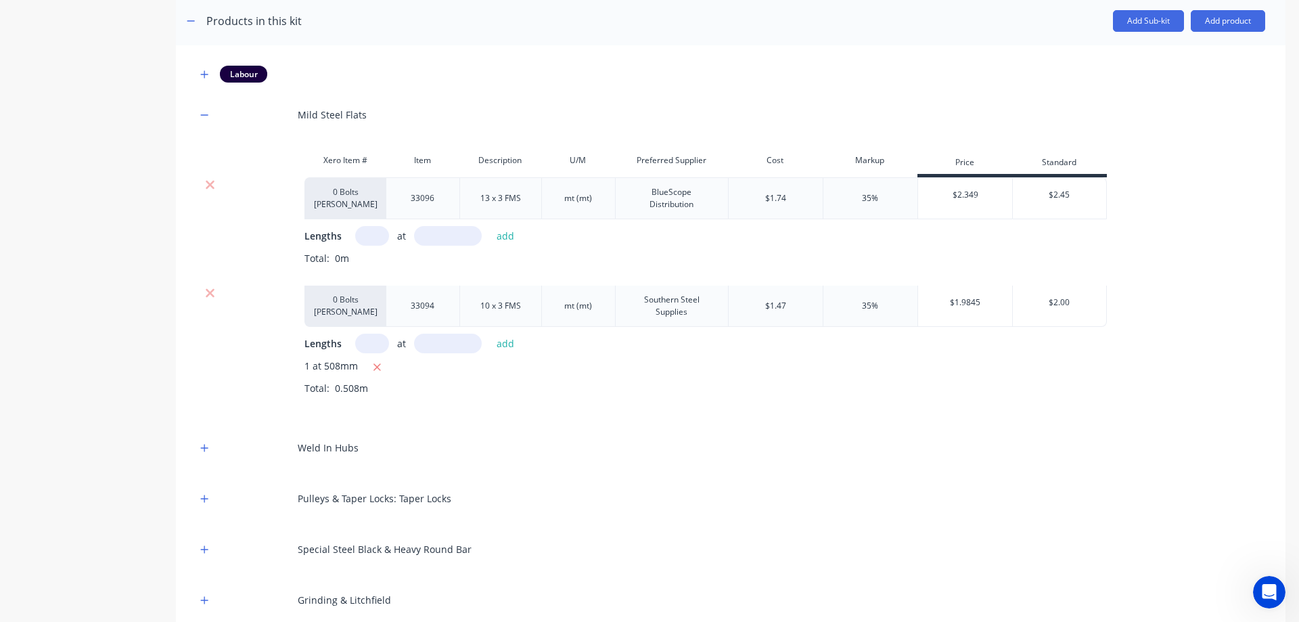
click at [363, 241] on input "text" at bounding box center [372, 236] width 34 height 20
type input "1"
type input "1818"
click at [494, 237] on button "add" at bounding box center [506, 236] width 32 height 18
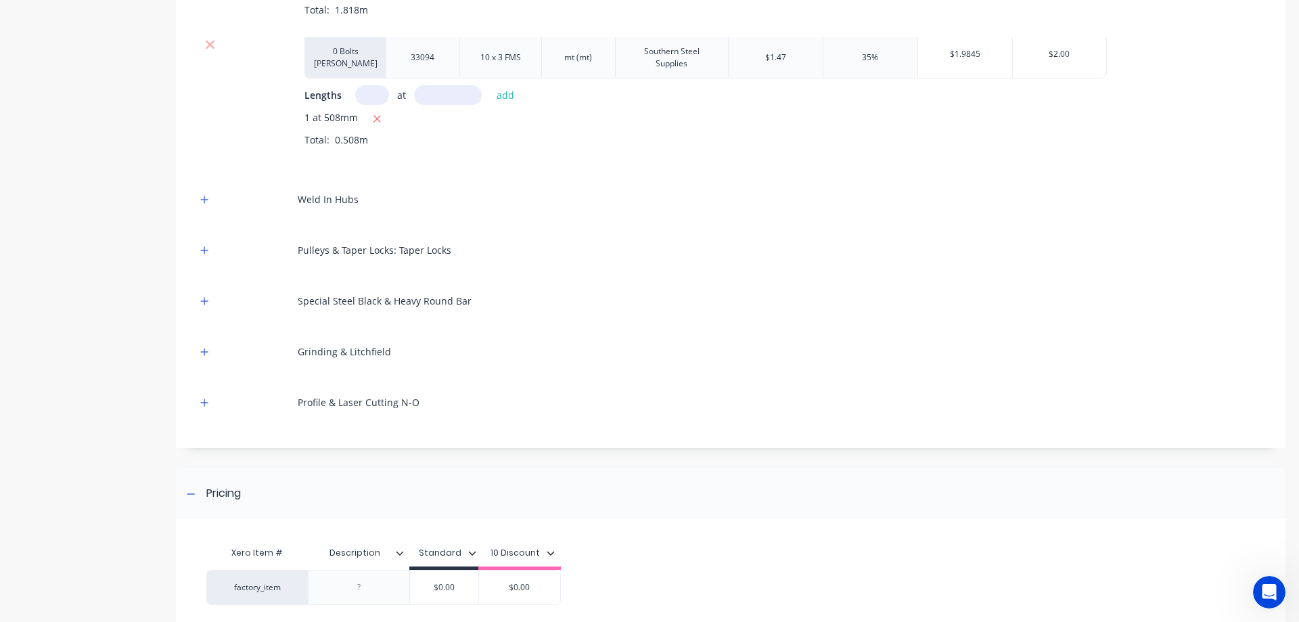
scroll to position [655, 0]
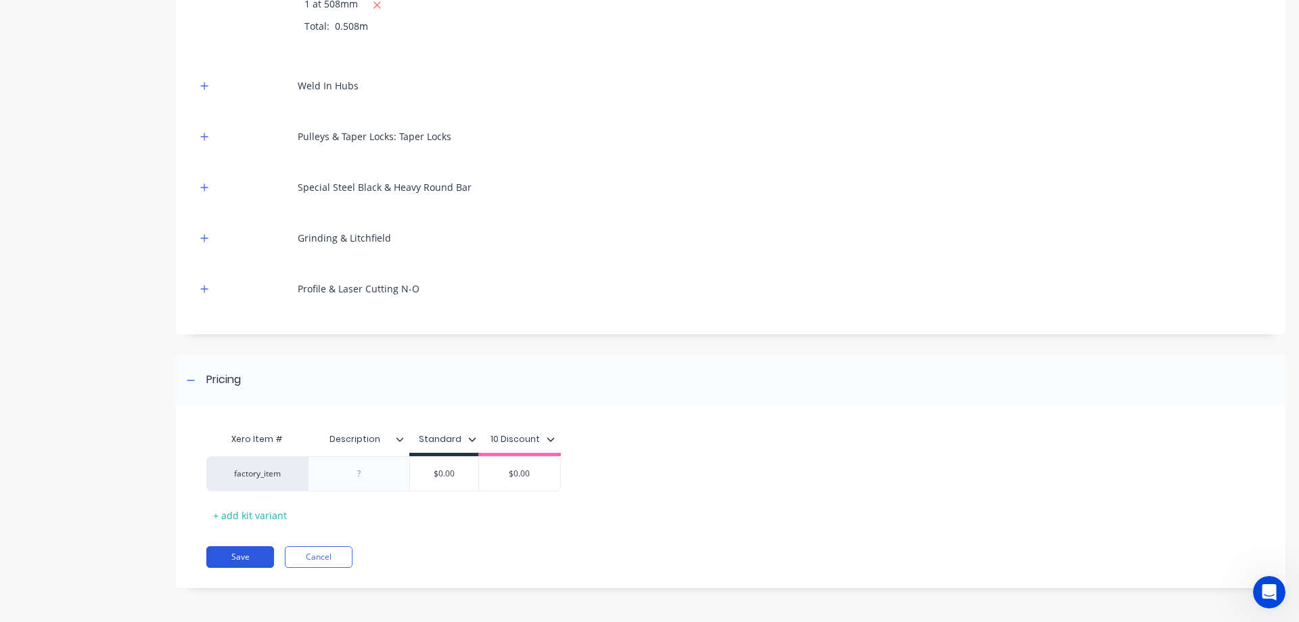
click at [256, 560] on button "Save" at bounding box center [240, 557] width 68 height 22
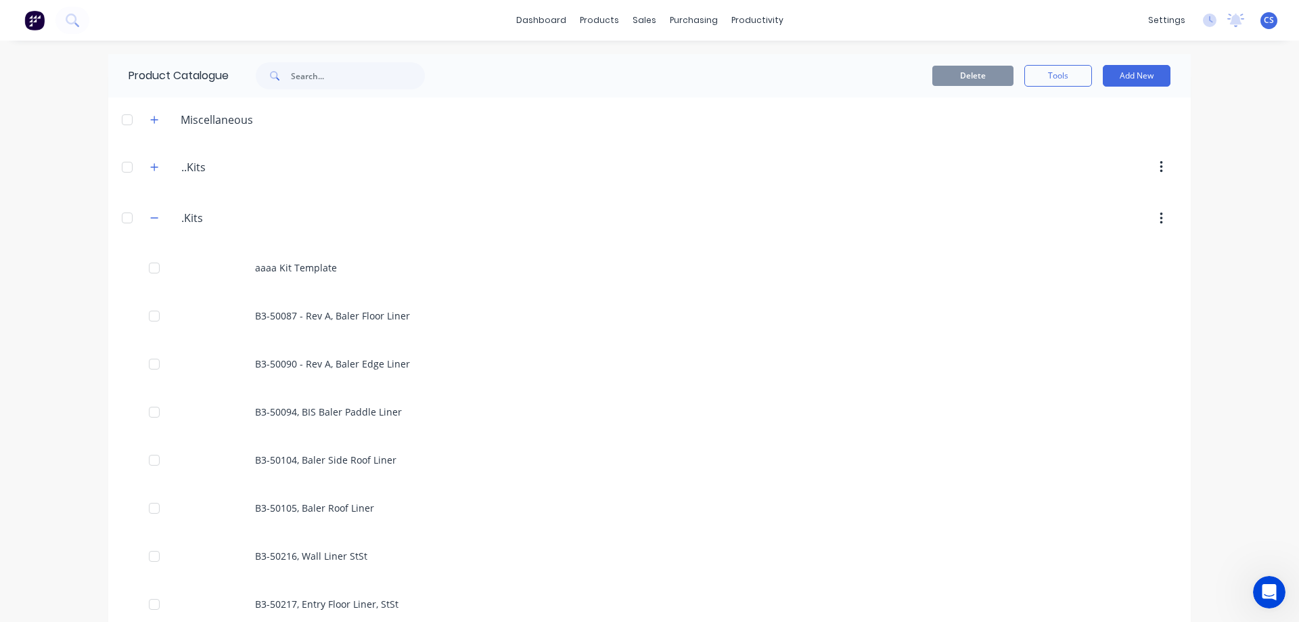
click at [1245, 229] on div "dashboard products sales purchasing productivity dashboard products Product Cat…" at bounding box center [649, 311] width 1299 height 622
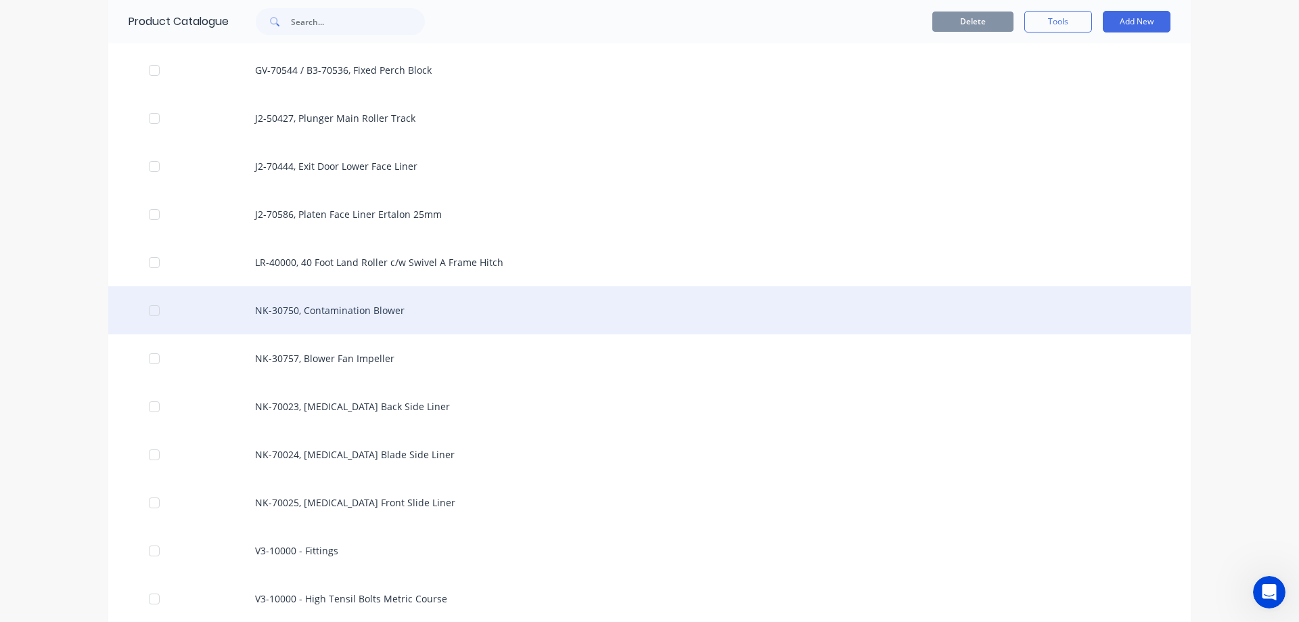
click at [599, 301] on div "NK-30750, Contamination Blower" at bounding box center [649, 310] width 1082 height 48
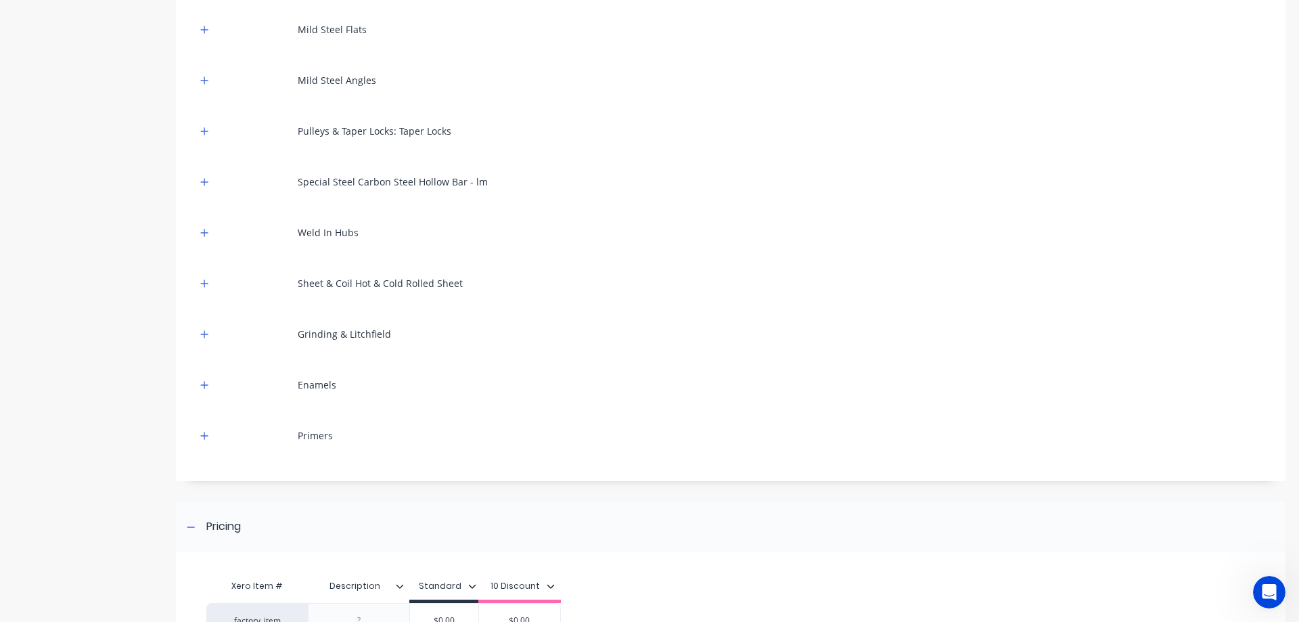
scroll to position [744, 0]
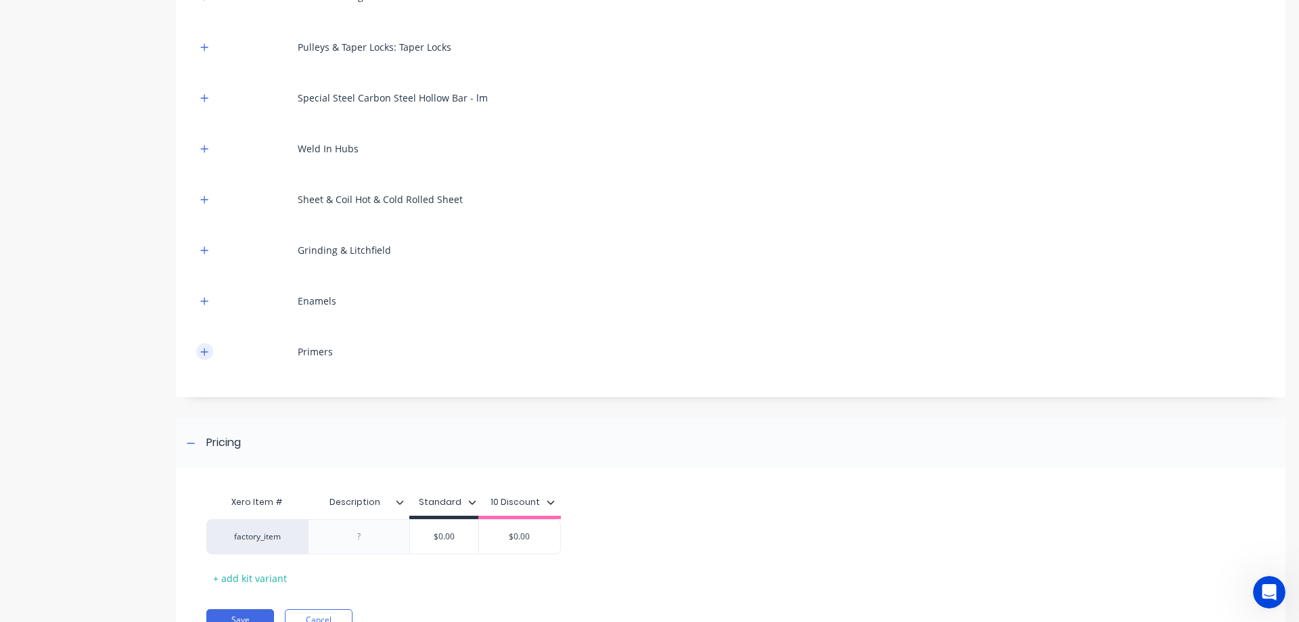
click at [204, 356] on icon "button" at bounding box center [204, 351] width 8 height 9
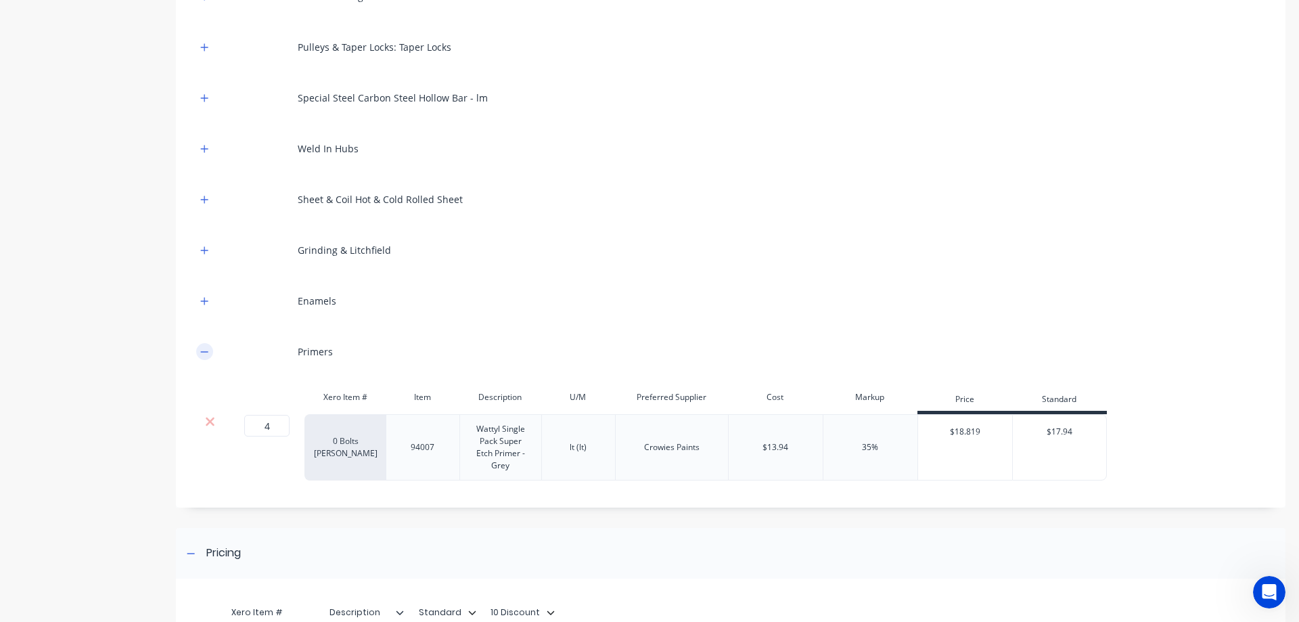
click at [204, 356] on icon "button" at bounding box center [204, 351] width 8 height 9
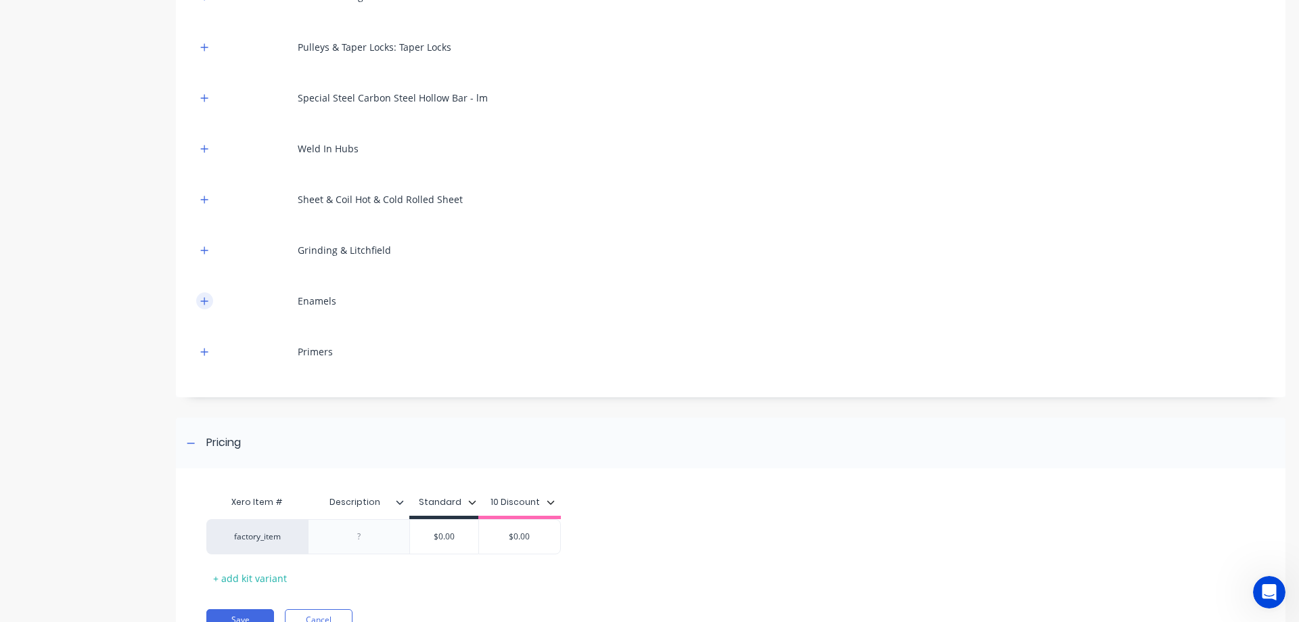
click at [201, 297] on icon "button" at bounding box center [204, 300] width 8 height 9
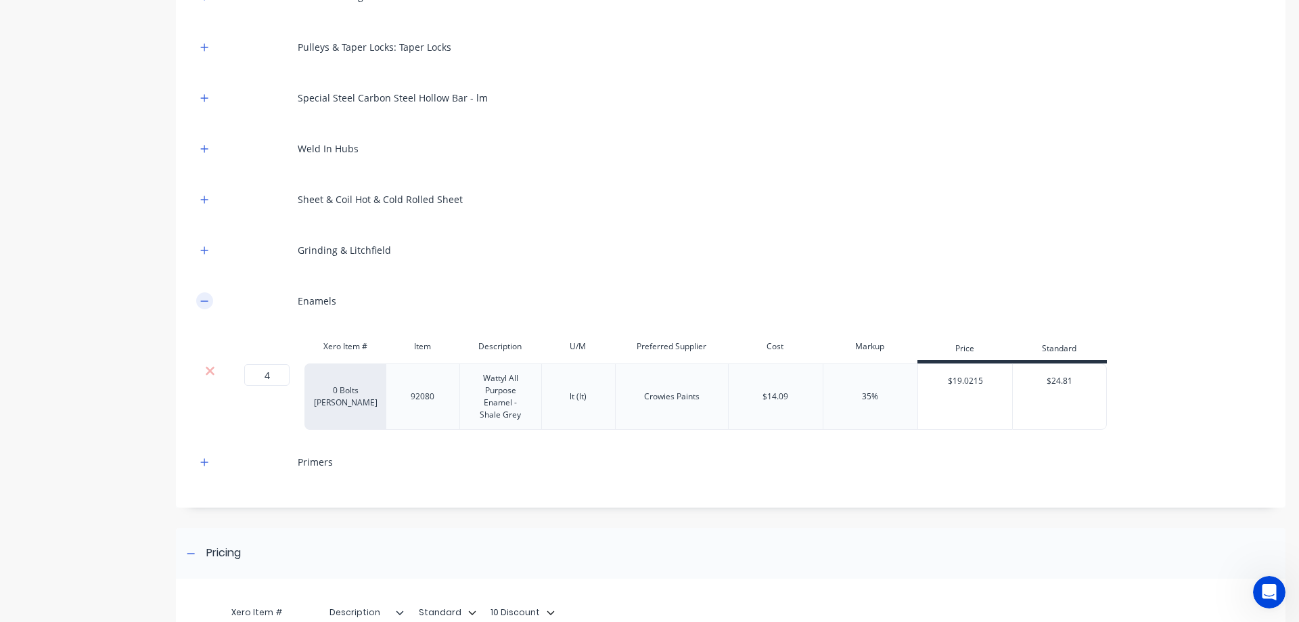
click at [201, 297] on icon "button" at bounding box center [204, 300] width 8 height 9
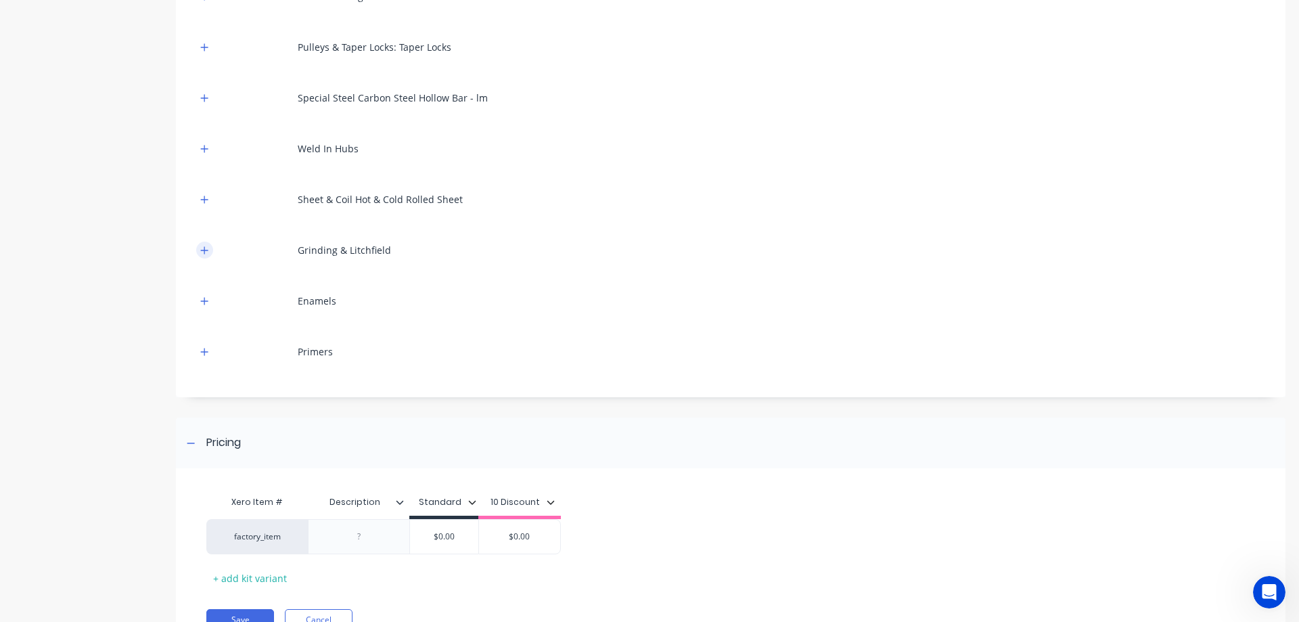
click at [204, 252] on icon "button" at bounding box center [204, 249] width 7 height 7
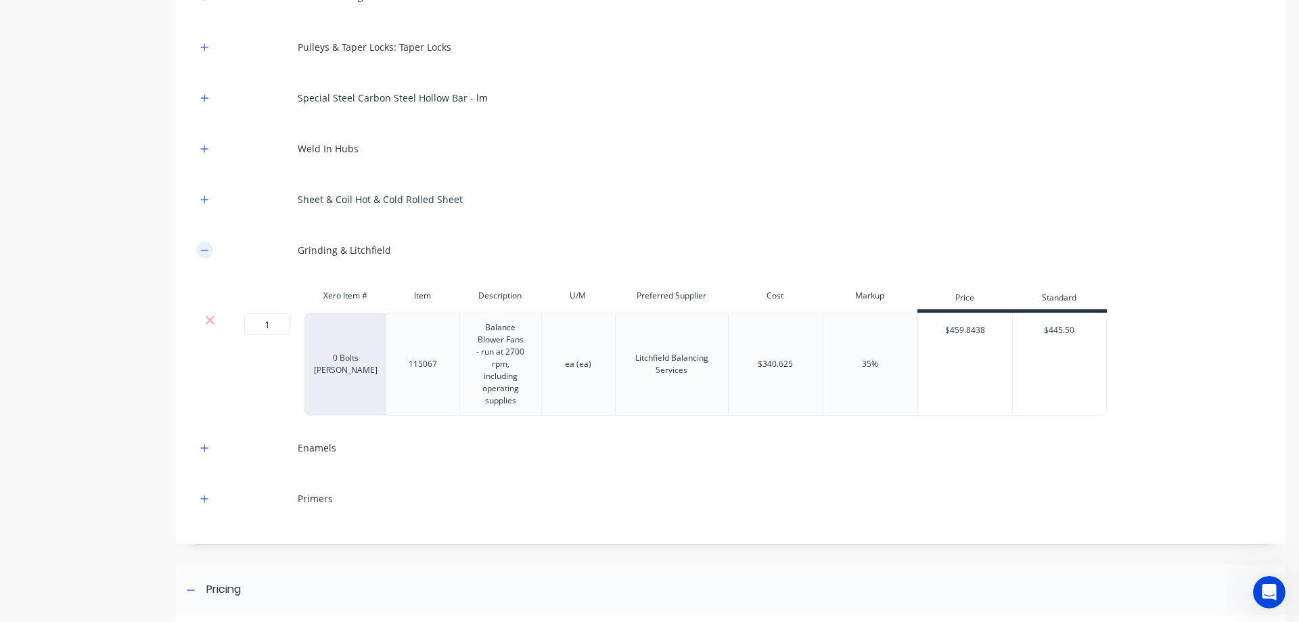
click at [204, 252] on icon "button" at bounding box center [204, 250] width 8 height 9
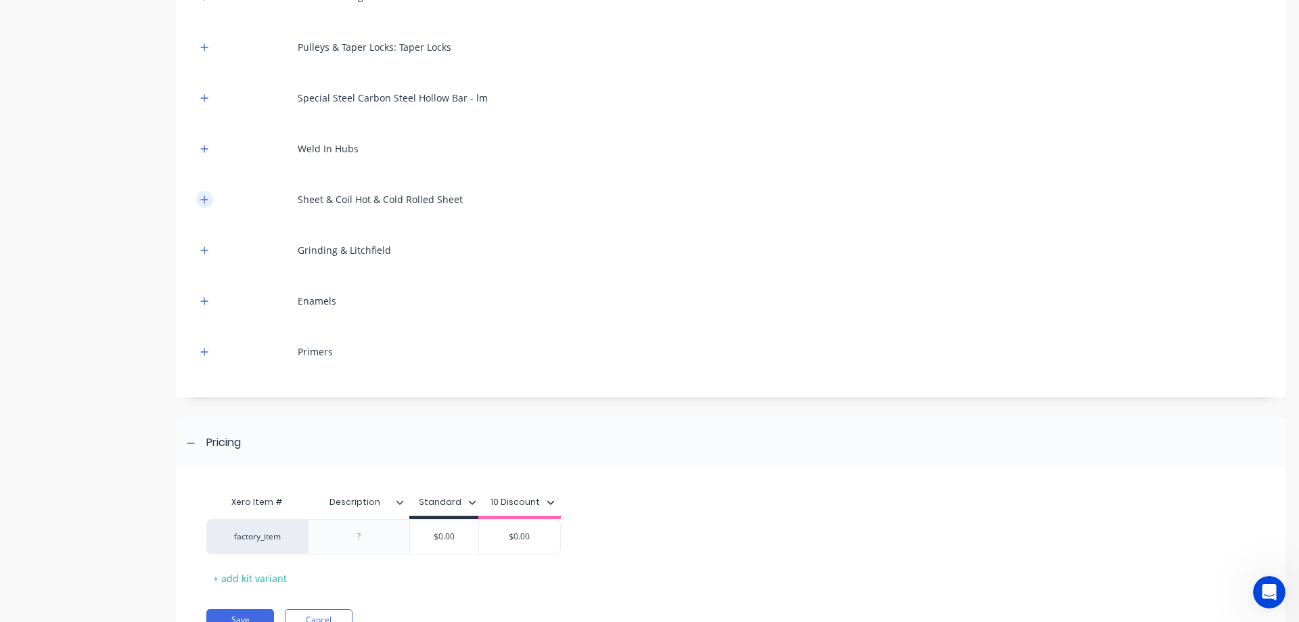
click at [202, 199] on icon "button" at bounding box center [204, 198] width 7 height 7
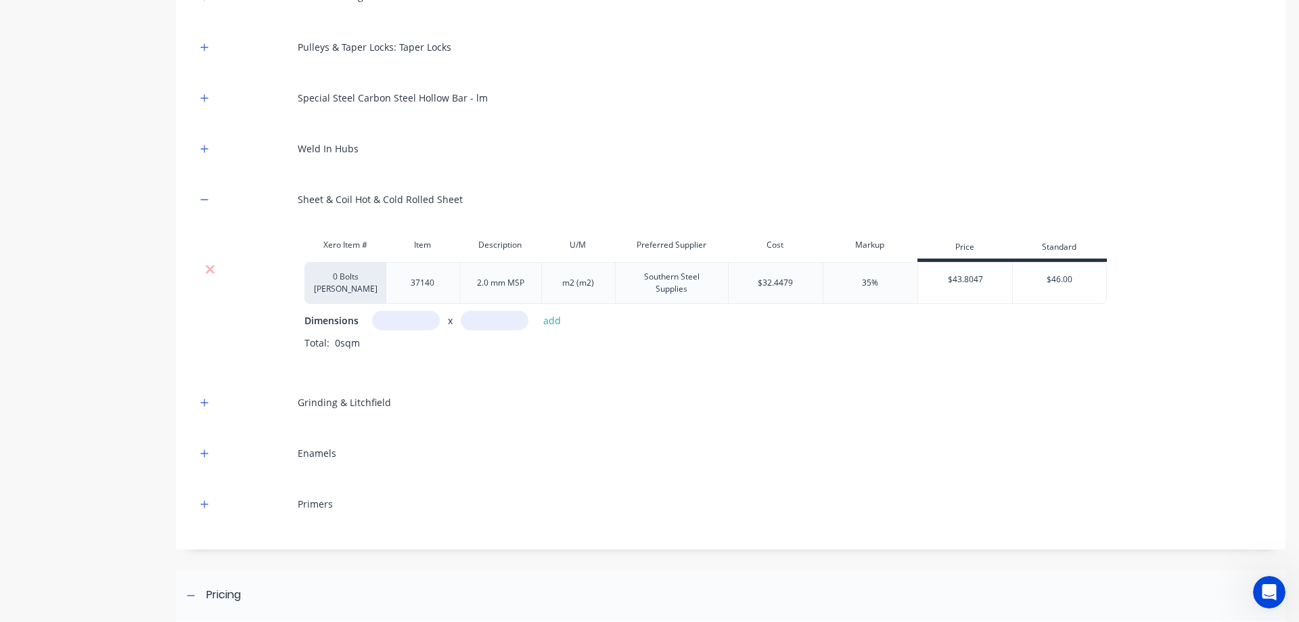
scroll to position [676, 0]
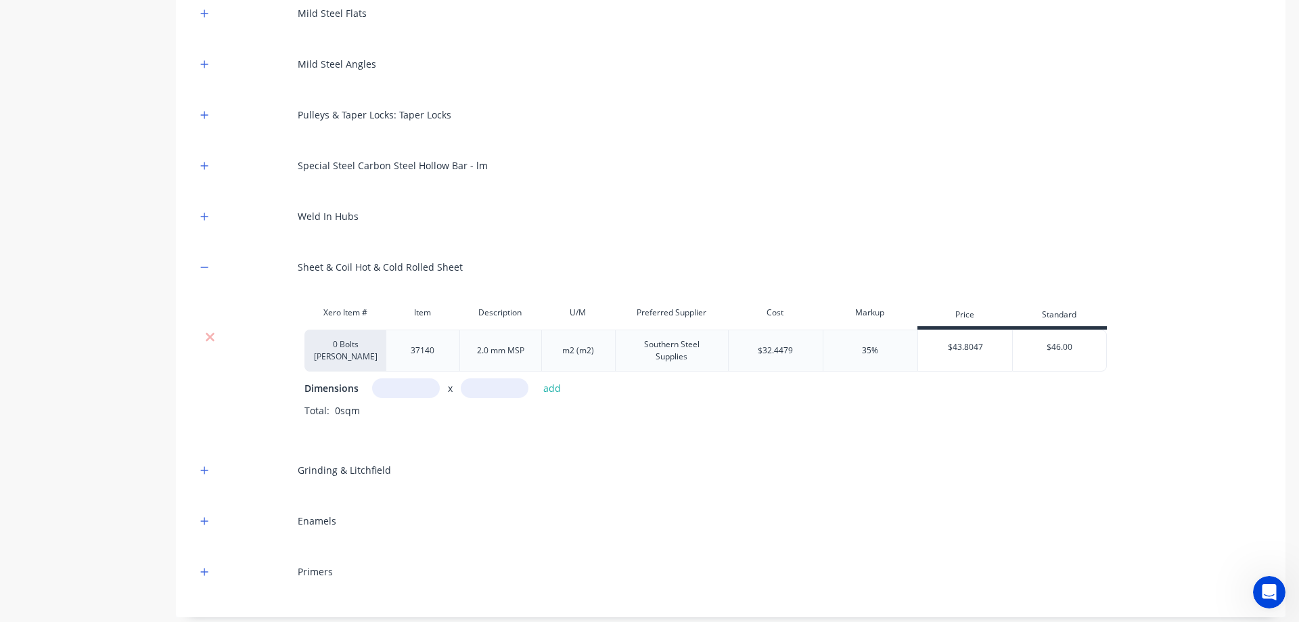
click at [425, 382] on input "text" at bounding box center [406, 388] width 68 height 20
click at [423, 384] on input "text" at bounding box center [406, 388] width 68 height 20
type input "0.1m"
type input "0.3968m"
click at [563, 386] on button "add" at bounding box center [552, 388] width 32 height 18
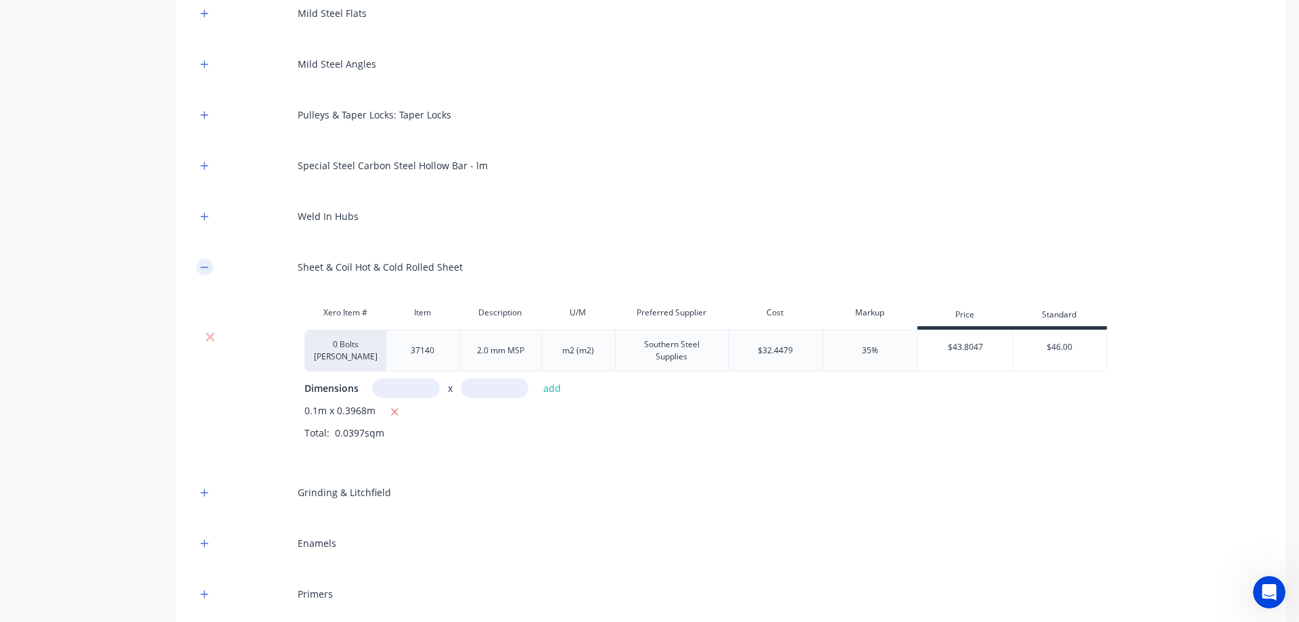
click at [202, 259] on button "button" at bounding box center [204, 266] width 17 height 17
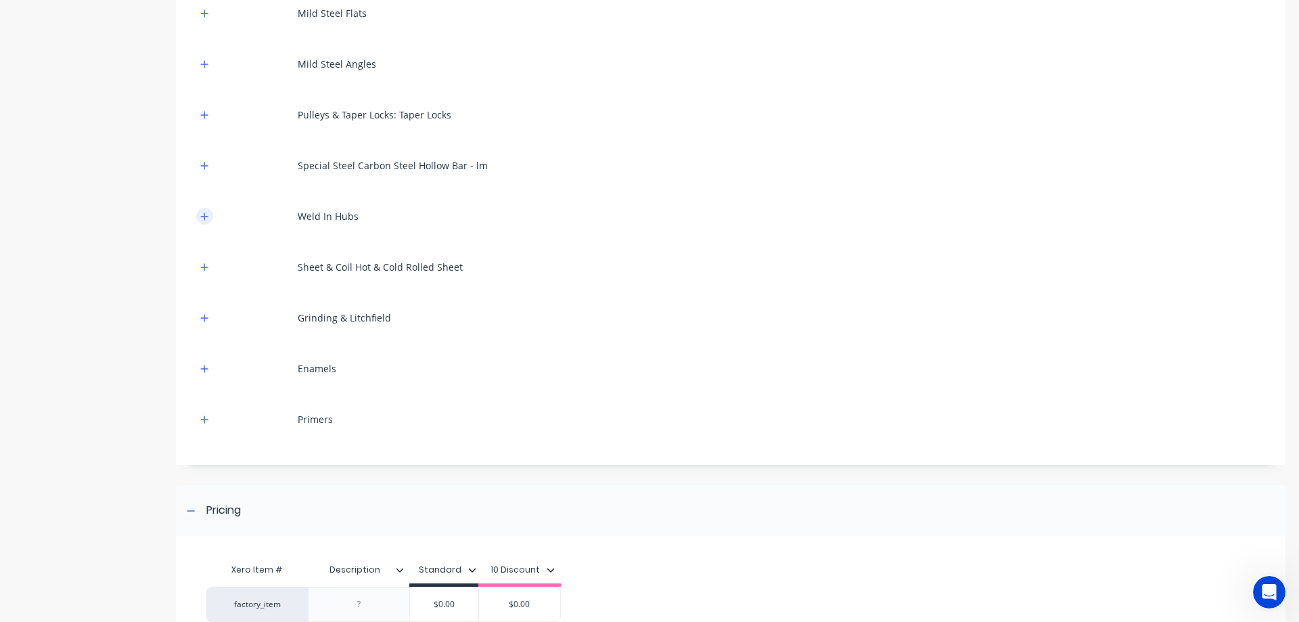
click at [206, 218] on icon "button" at bounding box center [204, 216] width 8 height 9
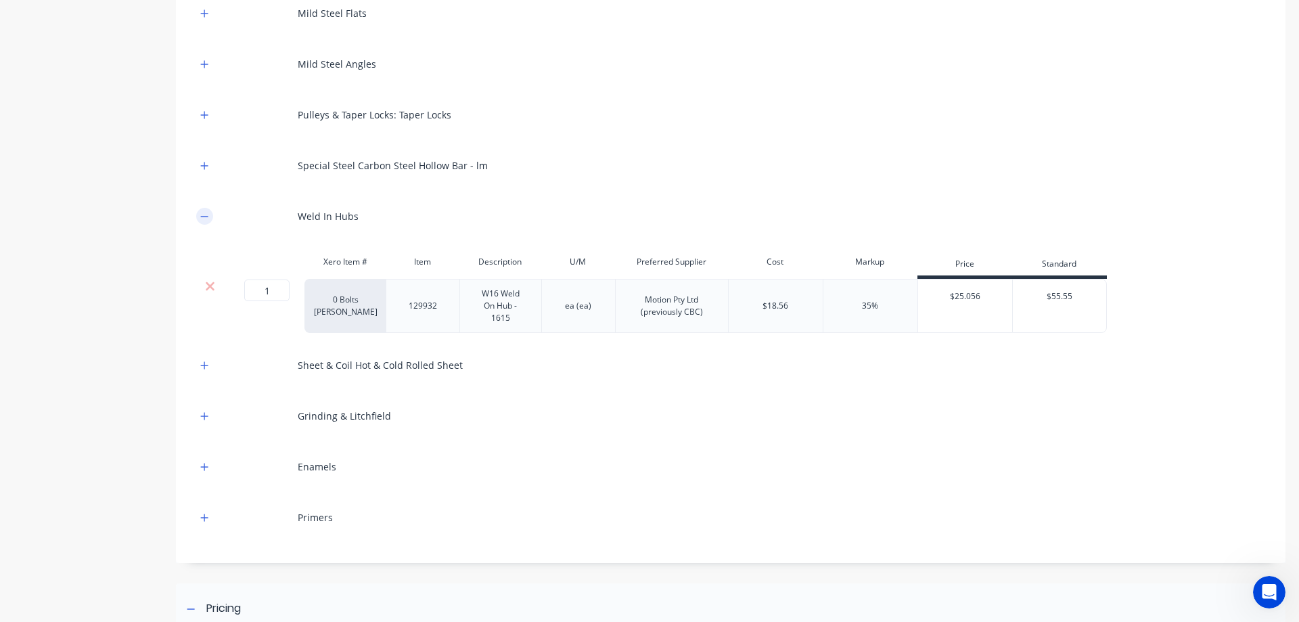
click at [206, 218] on icon "button" at bounding box center [204, 216] width 8 height 9
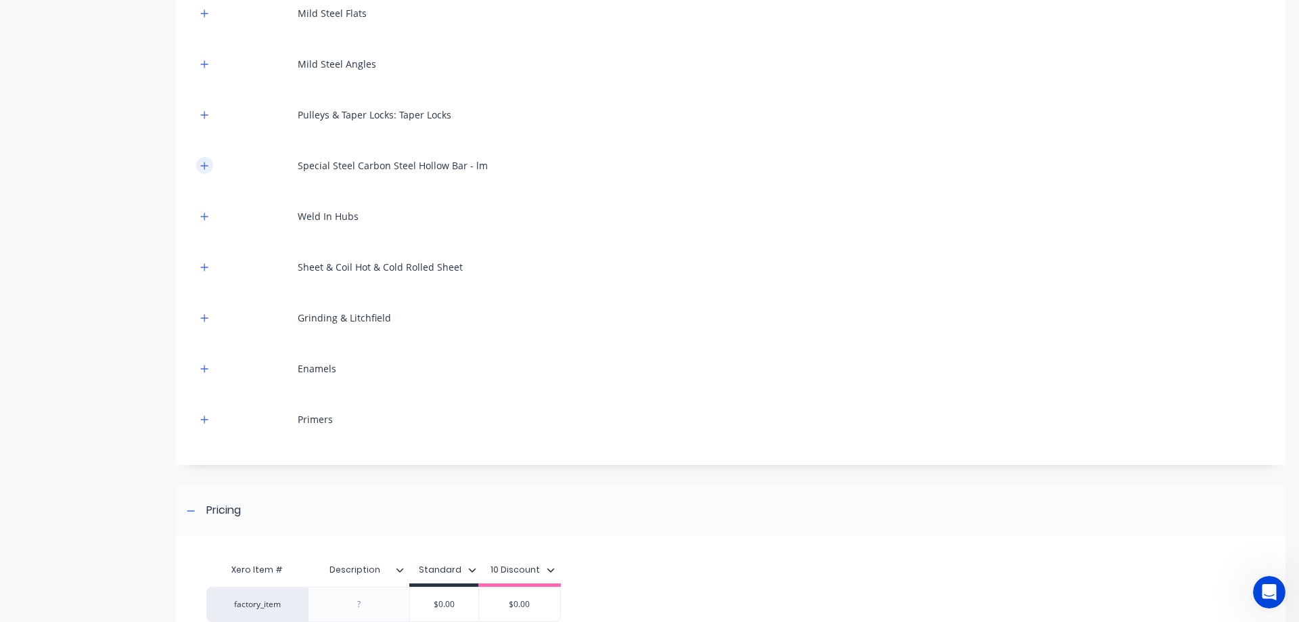
click at [203, 162] on icon "button" at bounding box center [204, 165] width 8 height 9
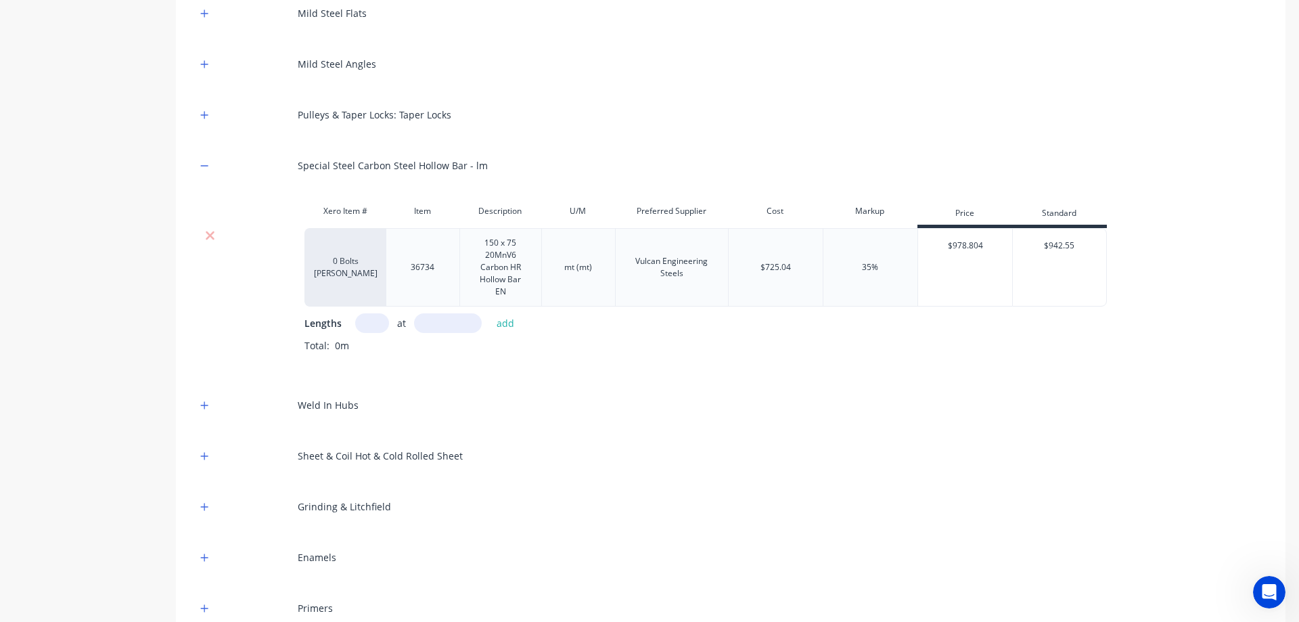
click at [365, 324] on input "text" at bounding box center [372, 323] width 34 height 20
type input "1"
type input "26"
click at [511, 323] on button "add" at bounding box center [506, 323] width 32 height 18
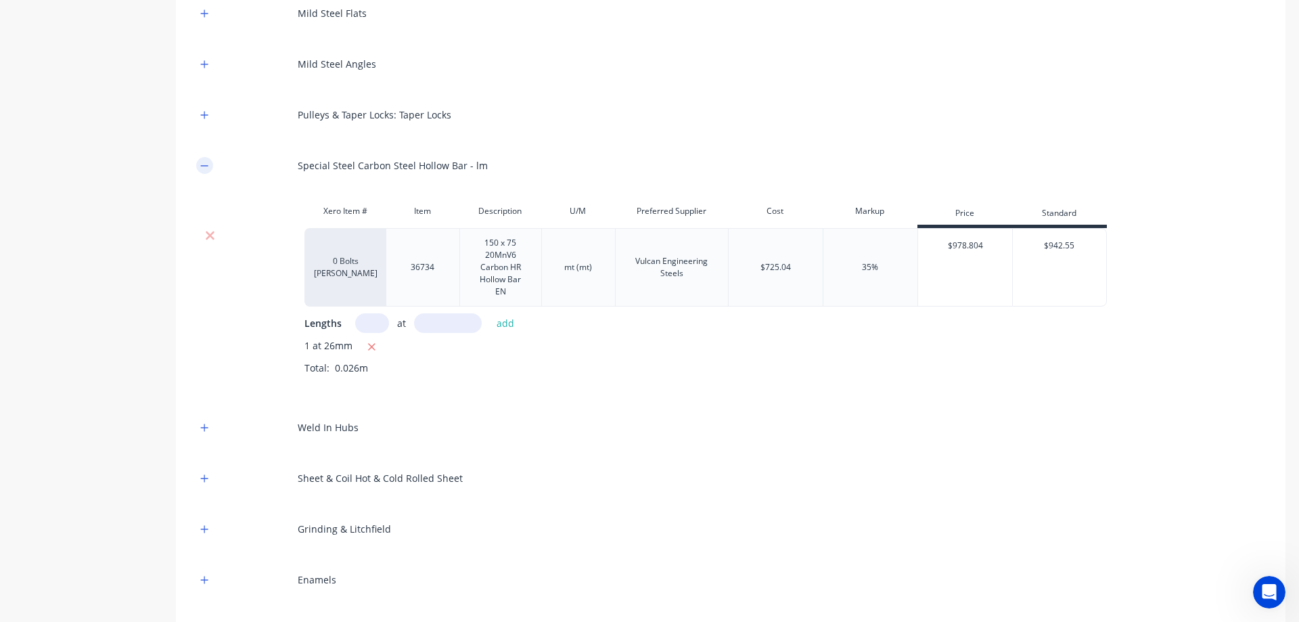
click at [204, 164] on icon "button" at bounding box center [204, 165] width 8 height 9
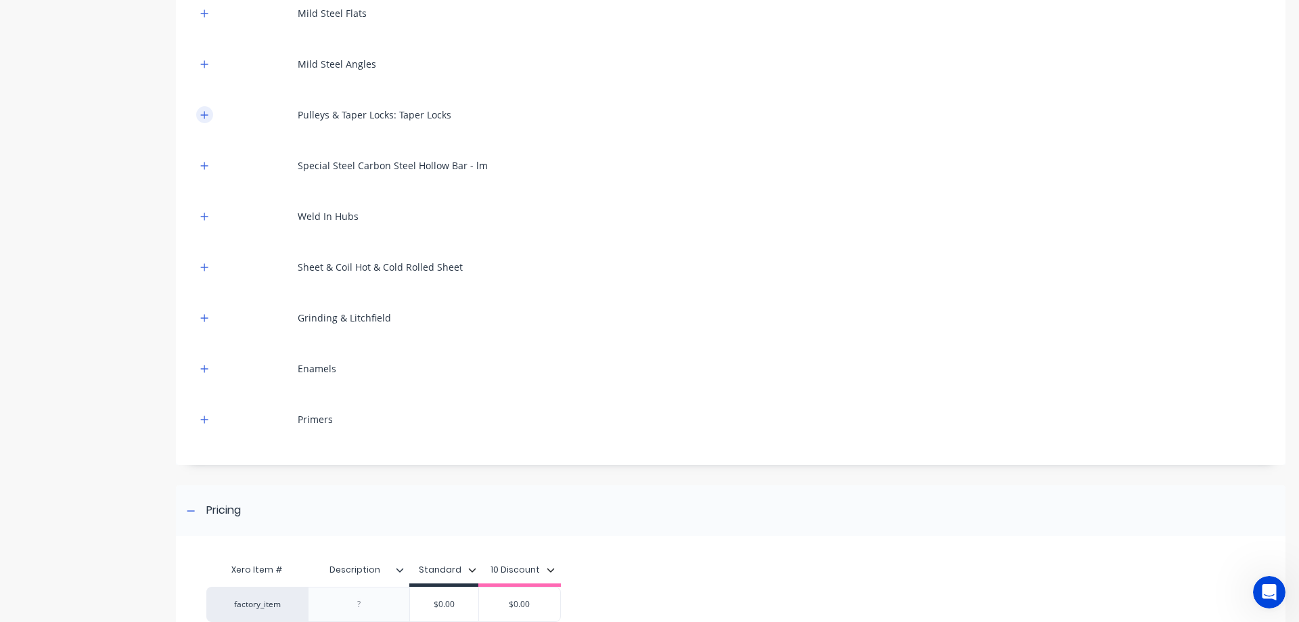
click at [201, 117] on icon "button" at bounding box center [204, 114] width 8 height 9
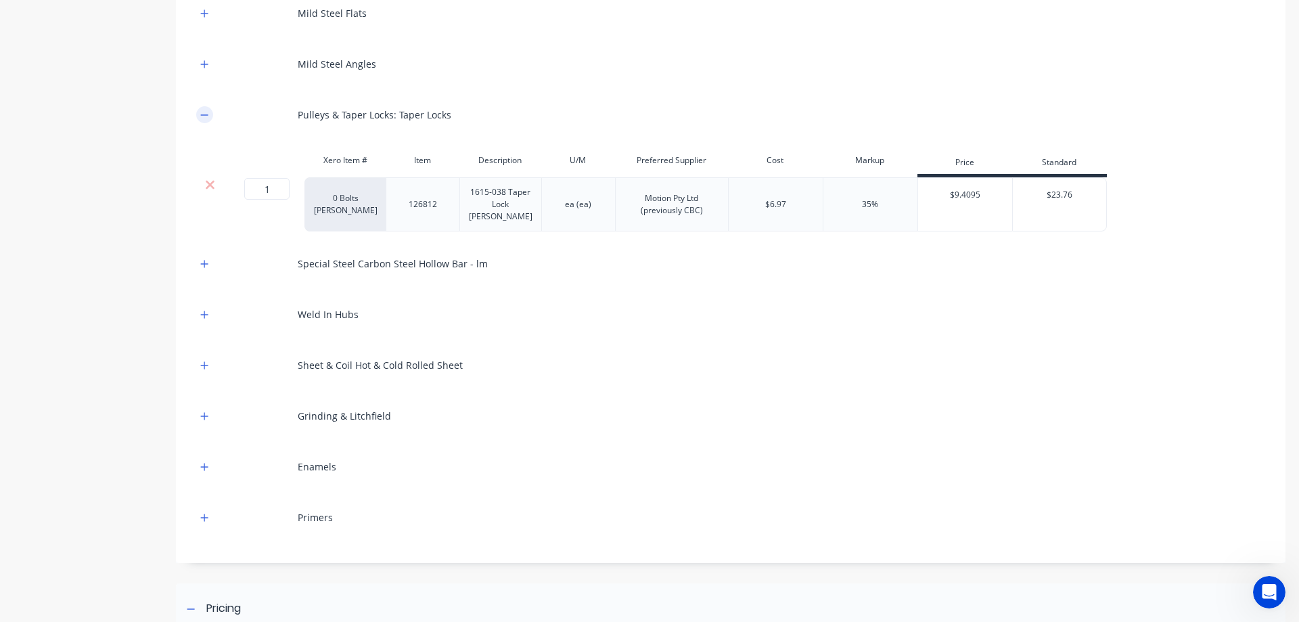
click at [201, 116] on icon "button" at bounding box center [204, 114] width 8 height 9
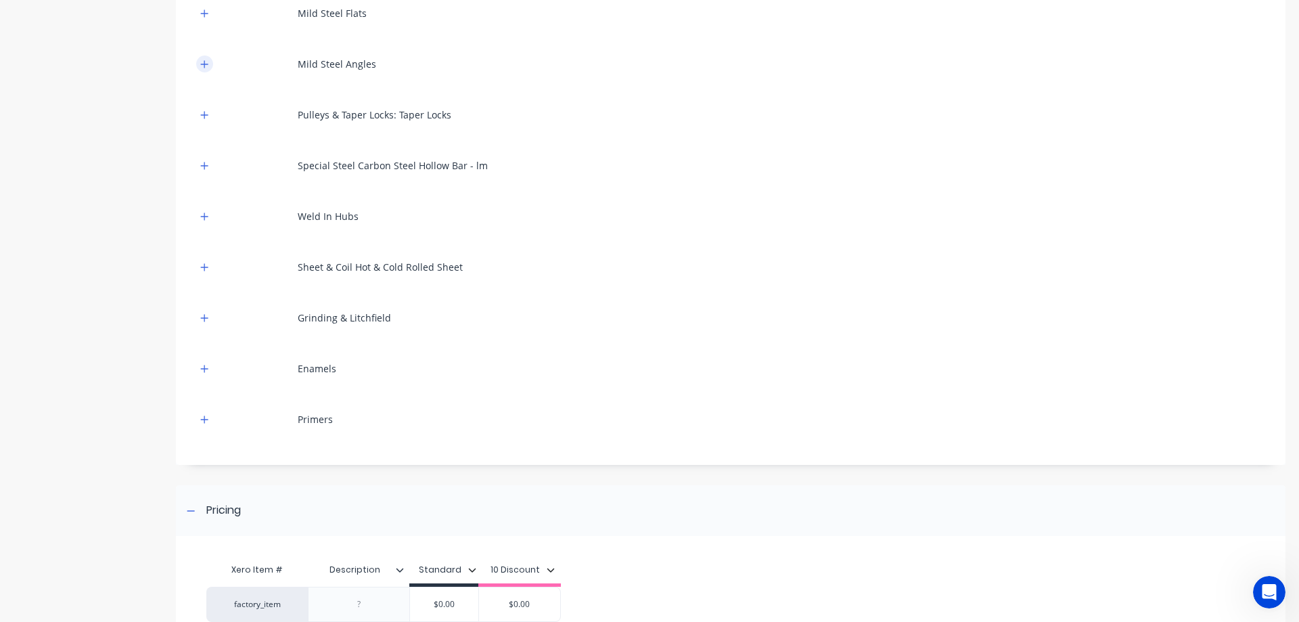
click at [204, 62] on icon "button" at bounding box center [204, 63] width 7 height 7
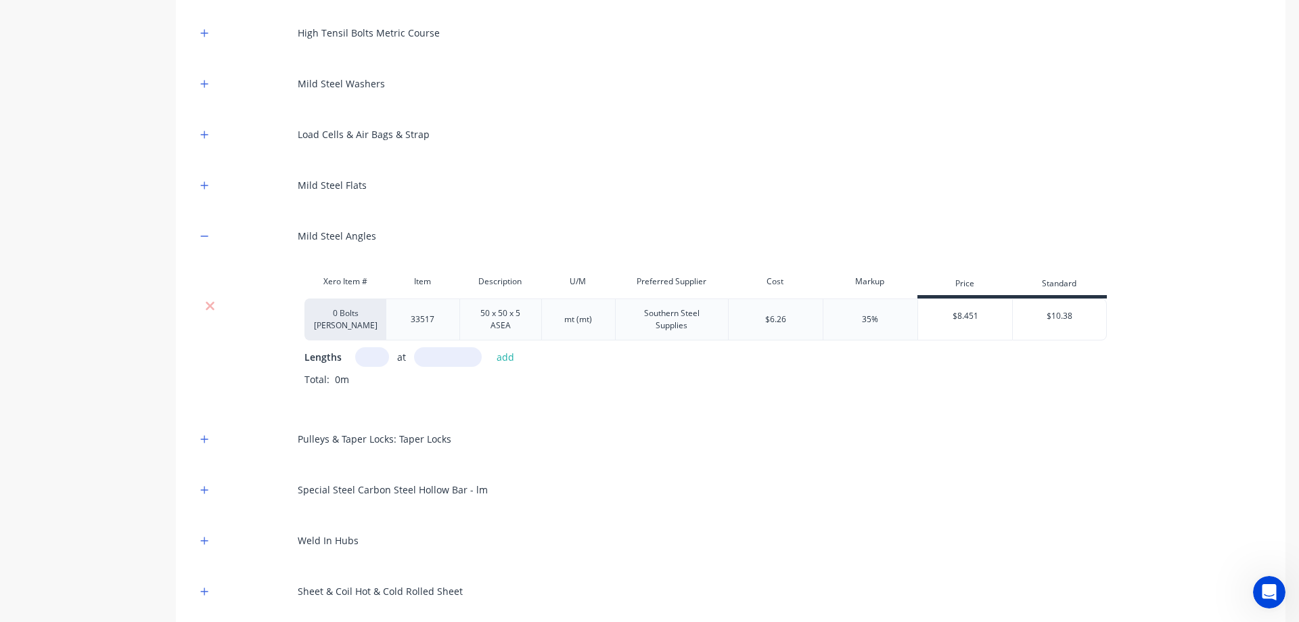
scroll to position [474, 0]
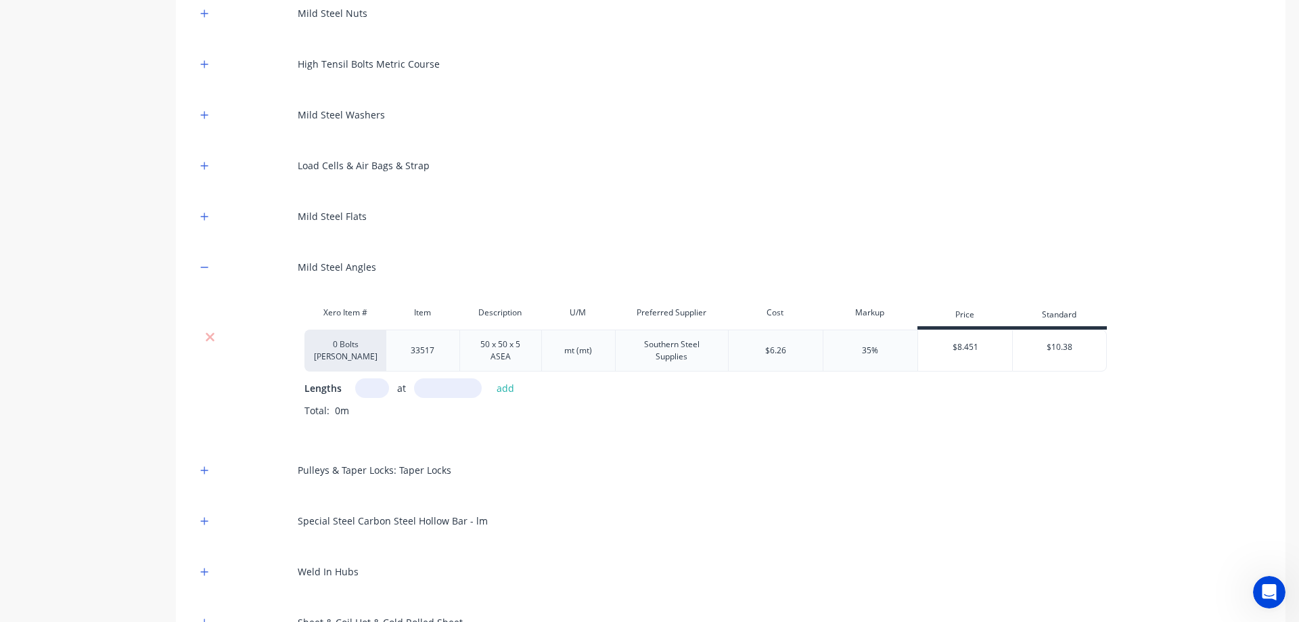
click at [371, 391] on input "text" at bounding box center [372, 388] width 34 height 20
type input "1"
type input "630"
click at [505, 394] on button "add" at bounding box center [506, 388] width 32 height 18
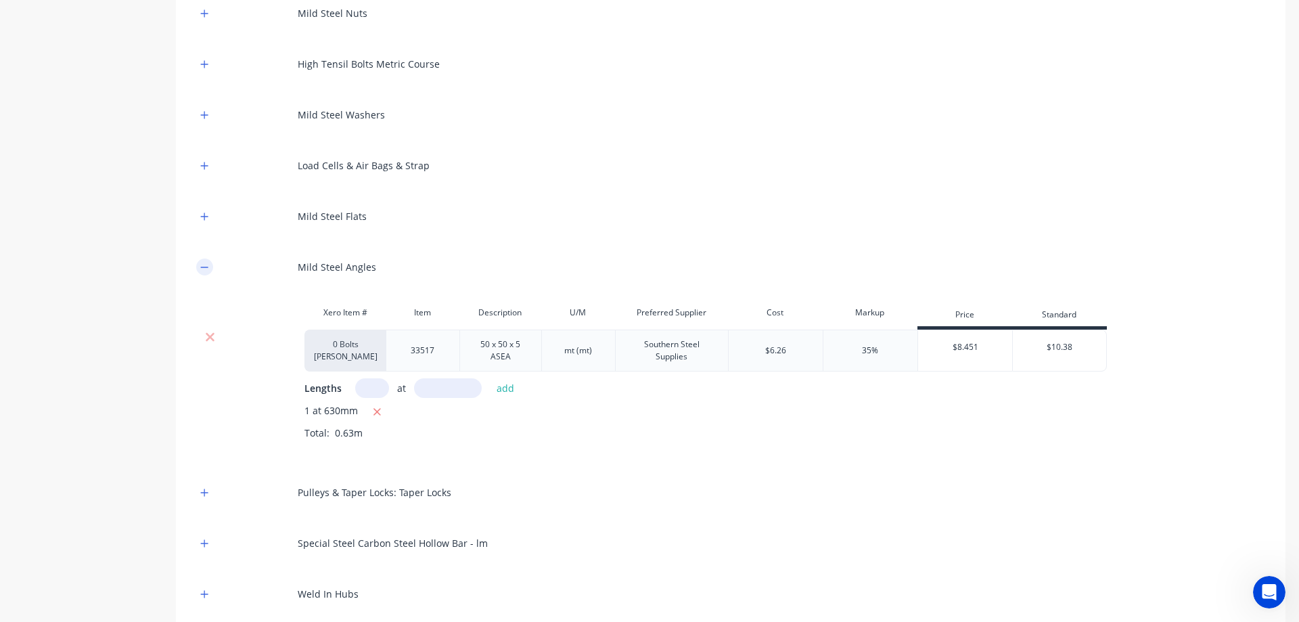
click at [206, 266] on icon "button" at bounding box center [204, 266] width 8 height 9
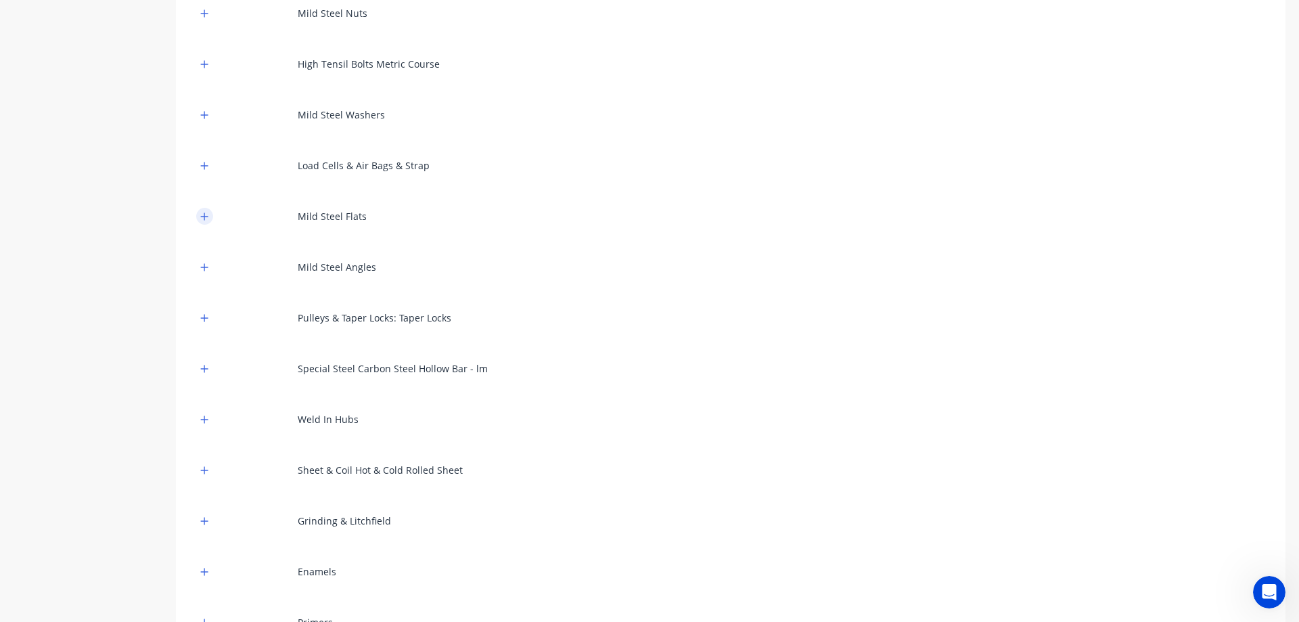
click at [208, 220] on icon "button" at bounding box center [204, 216] width 8 height 9
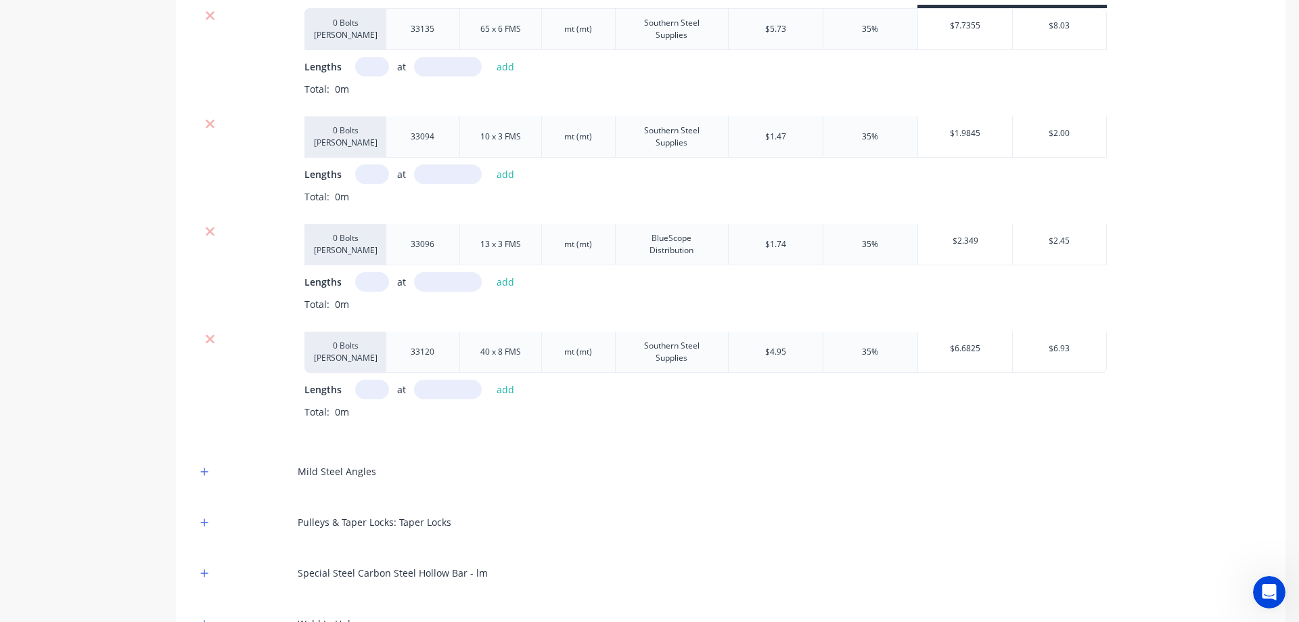
scroll to position [676, 0]
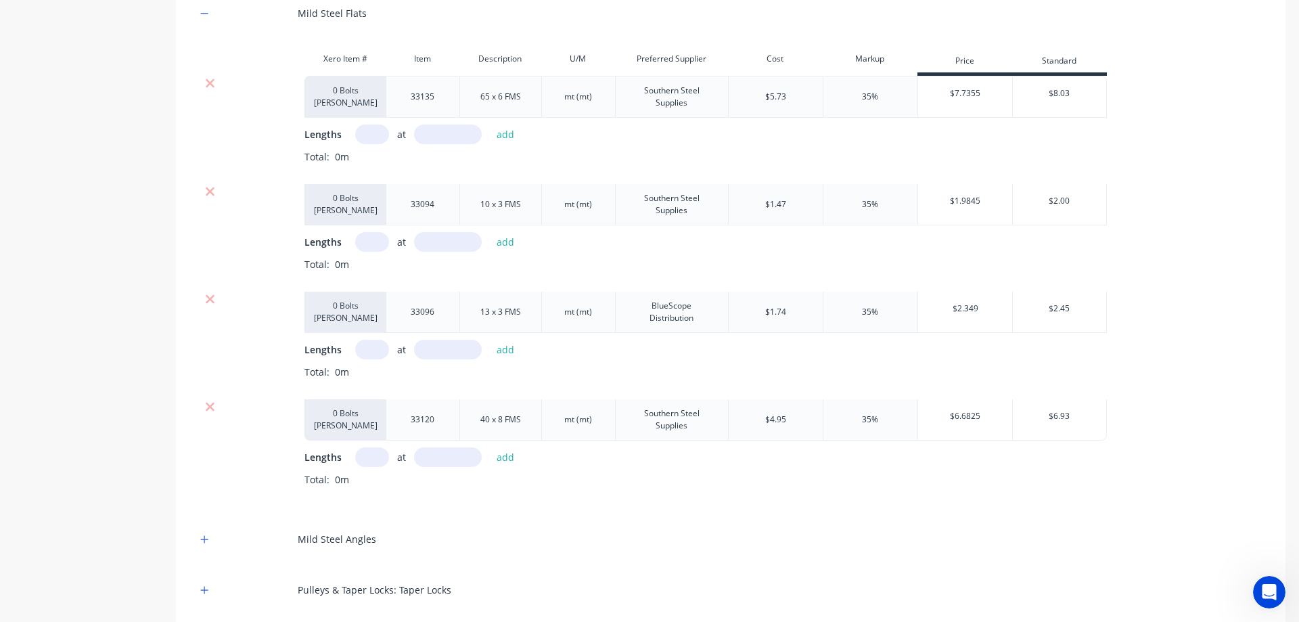
click at [375, 454] on input "text" at bounding box center [372, 457] width 34 height 20
type input "1"
type input "1090"
click at [507, 461] on button "add" at bounding box center [506, 457] width 32 height 18
click at [374, 352] on input "text" at bounding box center [372, 350] width 34 height 20
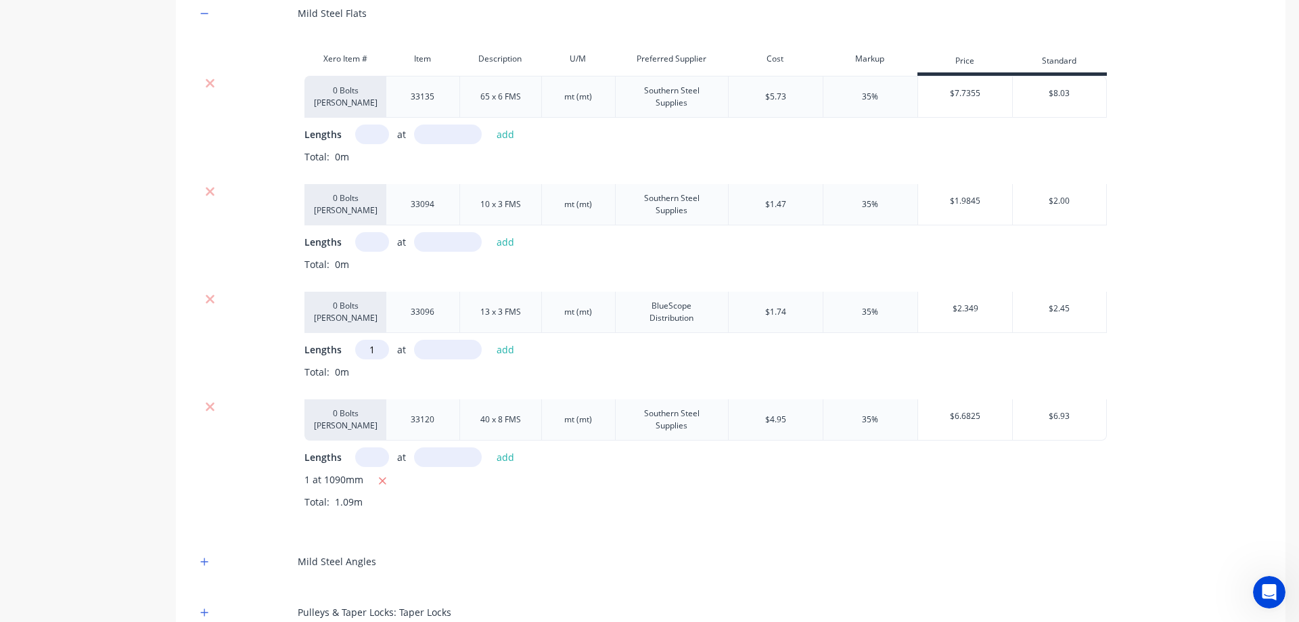
type input "1"
type input "1818"
click at [506, 346] on button "add" at bounding box center [506, 349] width 32 height 18
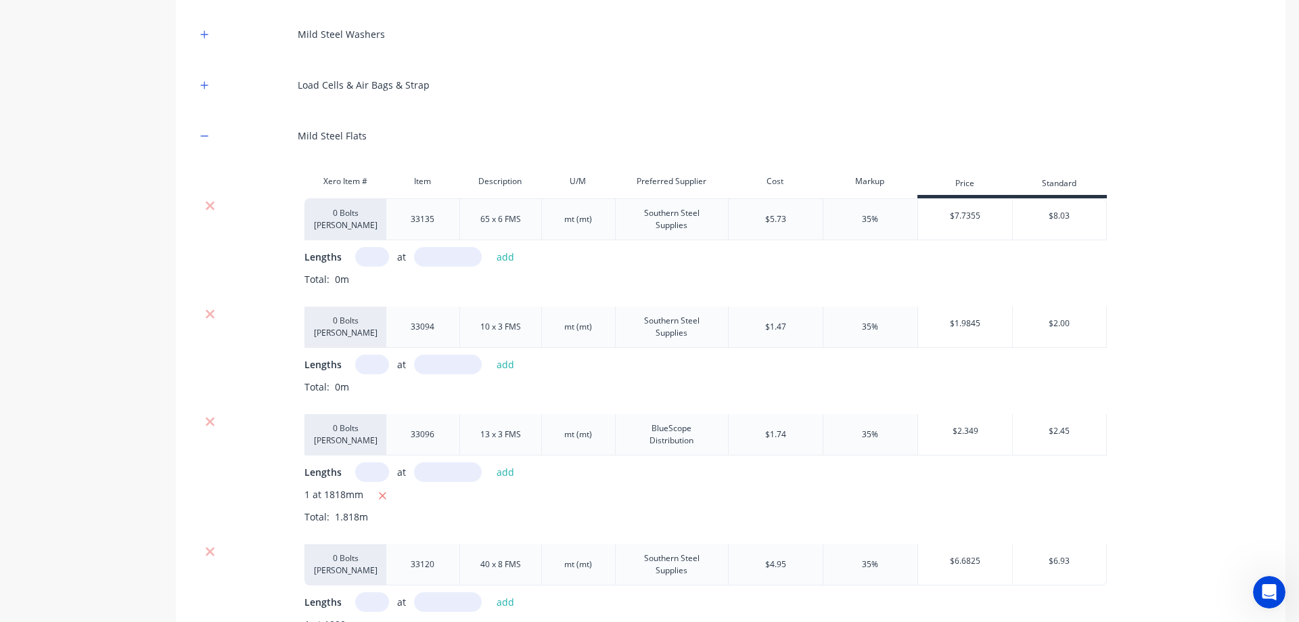
scroll to position [541, 0]
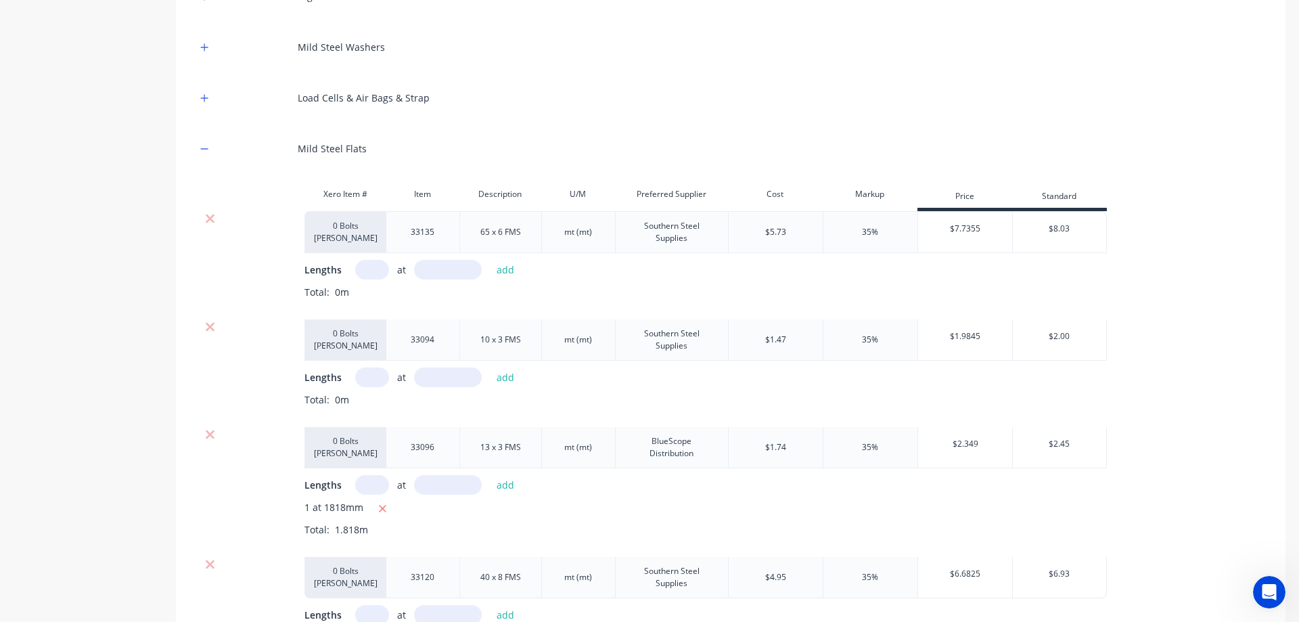
click at [379, 382] on input "text" at bounding box center [372, 377] width 34 height 20
type input "1"
type input "508"
click at [524, 367] on div "Lengths 1 at 508 add" at bounding box center [784, 377] width 961 height 20
click at [502, 379] on button "add" at bounding box center [506, 377] width 32 height 18
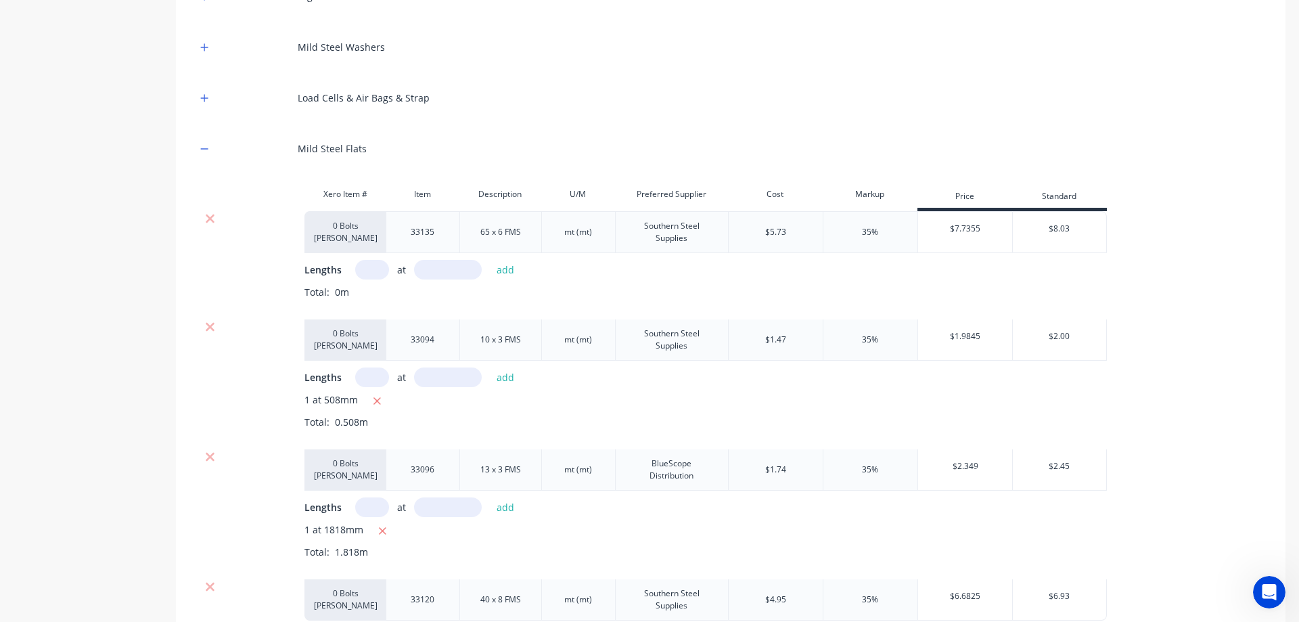
click at [367, 273] on input "text" at bounding box center [372, 270] width 34 height 20
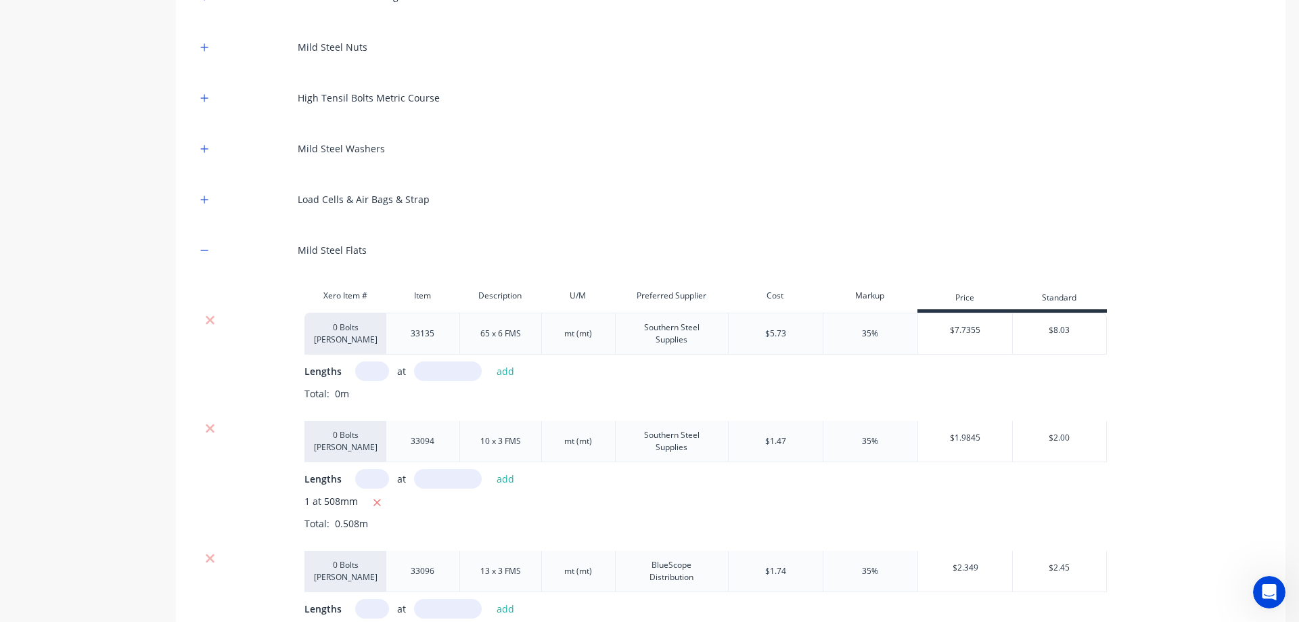
scroll to position [406, 0]
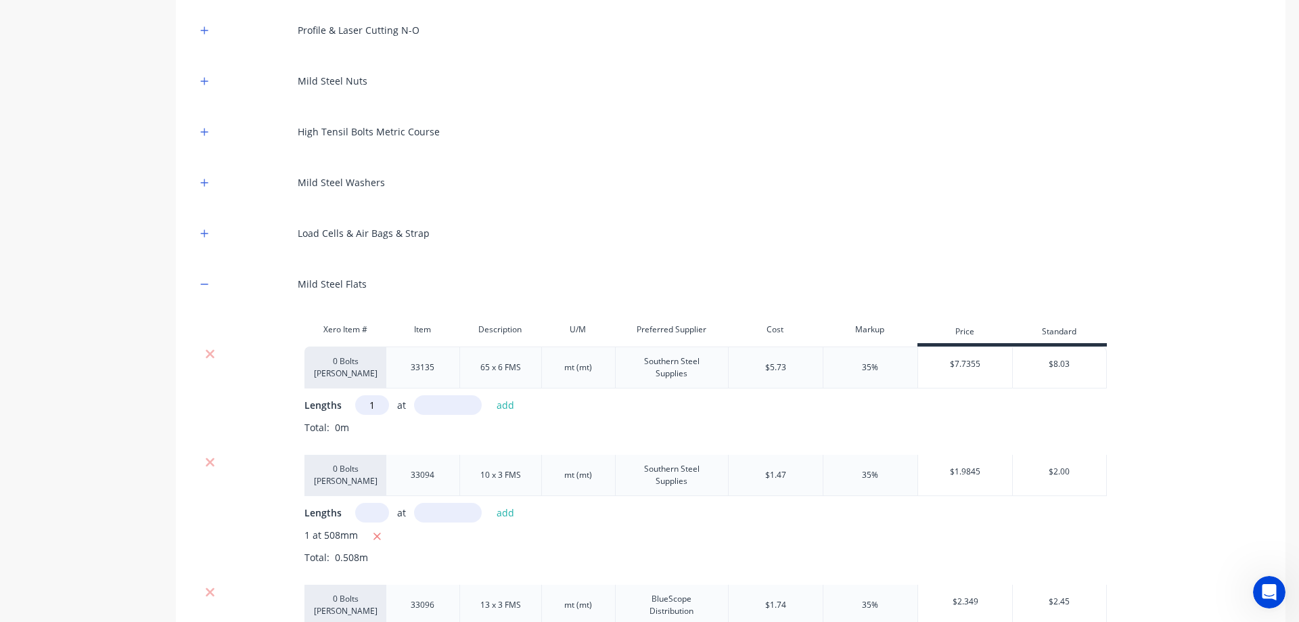
type input "1"
type input "512"
click at [503, 408] on button "add" at bounding box center [506, 405] width 32 height 18
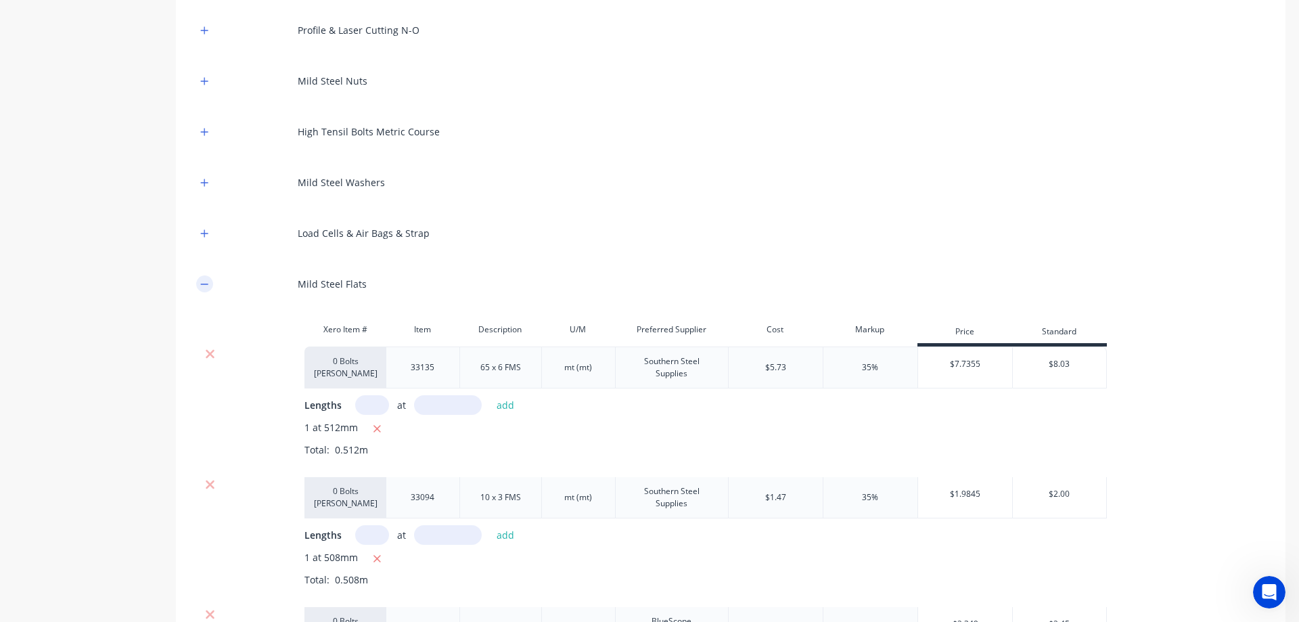
click at [199, 288] on button "button" at bounding box center [204, 283] width 17 height 17
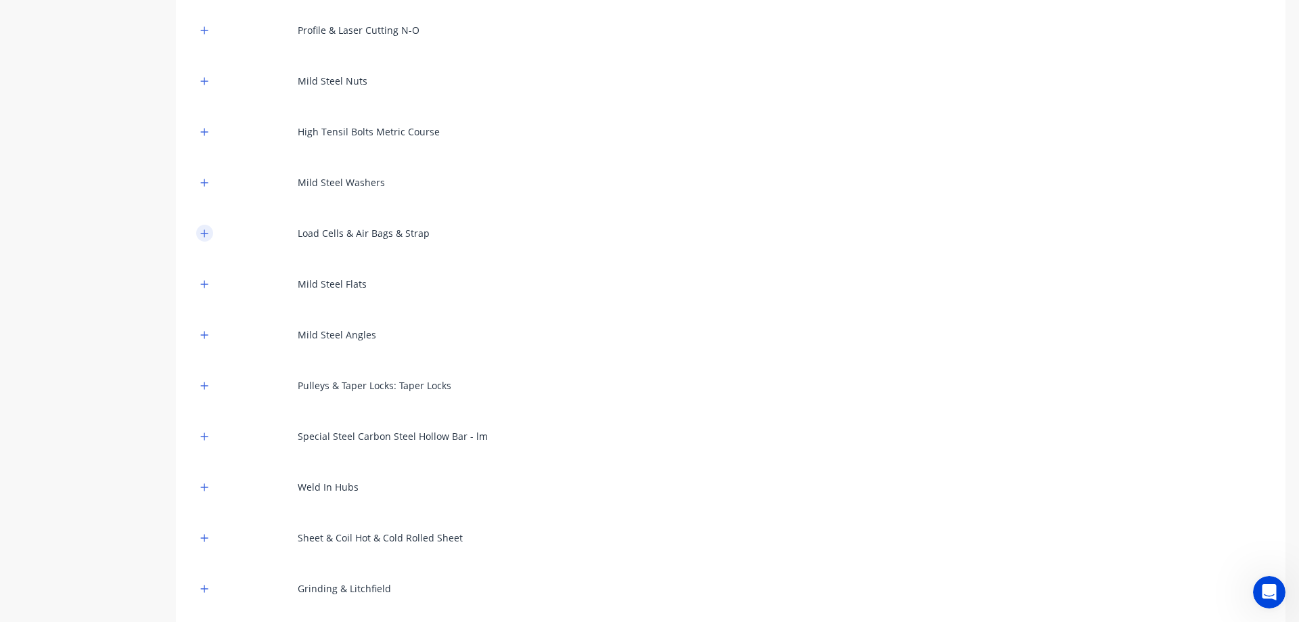
click at [205, 237] on icon "button" at bounding box center [204, 233] width 8 height 9
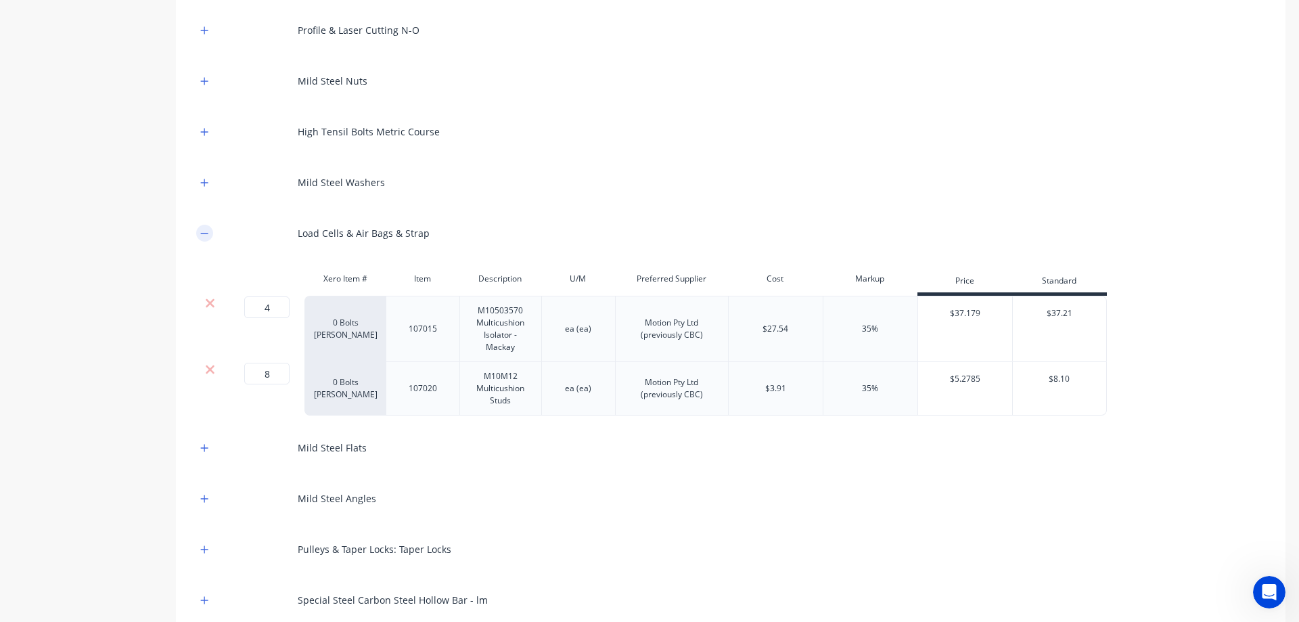
click at [205, 237] on icon "button" at bounding box center [204, 233] width 8 height 9
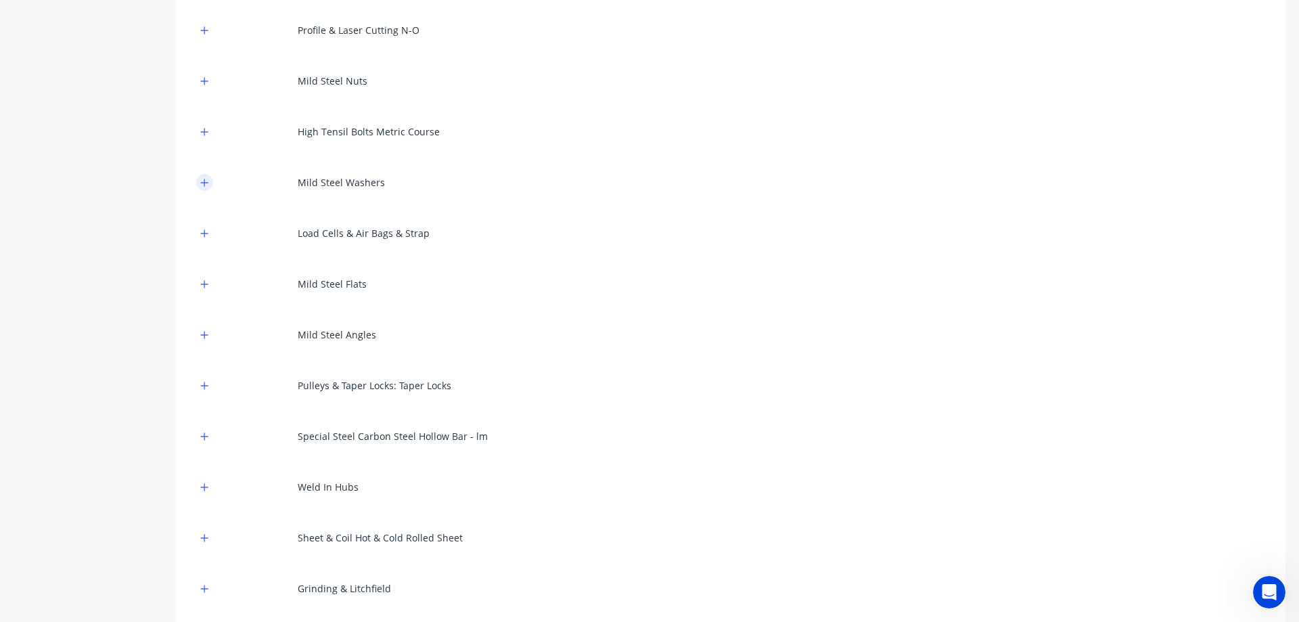
click at [204, 186] on icon "button" at bounding box center [204, 182] width 8 height 9
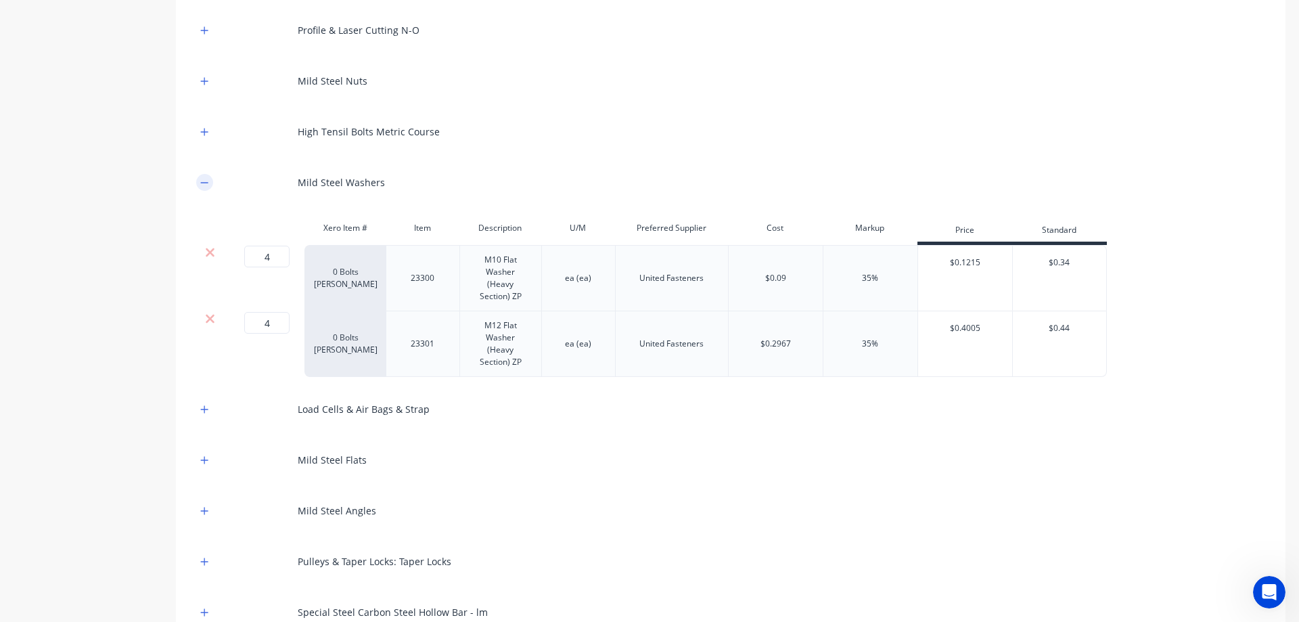
click at [204, 186] on icon "button" at bounding box center [204, 182] width 8 height 9
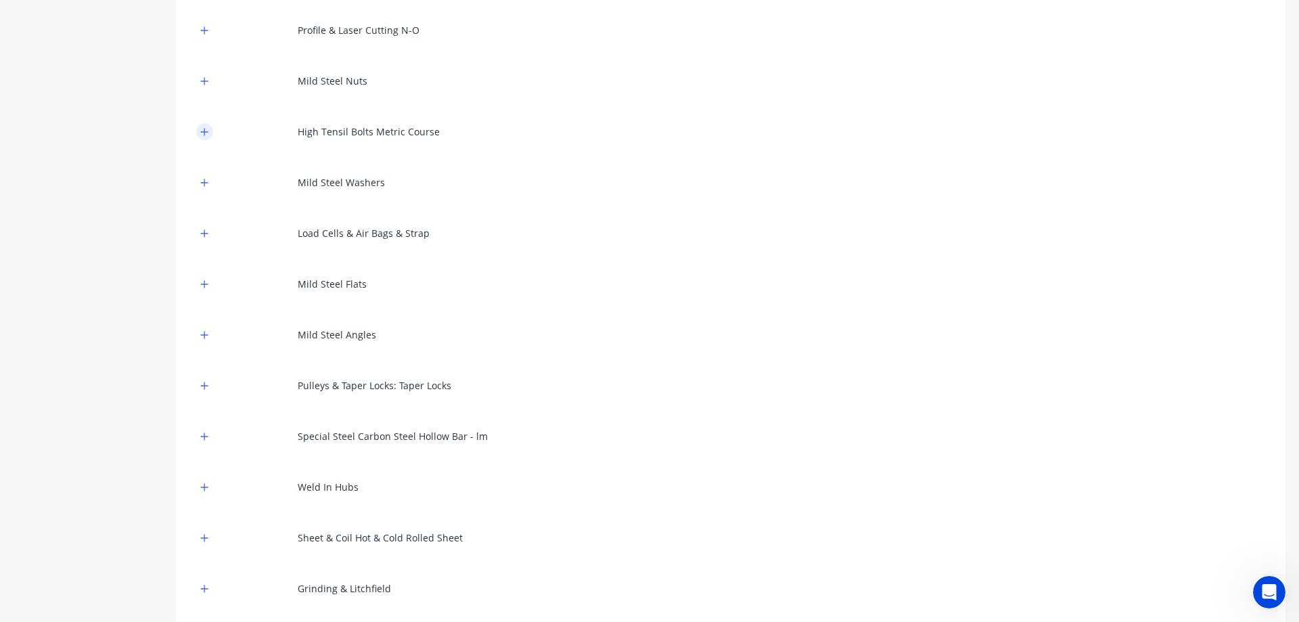
click at [210, 138] on button "button" at bounding box center [204, 131] width 17 height 17
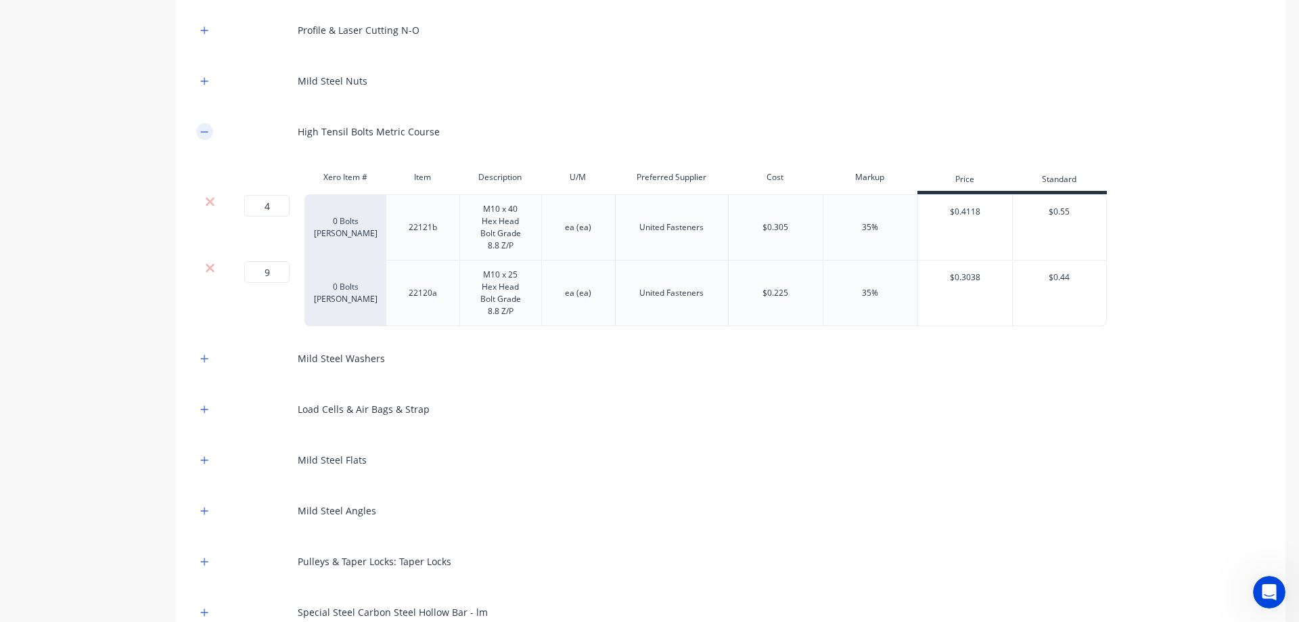
click at [210, 137] on button "button" at bounding box center [204, 131] width 17 height 17
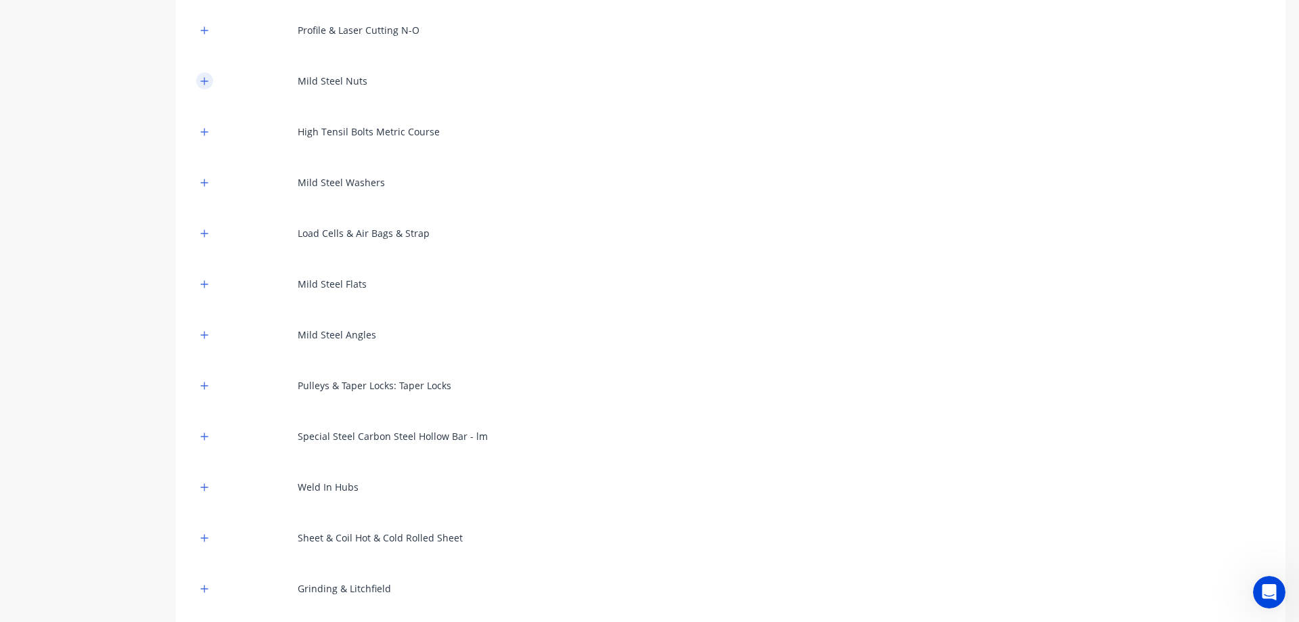
click at [204, 84] on icon "button" at bounding box center [204, 80] width 7 height 7
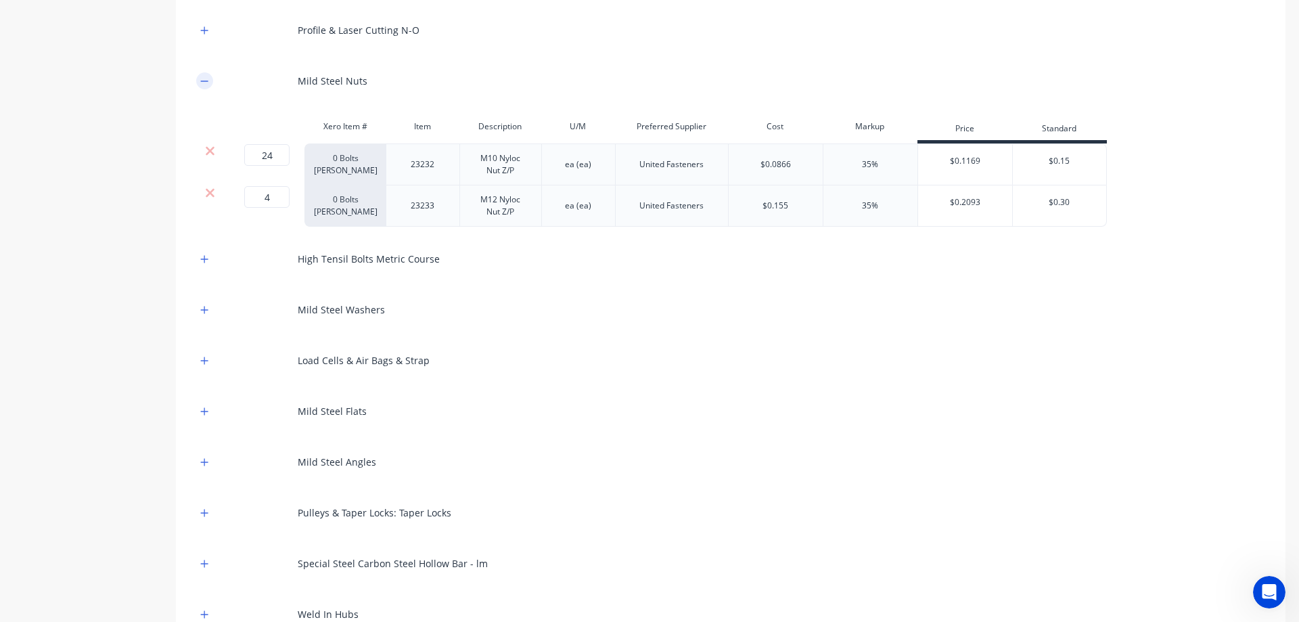
click at [204, 84] on icon "button" at bounding box center [204, 80] width 8 height 9
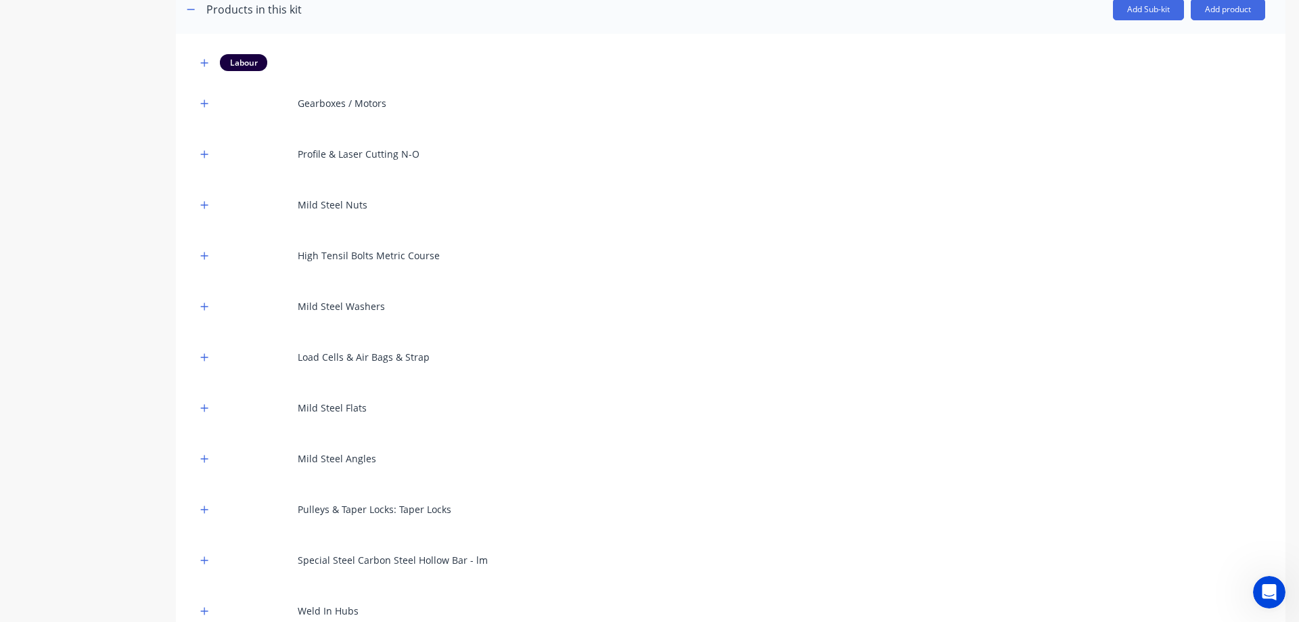
scroll to position [271, 0]
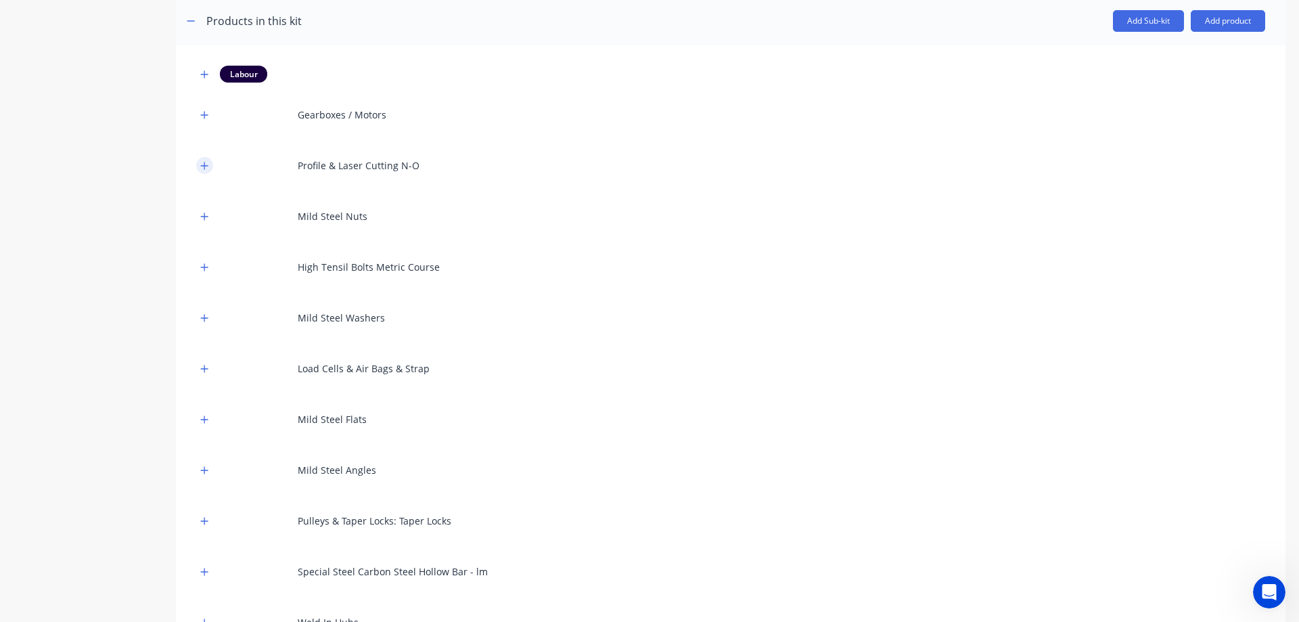
click at [206, 166] on icon "button" at bounding box center [204, 165] width 8 height 9
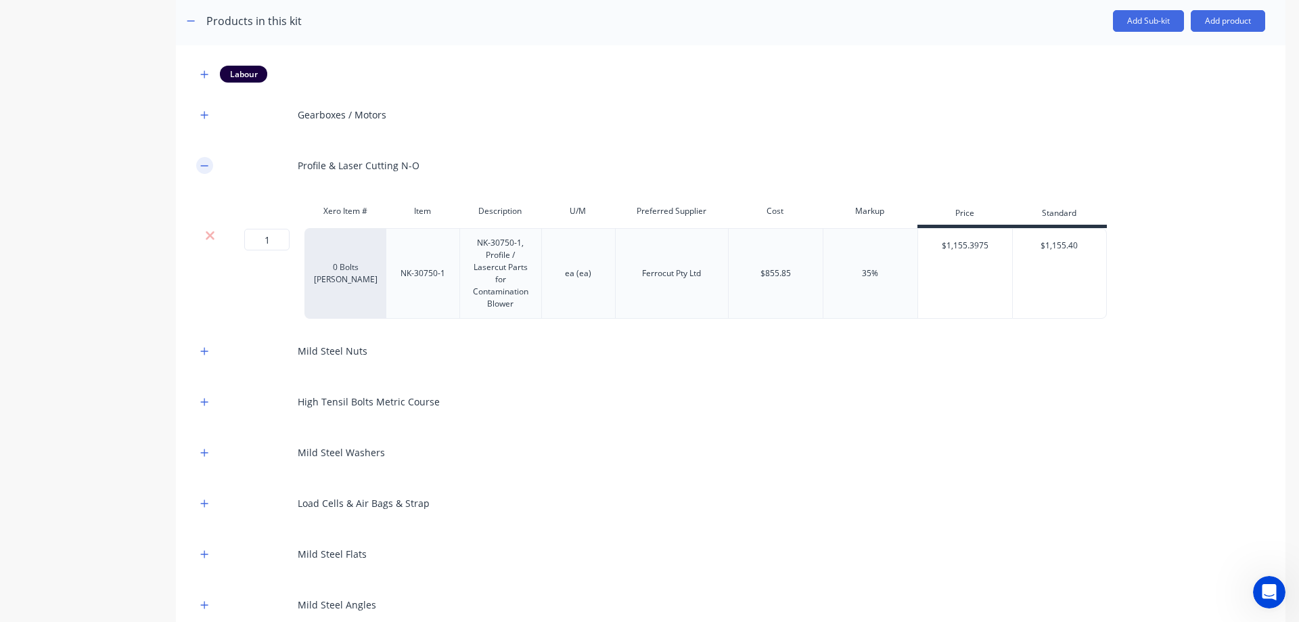
click at [206, 166] on icon "button" at bounding box center [204, 165] width 8 height 9
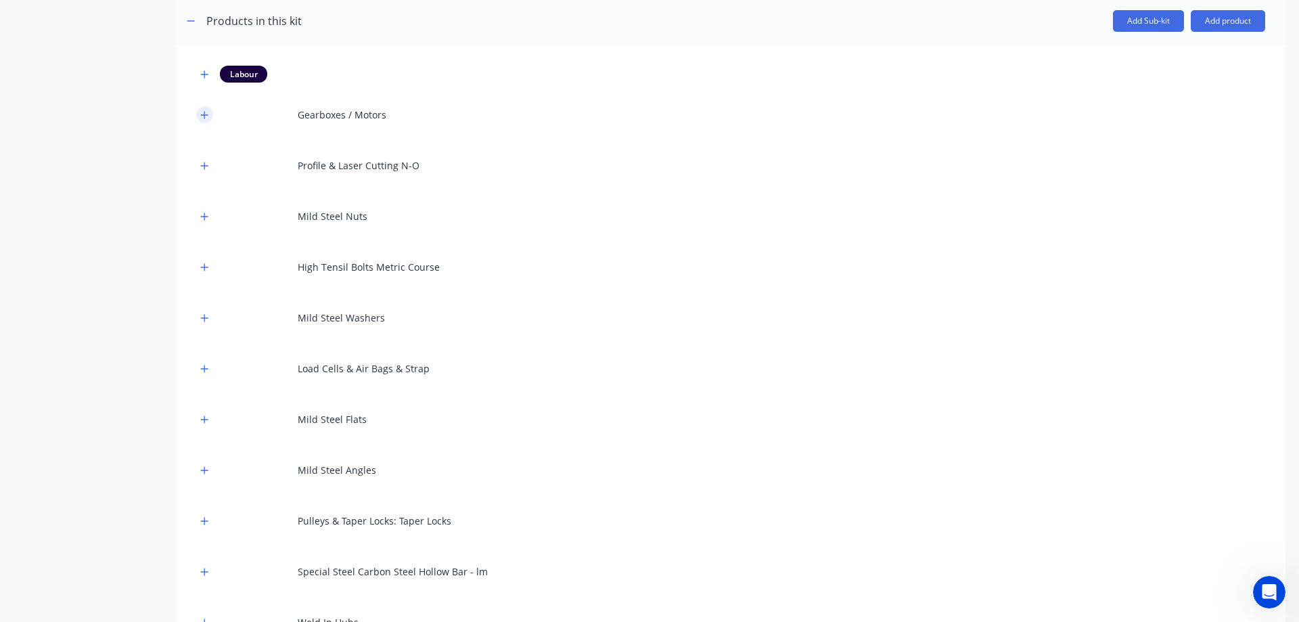
click at [206, 112] on icon "button" at bounding box center [204, 114] width 8 height 9
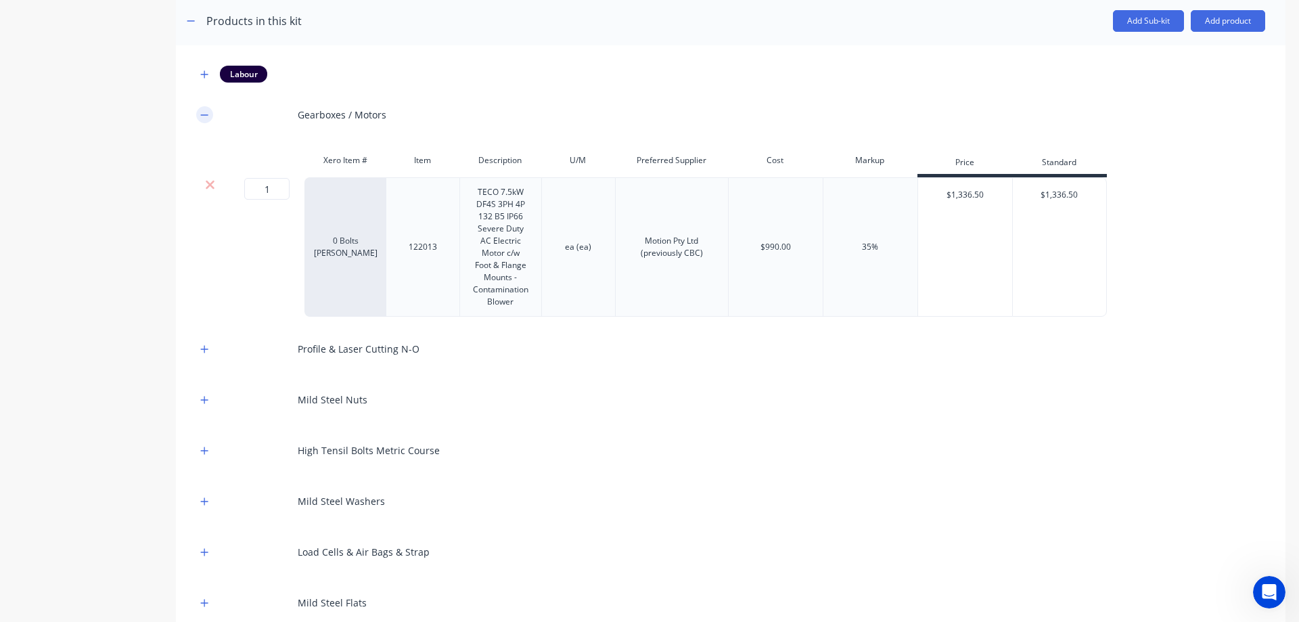
click at [206, 112] on icon "button" at bounding box center [204, 114] width 8 height 9
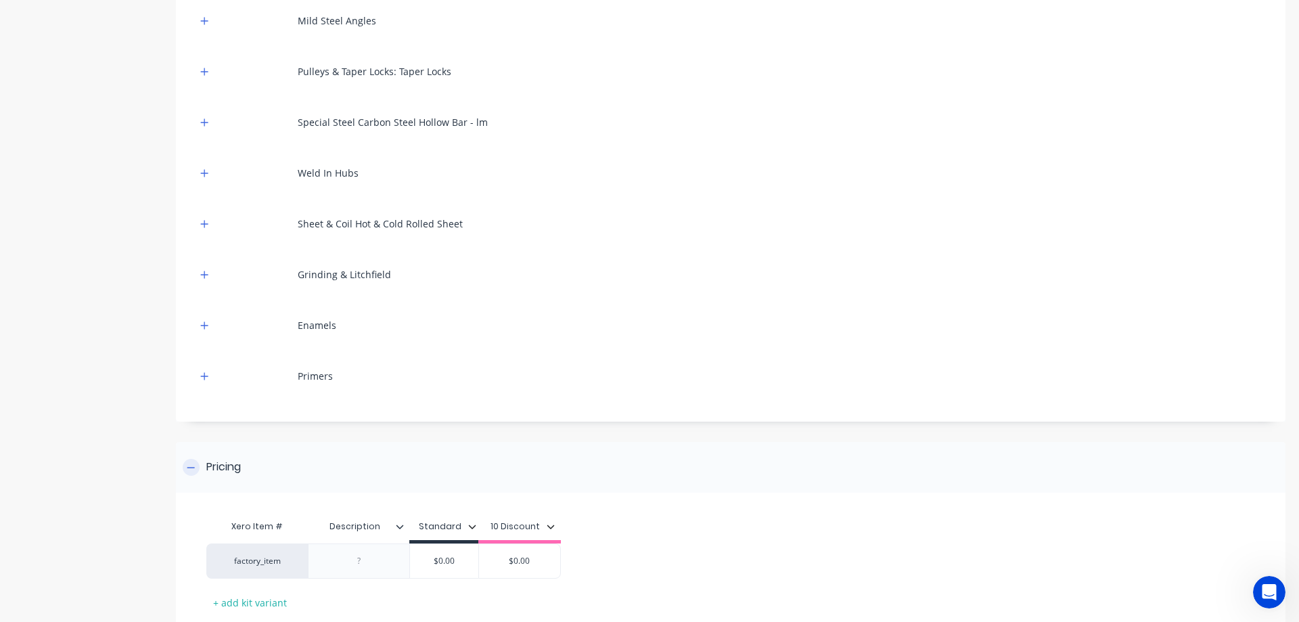
scroll to position [807, 0]
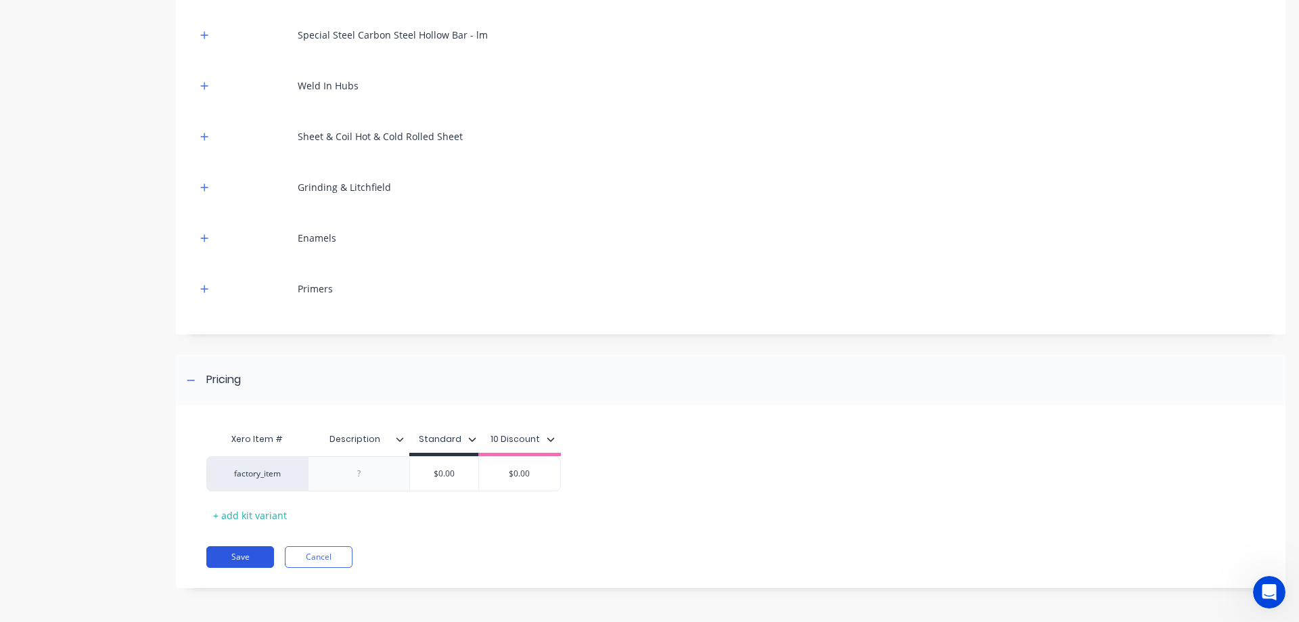
click at [241, 557] on button "Save" at bounding box center [240, 557] width 68 height 22
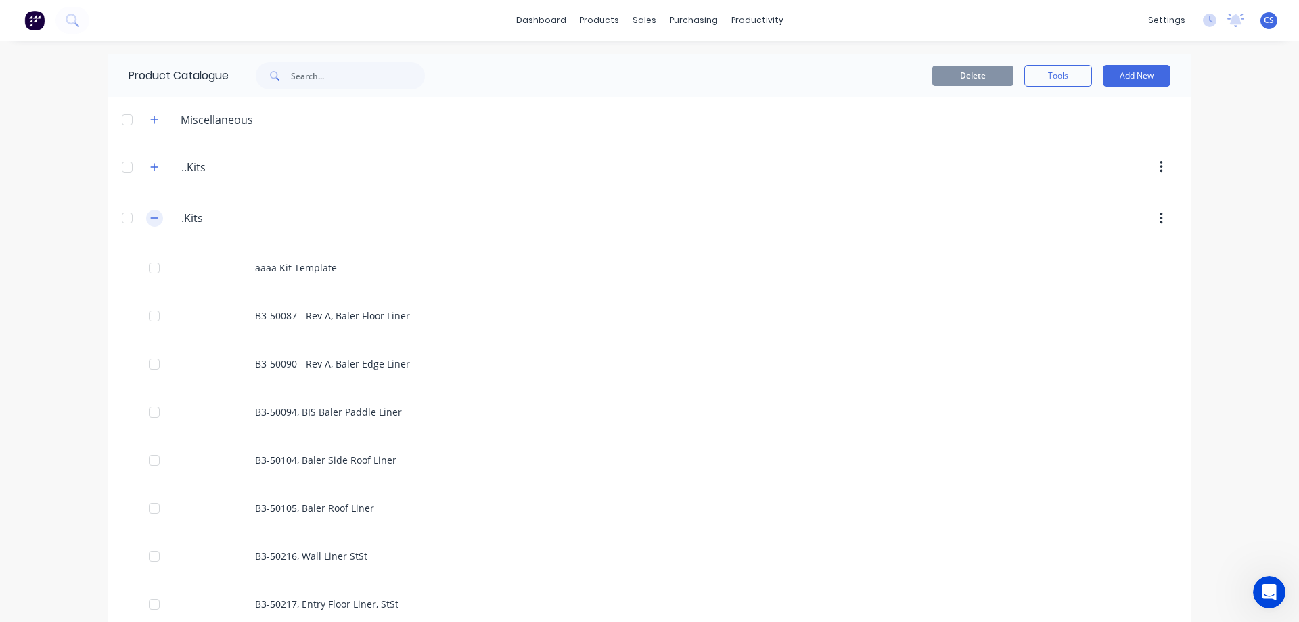
click at [154, 214] on icon "button" at bounding box center [154, 217] width 8 height 9
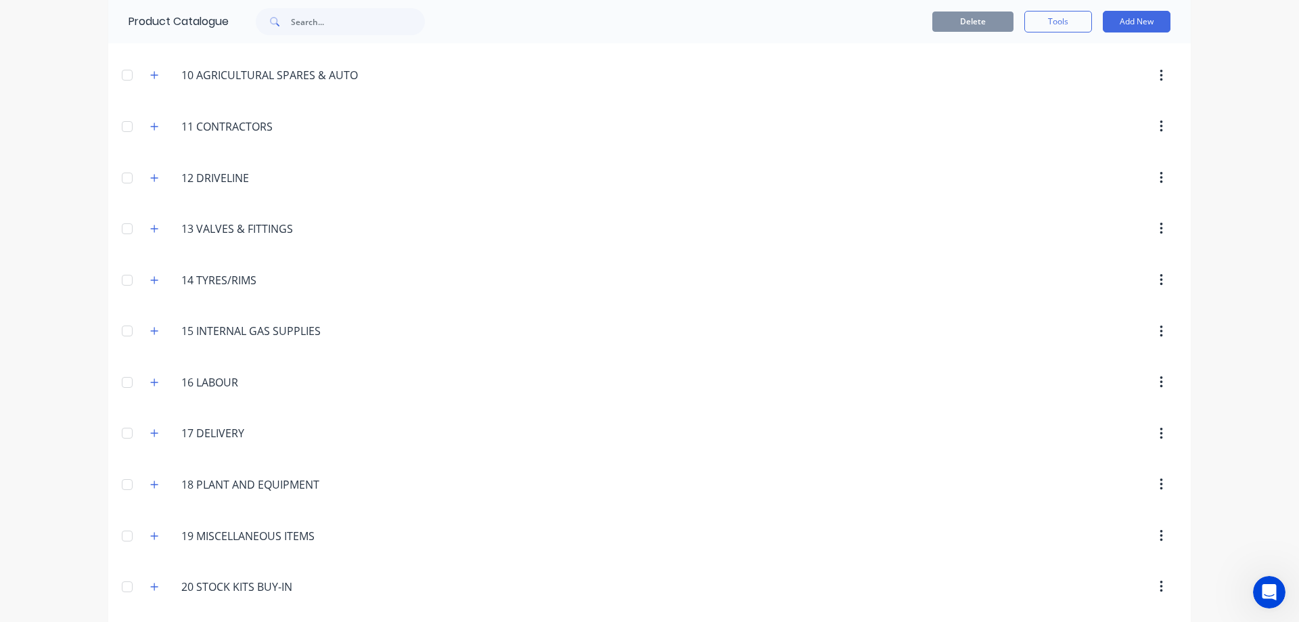
scroll to position [710, 0]
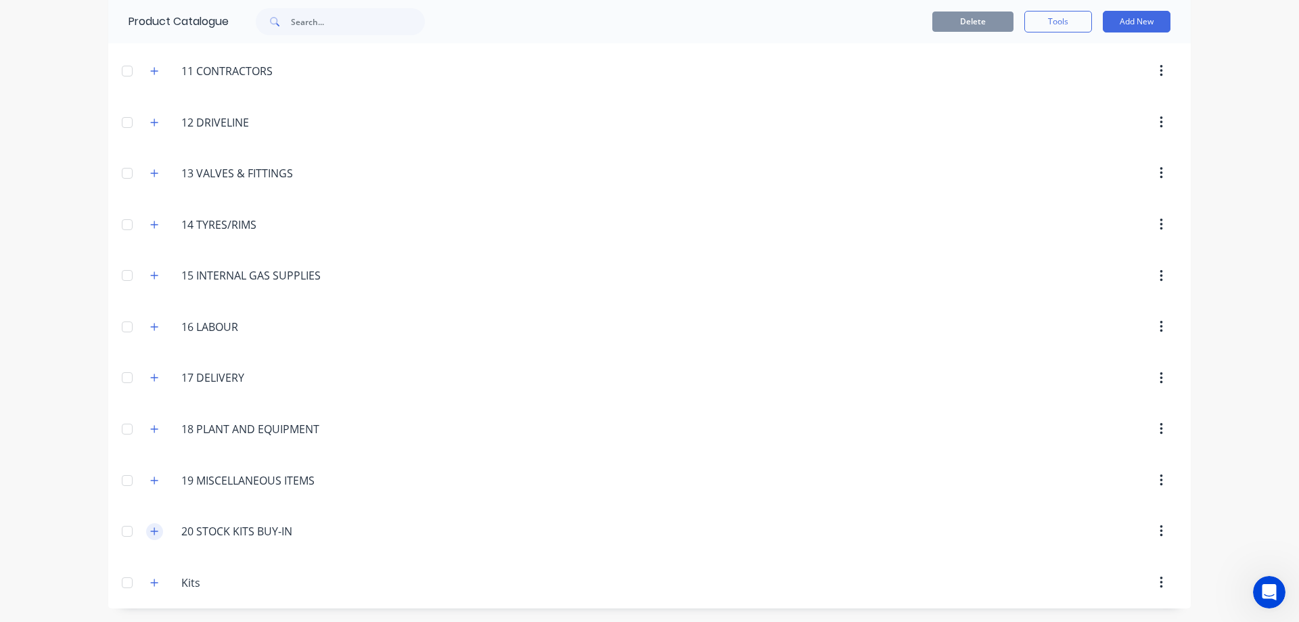
click at [151, 530] on icon "button" at bounding box center [154, 530] width 8 height 9
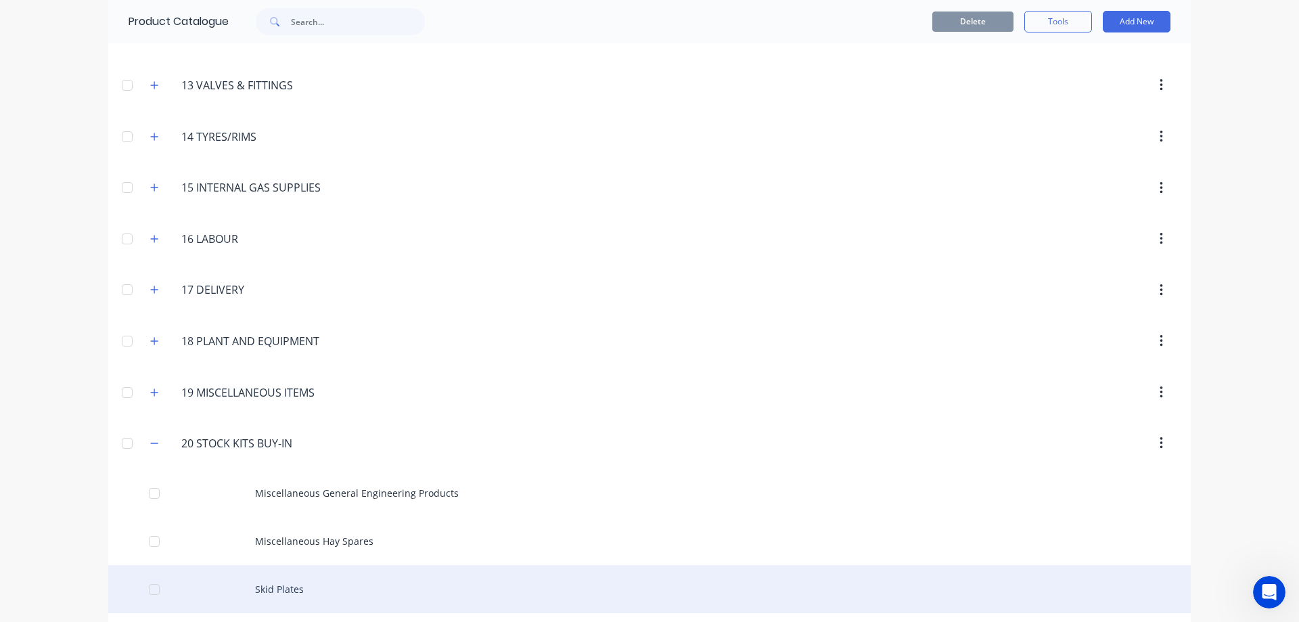
scroll to position [950, 0]
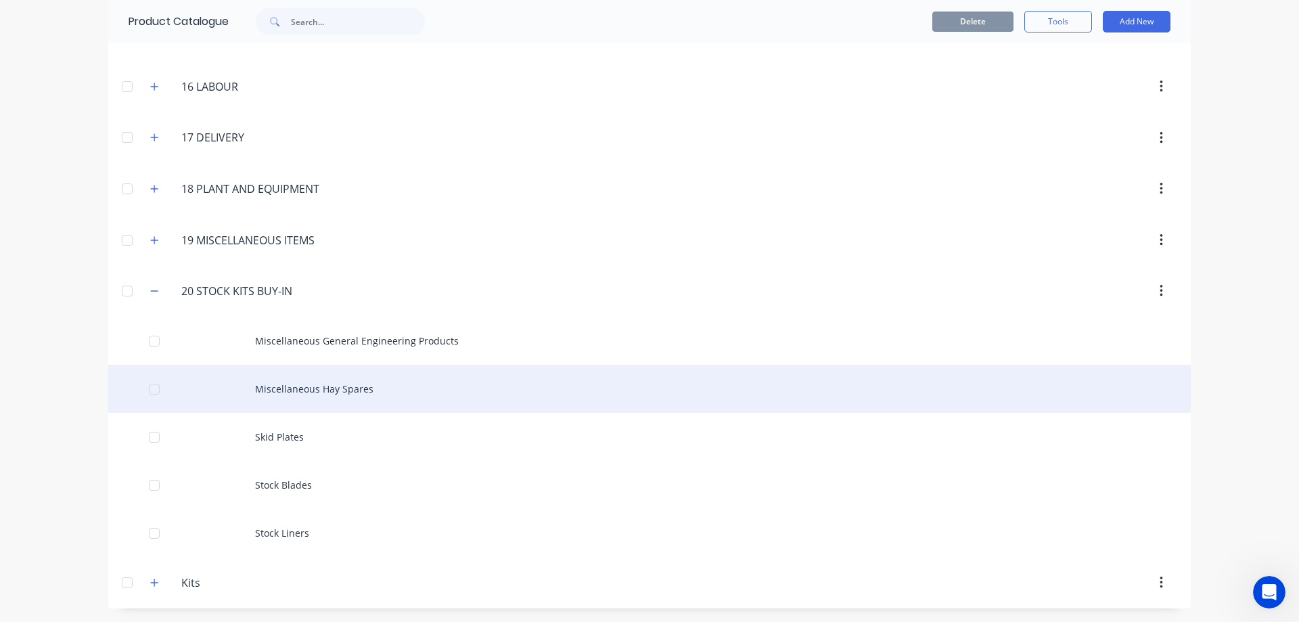
click at [448, 386] on div "Miscellaneous Hay Spares" at bounding box center [649, 389] width 1082 height 48
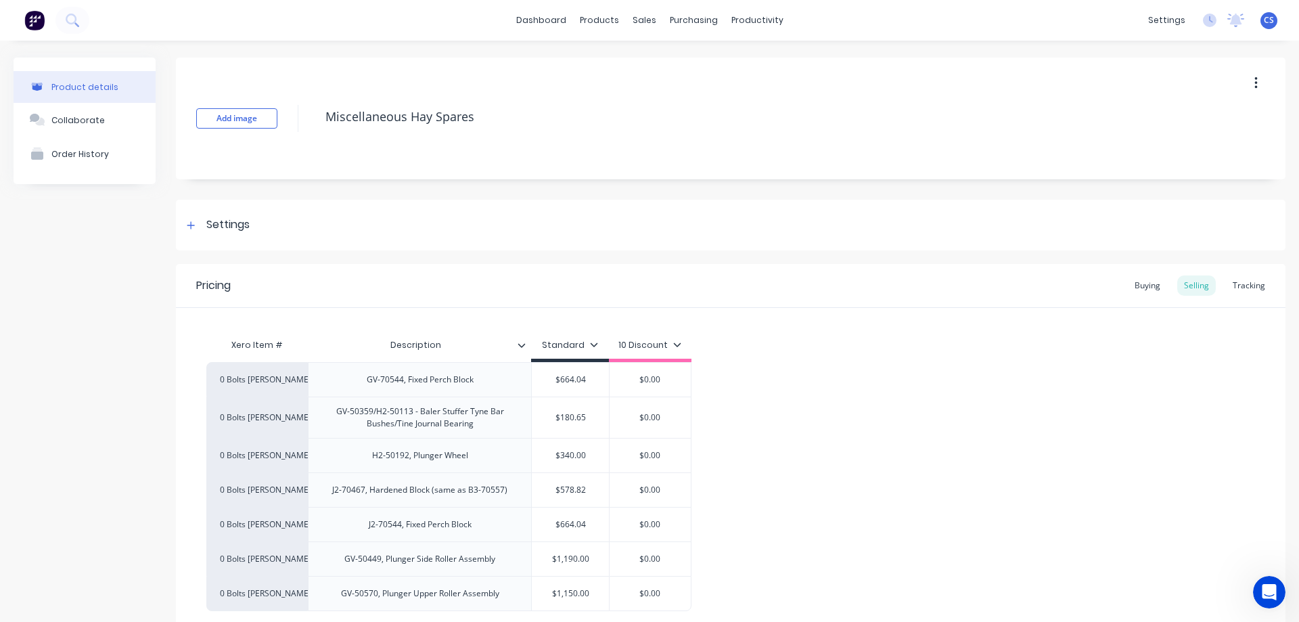
scroll to position [123, 0]
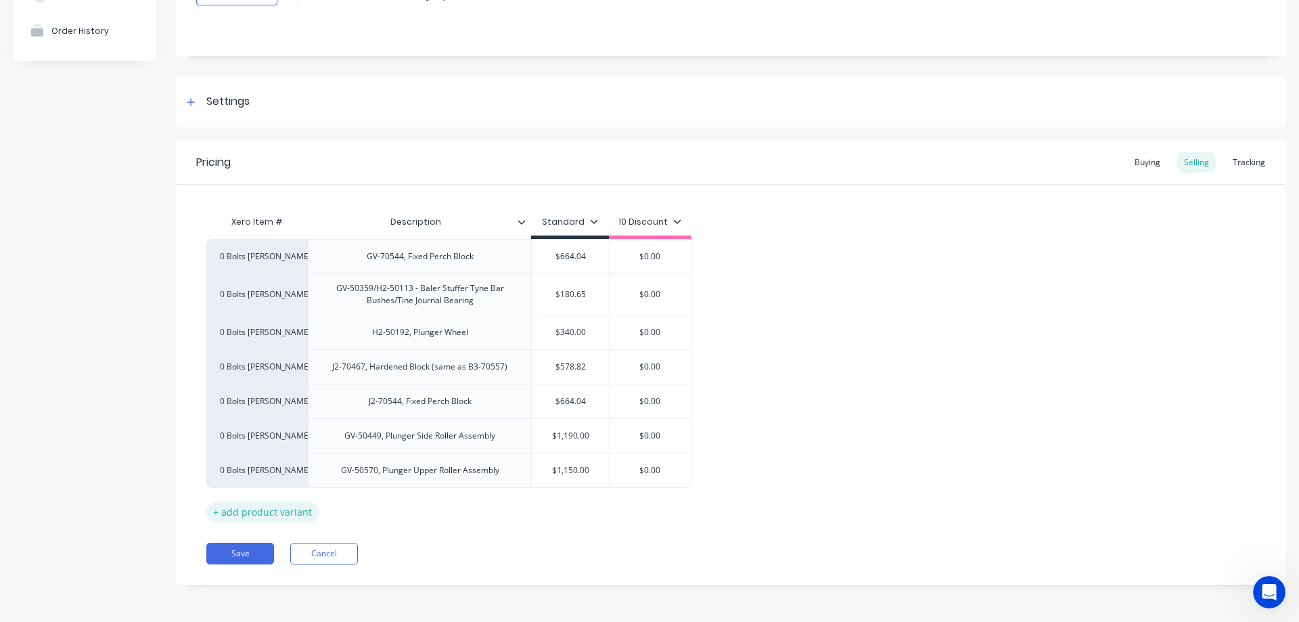
click at [271, 517] on div "+ add product variant" at bounding box center [262, 511] width 112 height 21
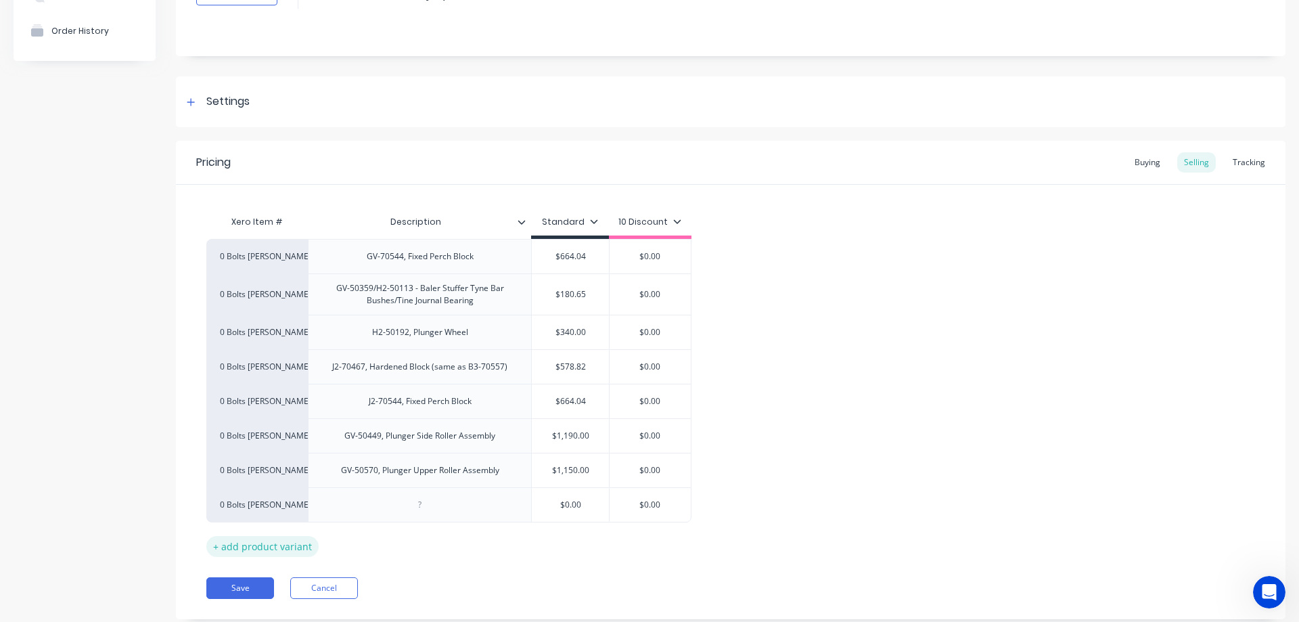
click at [263, 541] on div "+ add product variant" at bounding box center [262, 546] width 112 height 21
click at [431, 505] on div at bounding box center [420, 505] width 68 height 18
paste div
drag, startPoint x: 421, startPoint y: 540, endPoint x: 444, endPoint y: 578, distance: 44.7
click at [421, 540] on div at bounding box center [420, 539] width 68 height 18
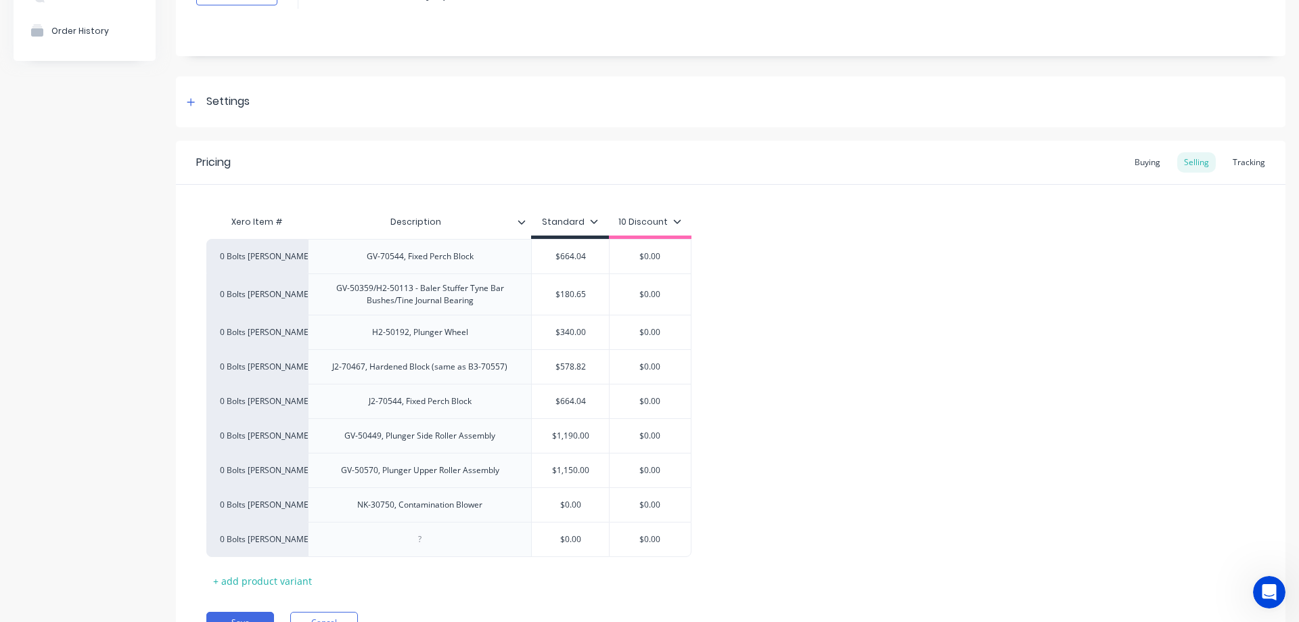
paste div
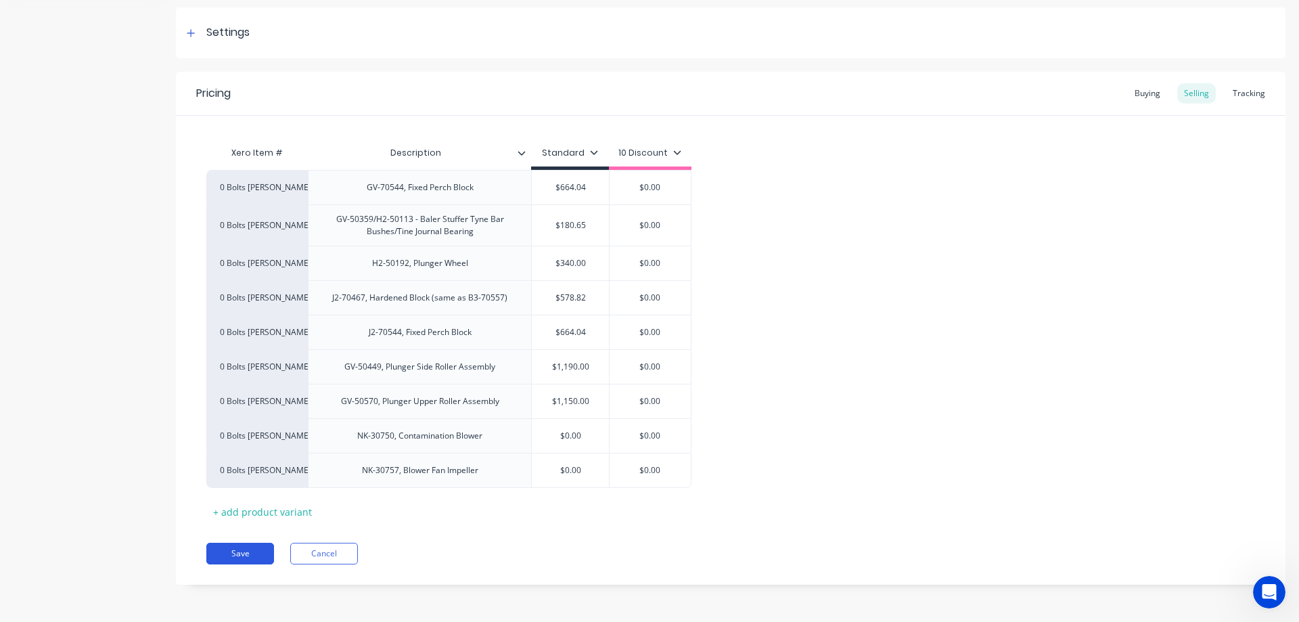
click at [235, 547] on button "Save" at bounding box center [240, 554] width 68 height 22
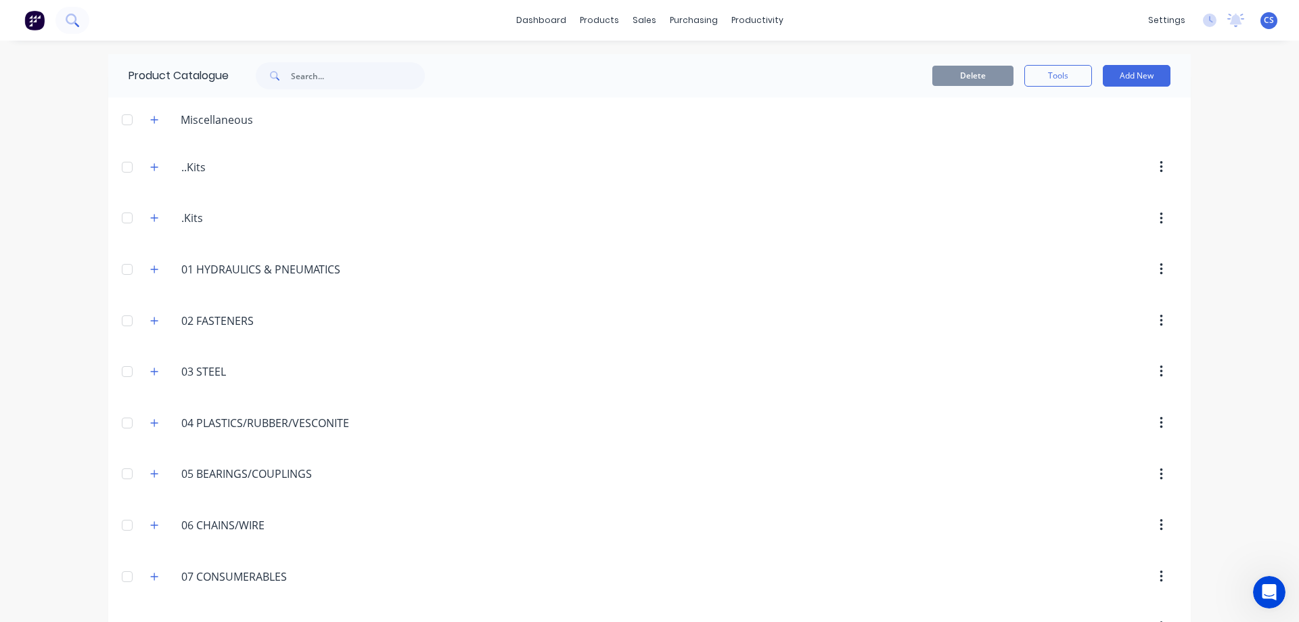
click at [76, 22] on icon at bounding box center [72, 20] width 13 height 13
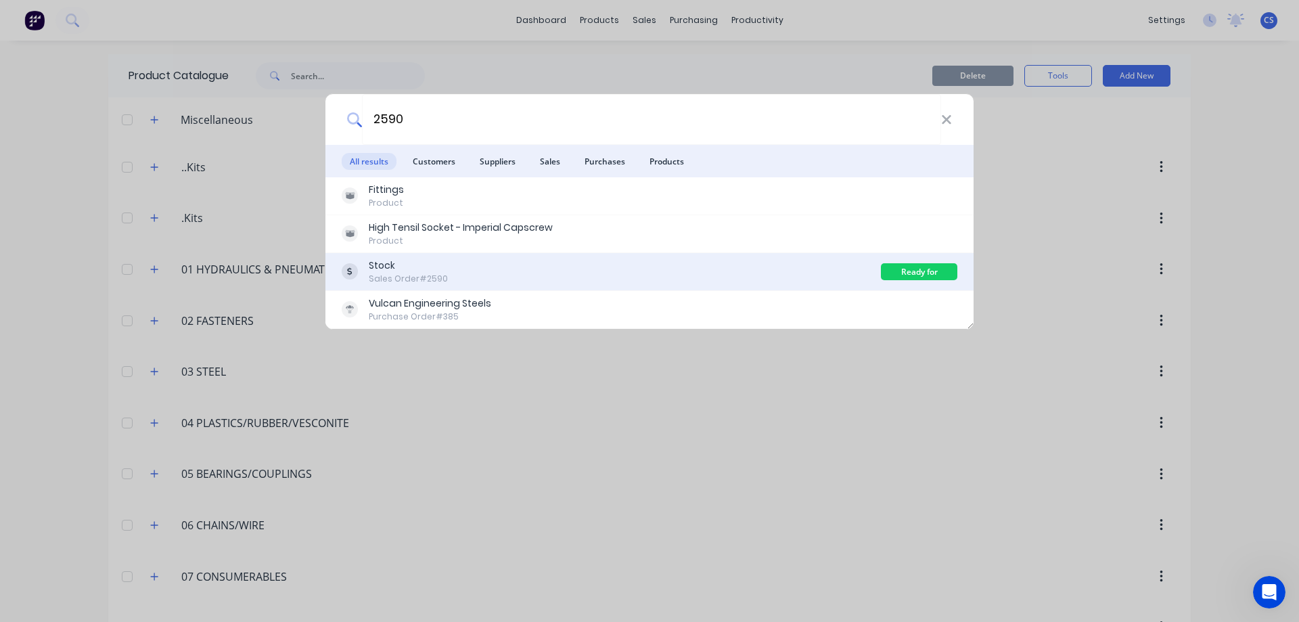
type input "2590"
click at [493, 272] on div "Stock Sales Order #2590" at bounding box center [611, 271] width 539 height 26
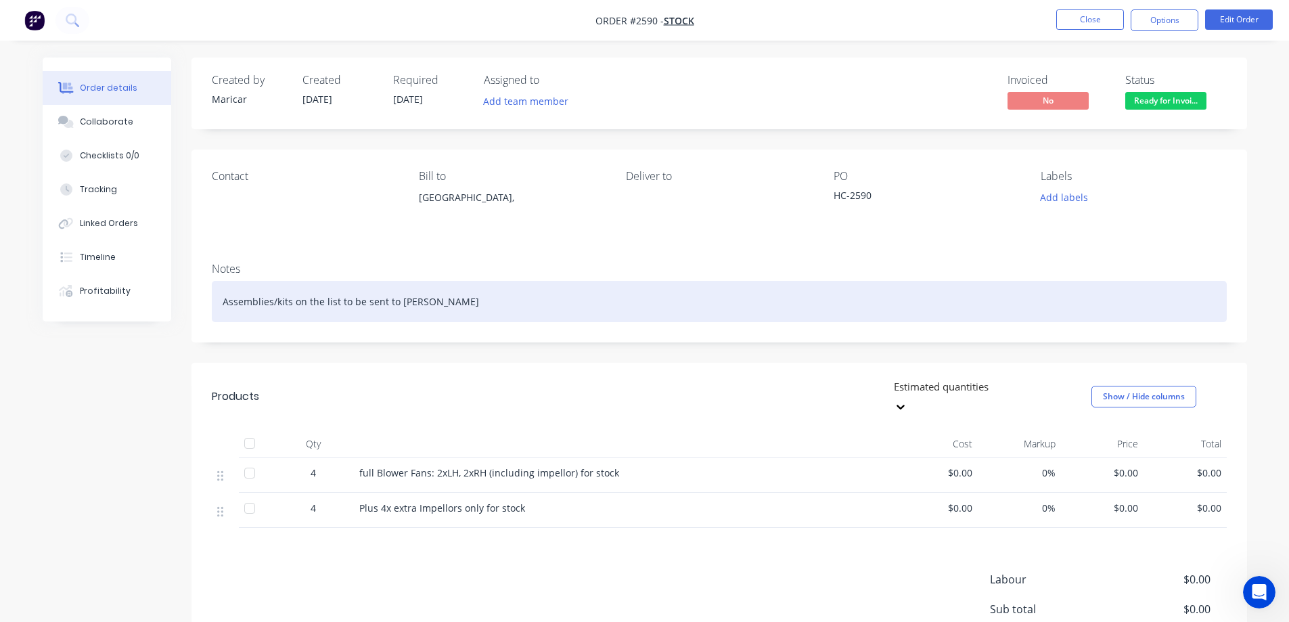
click at [499, 298] on div "Assemblies/kits on the list to be sent to Cathy" at bounding box center [719, 301] width 1015 height 41
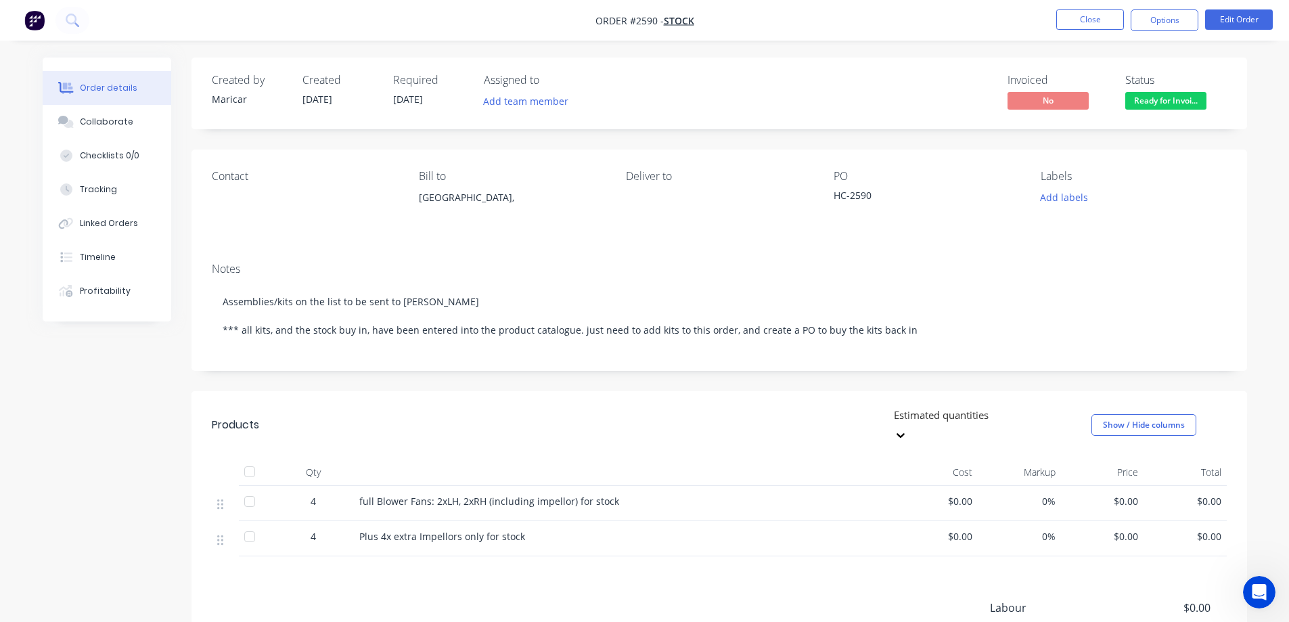
click at [533, 384] on div "Created by Maricar Created 15/04/25 Required 15/04/25 Assigned to Add team memb…" at bounding box center [718, 416] width 1055 height 719
click at [1072, 29] on button "Close" at bounding box center [1090, 19] width 68 height 20
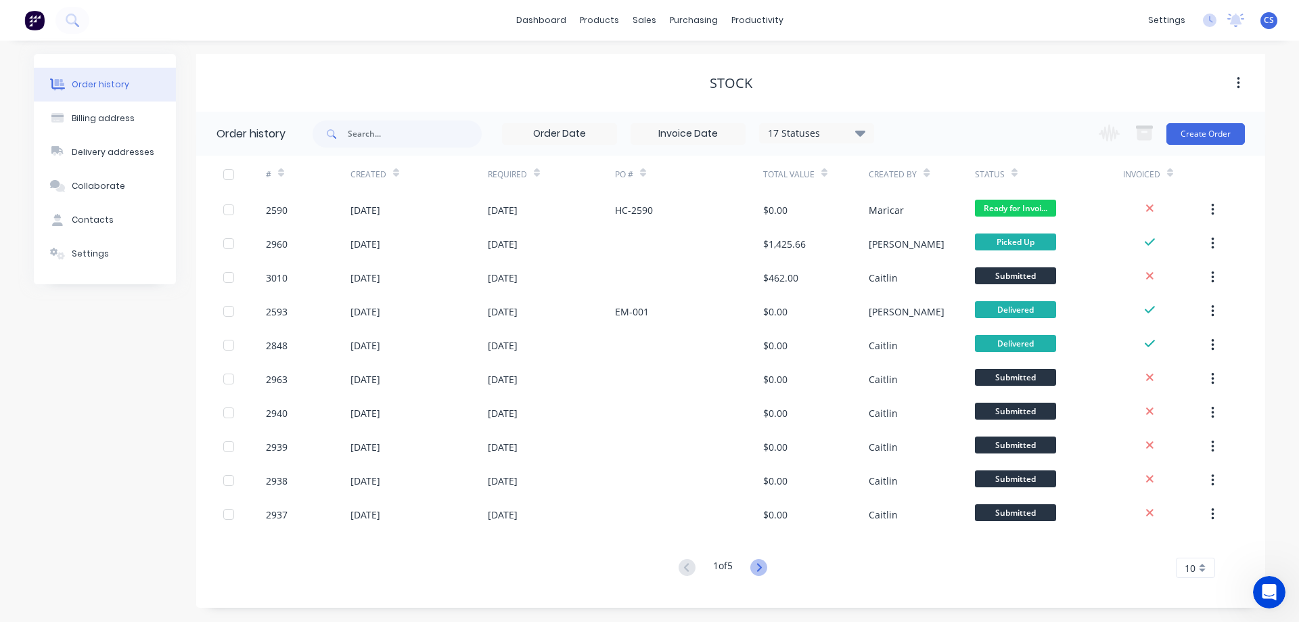
click at [760, 570] on icon at bounding box center [758, 567] width 5 height 8
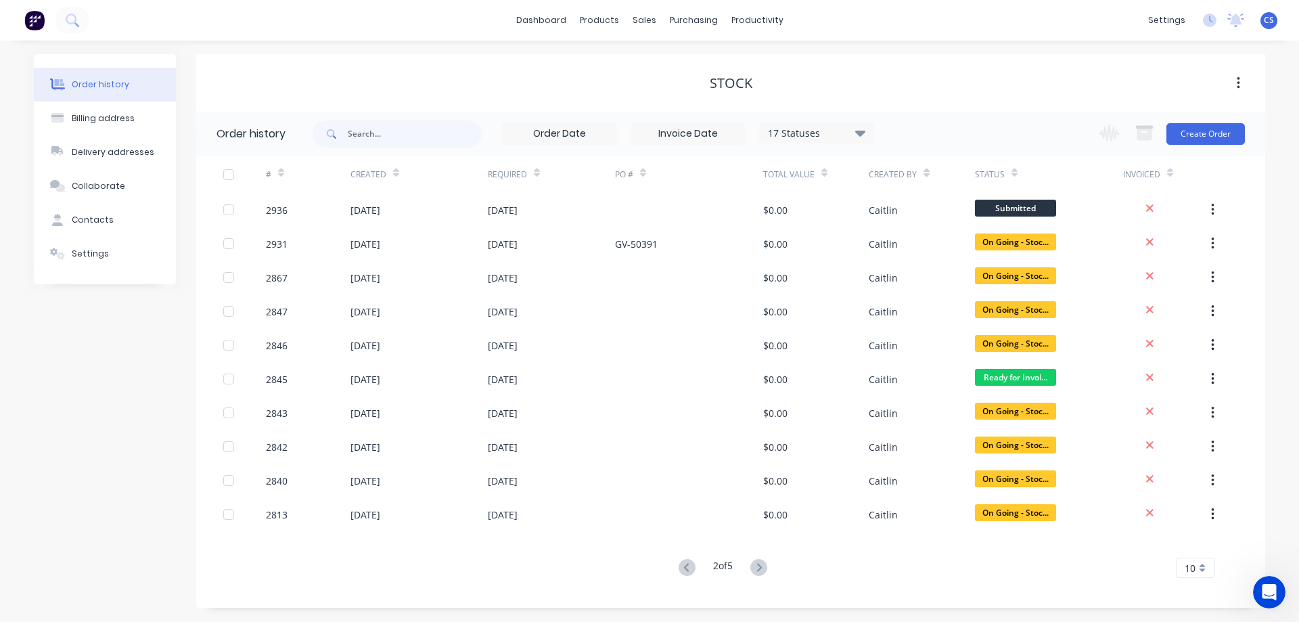
click at [760, 570] on icon at bounding box center [758, 567] width 5 height 8
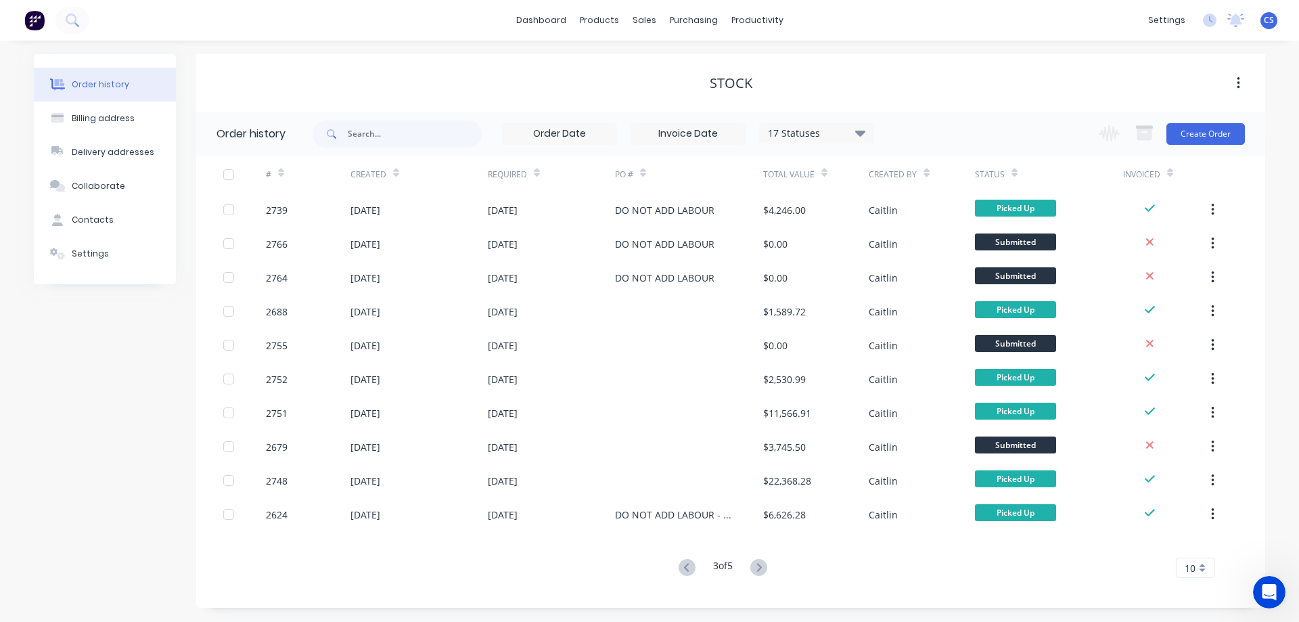
click at [760, 570] on icon at bounding box center [758, 567] width 5 height 8
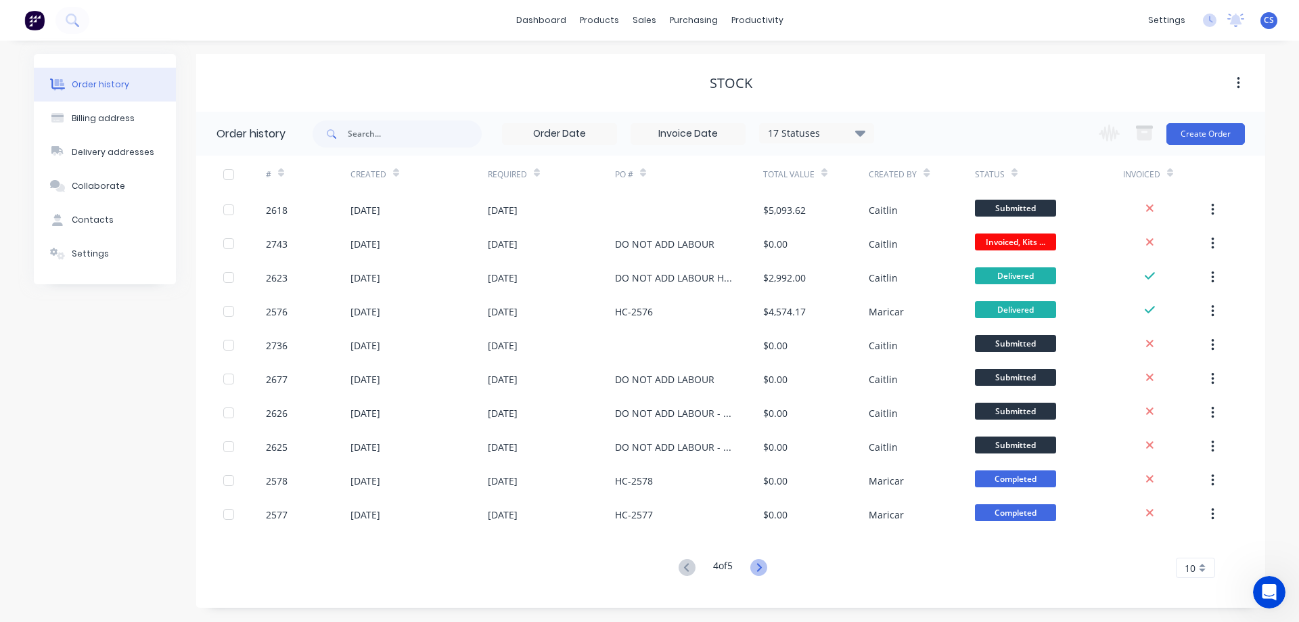
click at [760, 570] on icon at bounding box center [758, 567] width 5 height 8
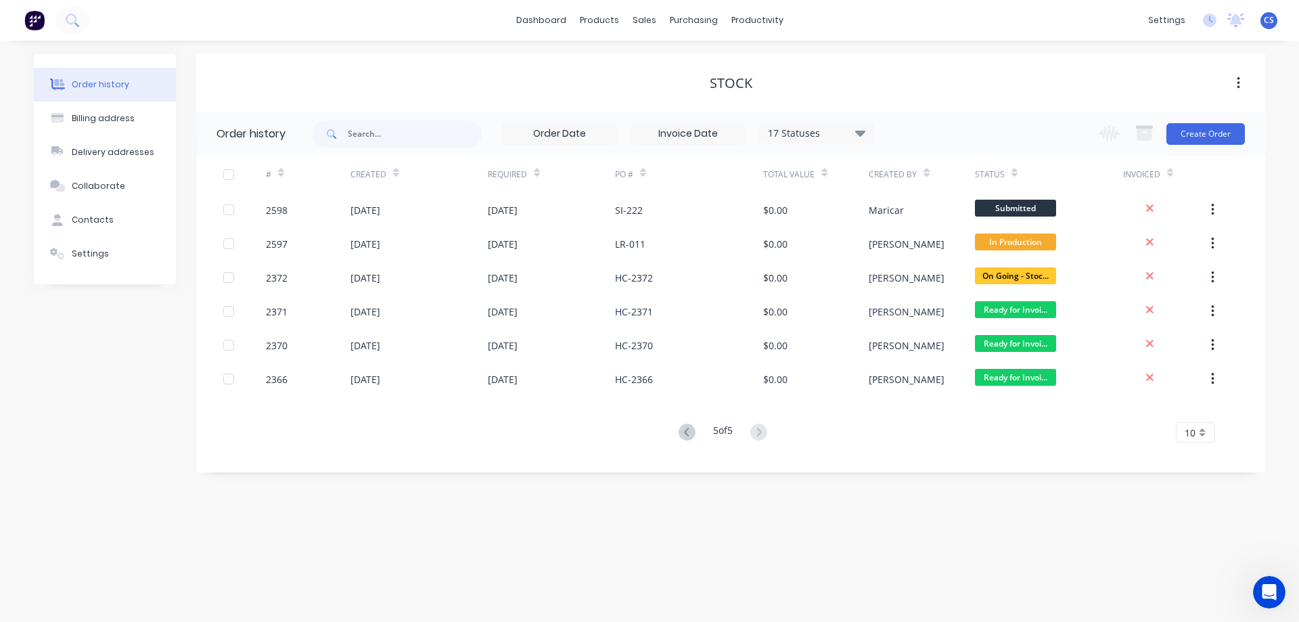
click at [28, 19] on img at bounding box center [34, 20] width 20 height 20
